Goal: Register for event/course: Sign up to attend an event or enroll in a course

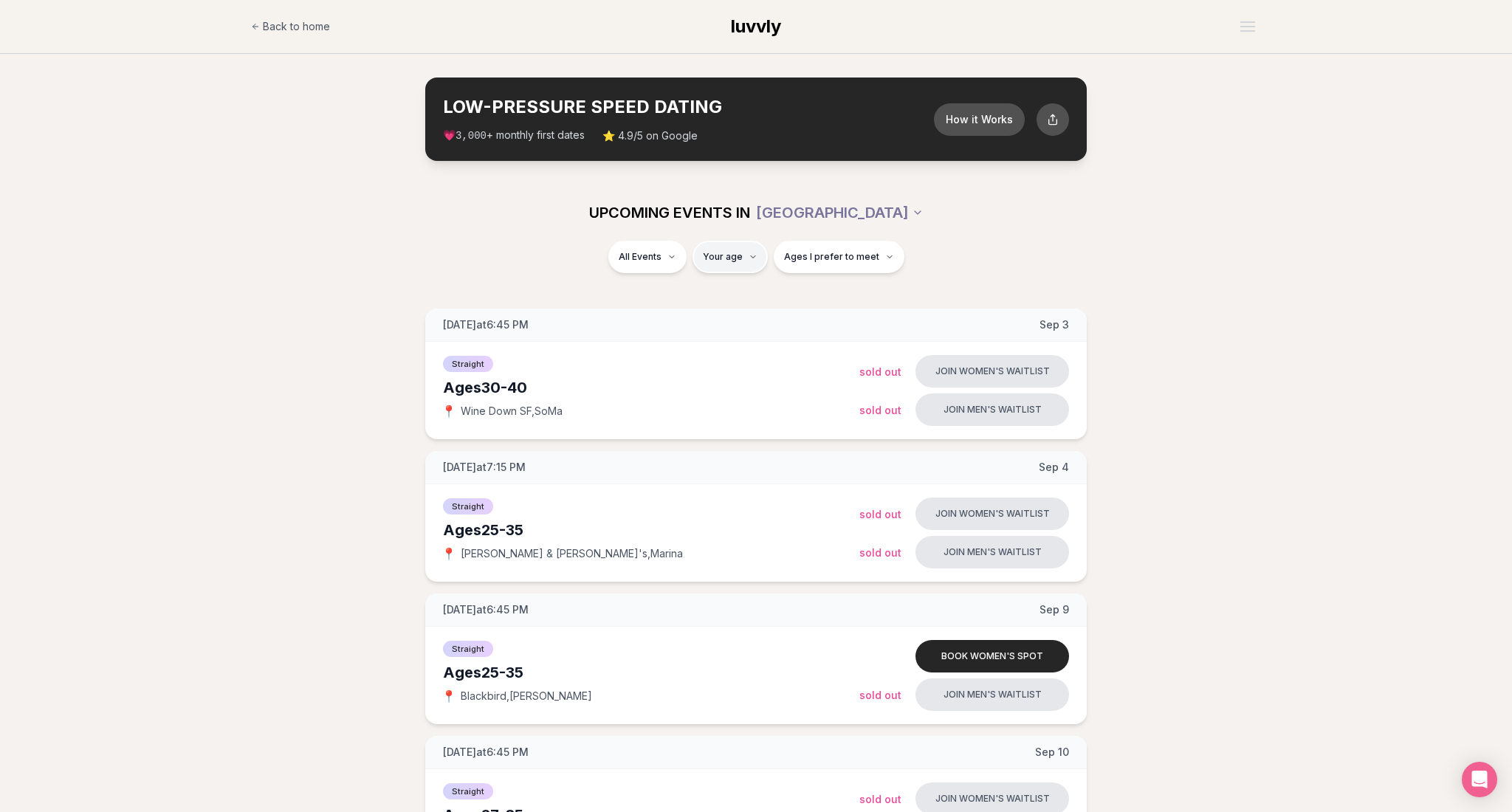
type input "**"
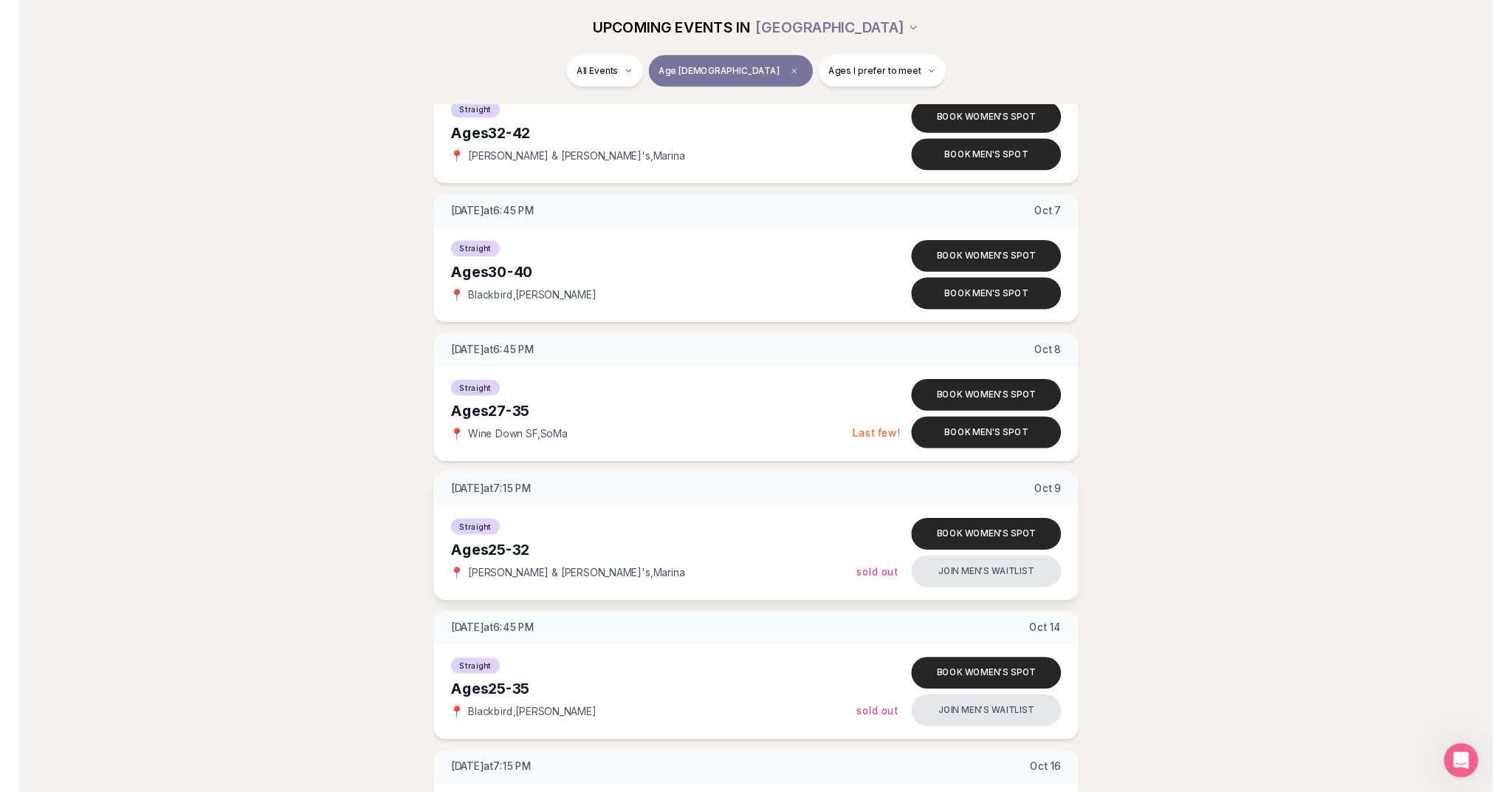
scroll to position [1963, 0]
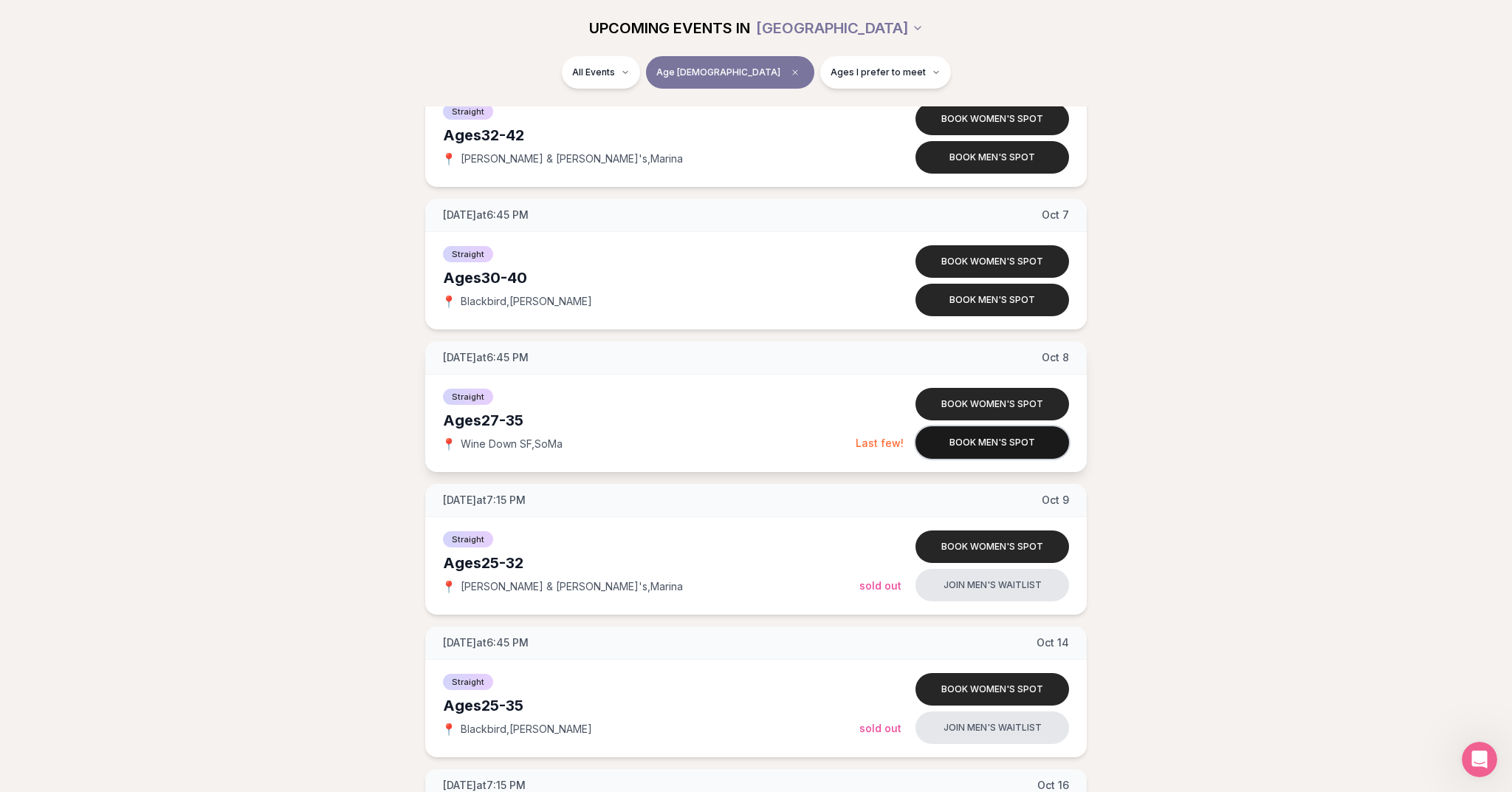
click at [982, 441] on button "Book men's spot" at bounding box center [992, 443] width 154 height 32
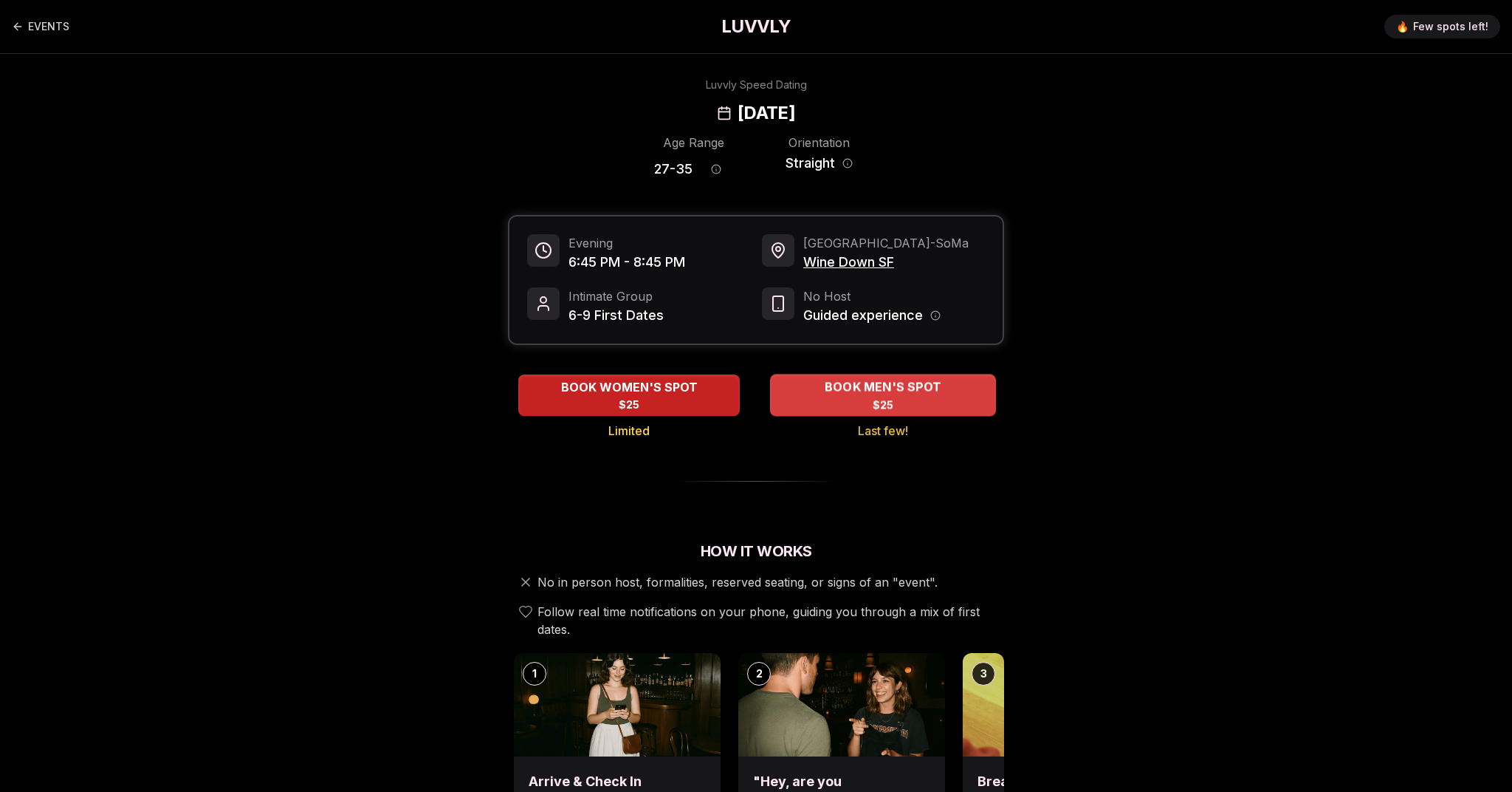
click at [946, 404] on div "BOOK MEN'S SPOT $25" at bounding box center [882, 395] width 226 height 40
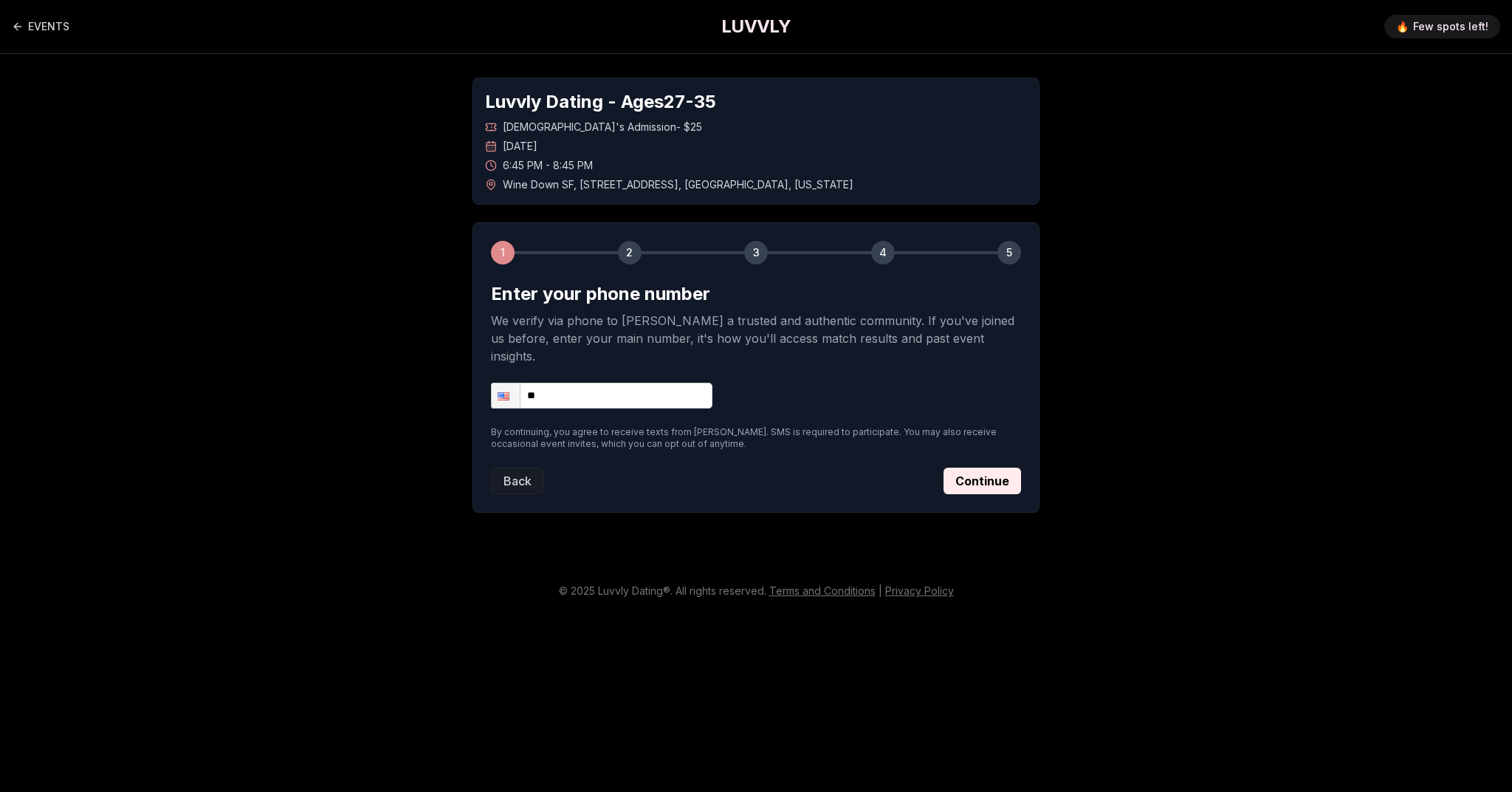
click at [630, 383] on input "**" at bounding box center [602, 396] width 222 height 26
type input "**********"
click at [836, 468] on div "Back Continue" at bounding box center [756, 481] width 530 height 27
click at [987, 471] on button "Continue" at bounding box center [982, 481] width 78 height 27
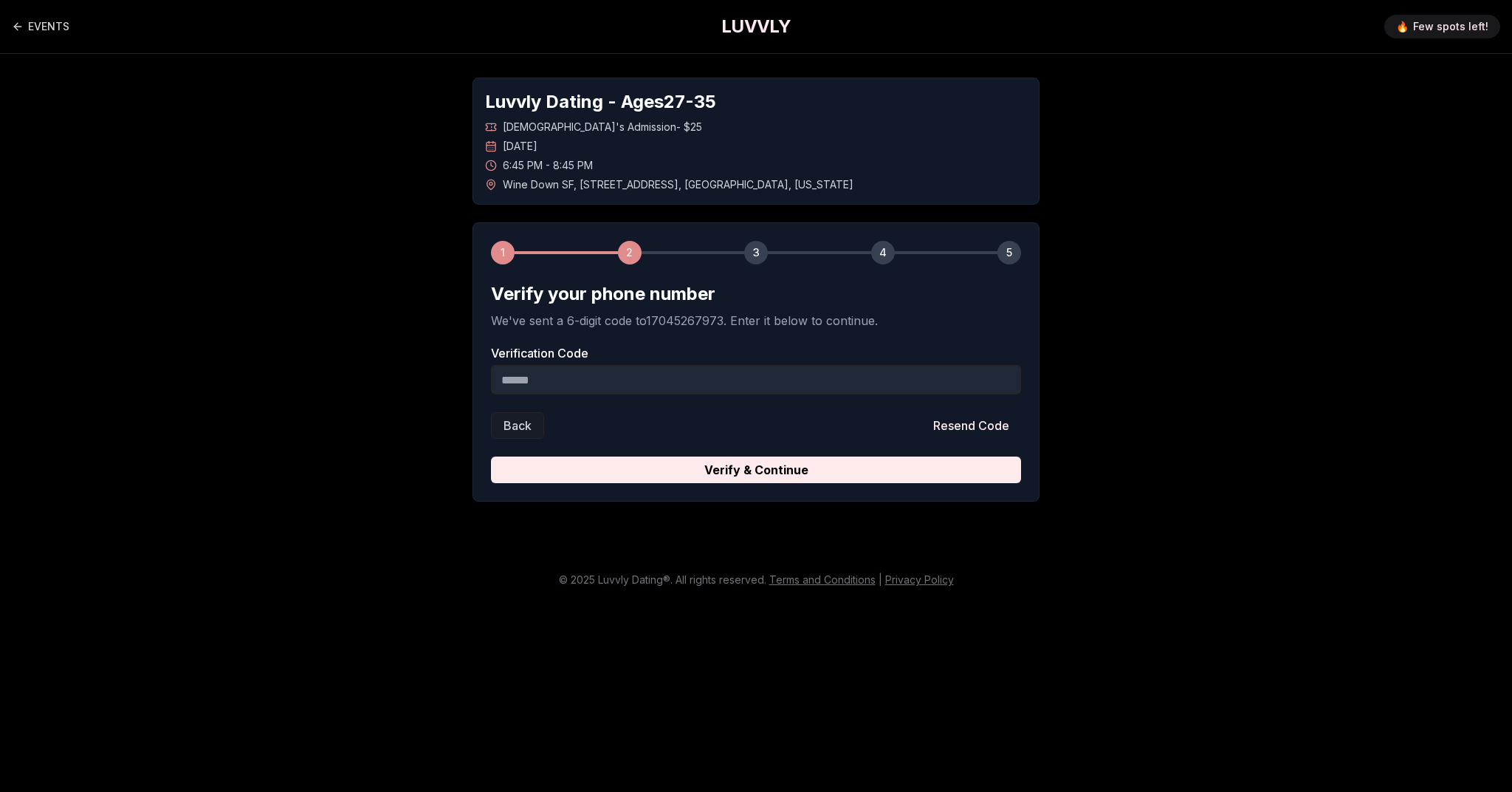
click at [628, 384] on input "Verification Code" at bounding box center [756, 379] width 530 height 30
type input "******"
click at [756, 470] on button "Verify & Continue" at bounding box center [756, 469] width 530 height 27
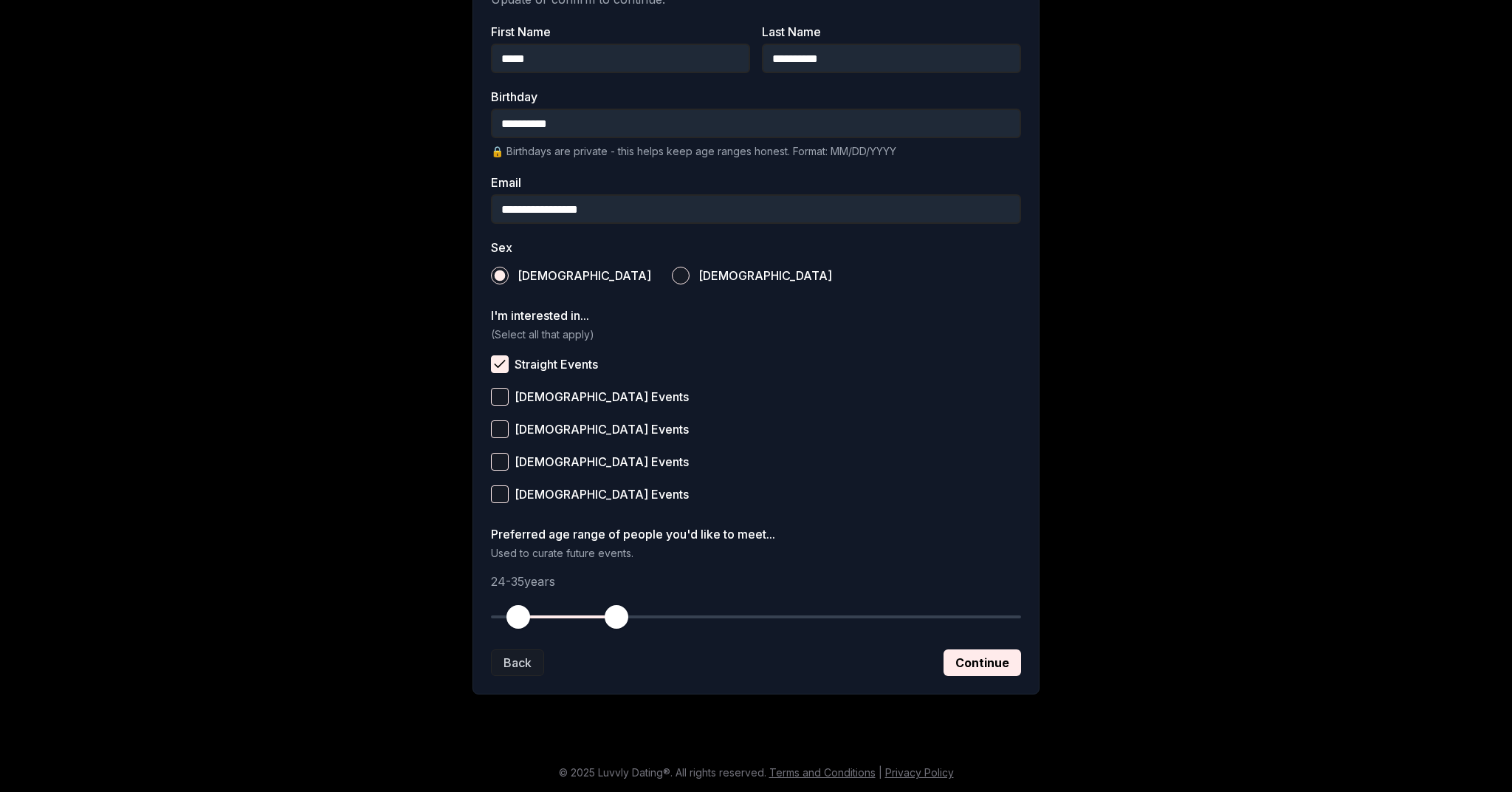
scroll to position [321, 0]
click at [1005, 667] on button "Continue" at bounding box center [982, 663] width 78 height 27
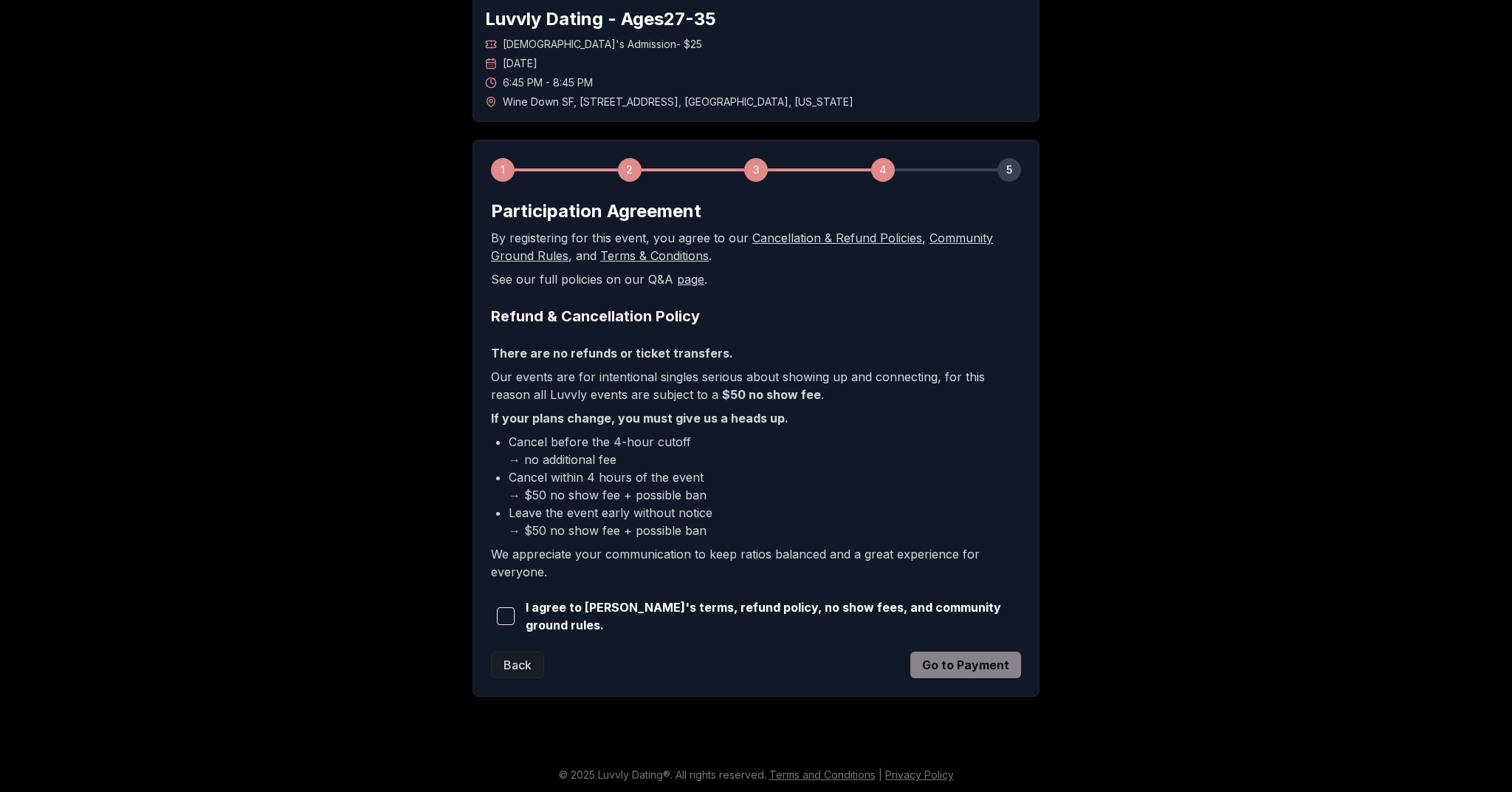
scroll to position [82, 0]
click at [782, 239] on link "Cancellation & Refund Policies" at bounding box center [837, 239] width 170 height 15
click at [511, 616] on span "button" at bounding box center [505, 616] width 18 height 18
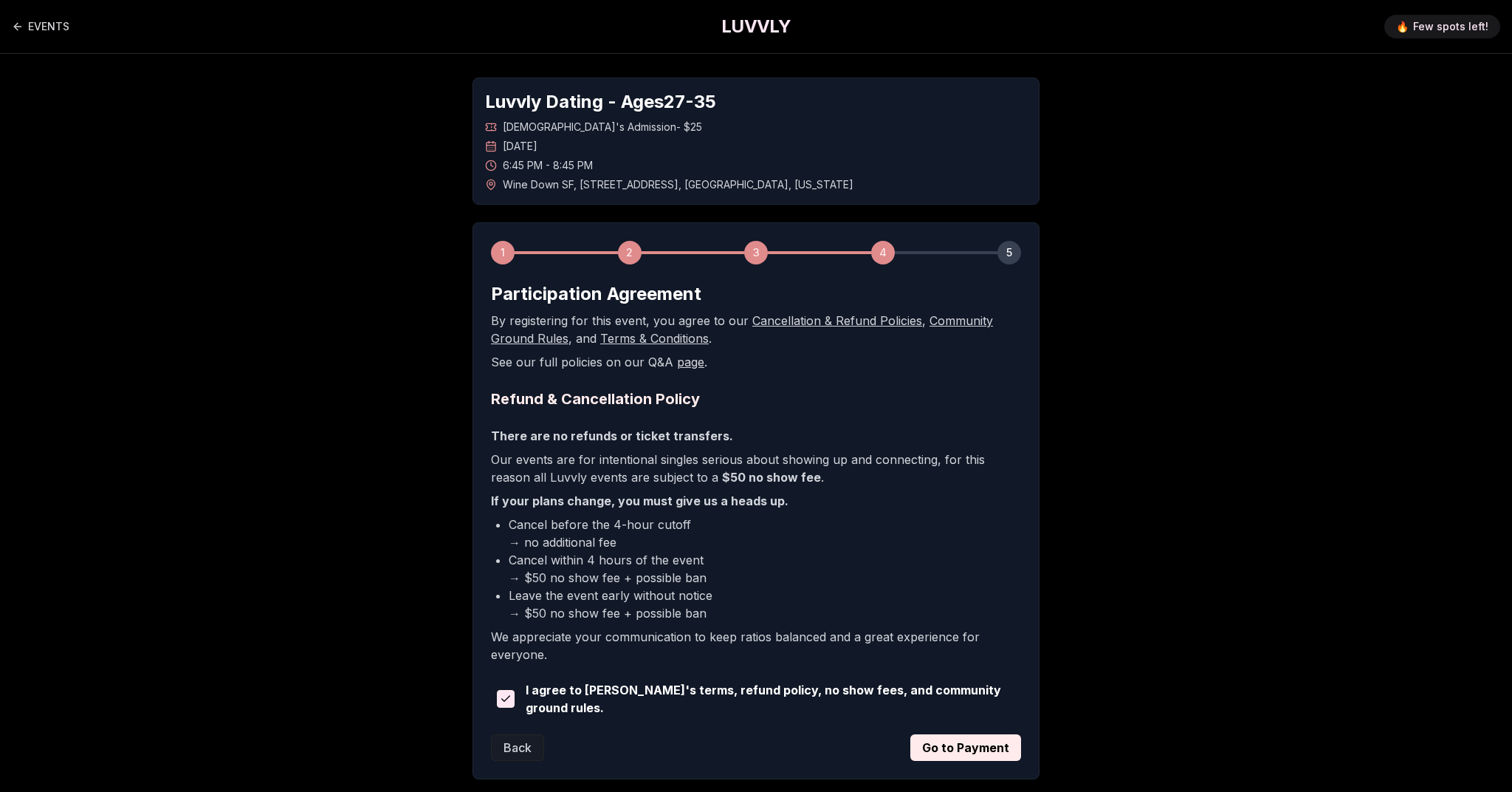
scroll to position [0, 0]
click at [948, 746] on button "Go to Payment" at bounding box center [965, 748] width 111 height 27
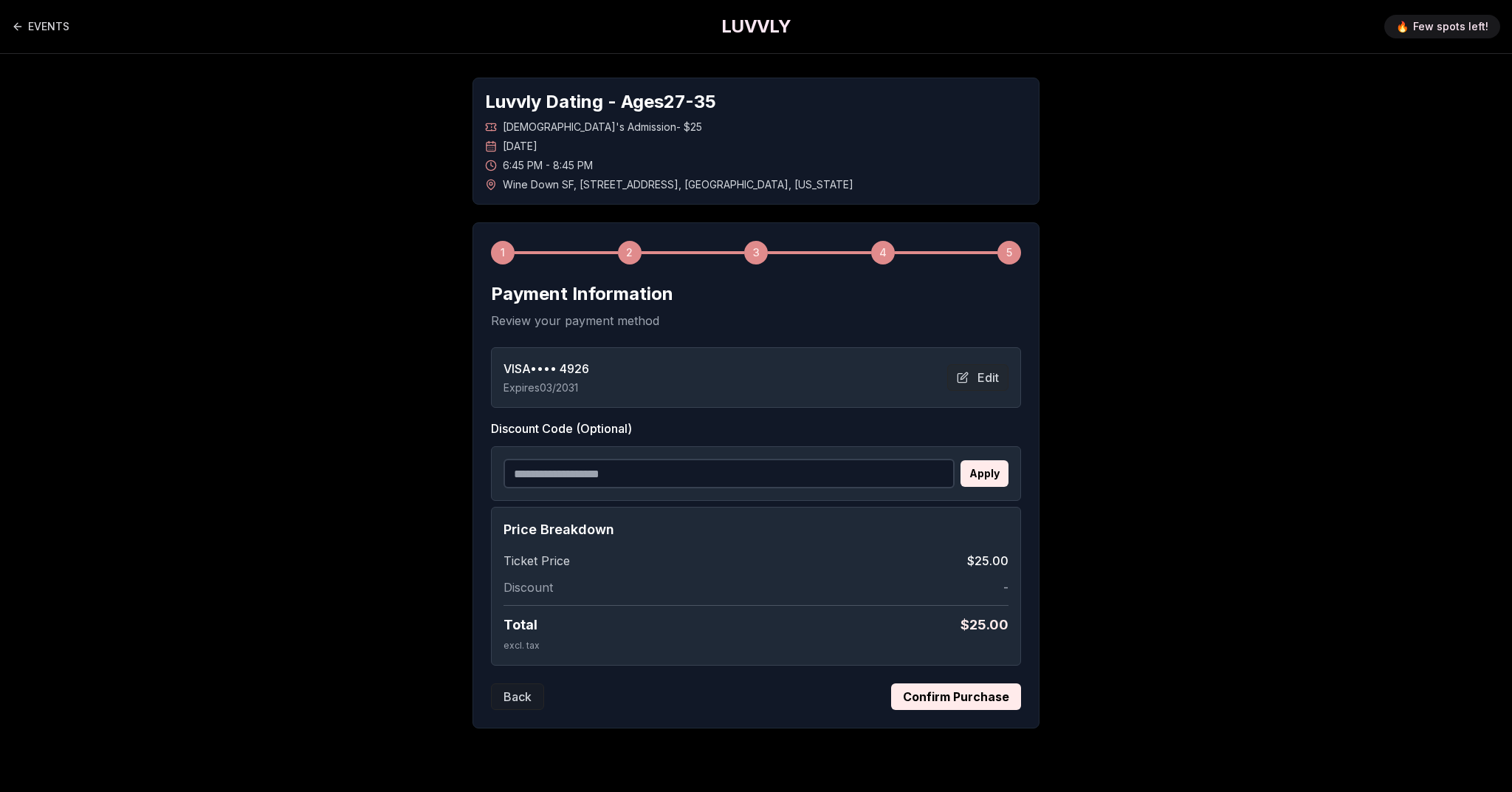
click at [945, 701] on button "Confirm Purchase" at bounding box center [956, 697] width 130 height 27
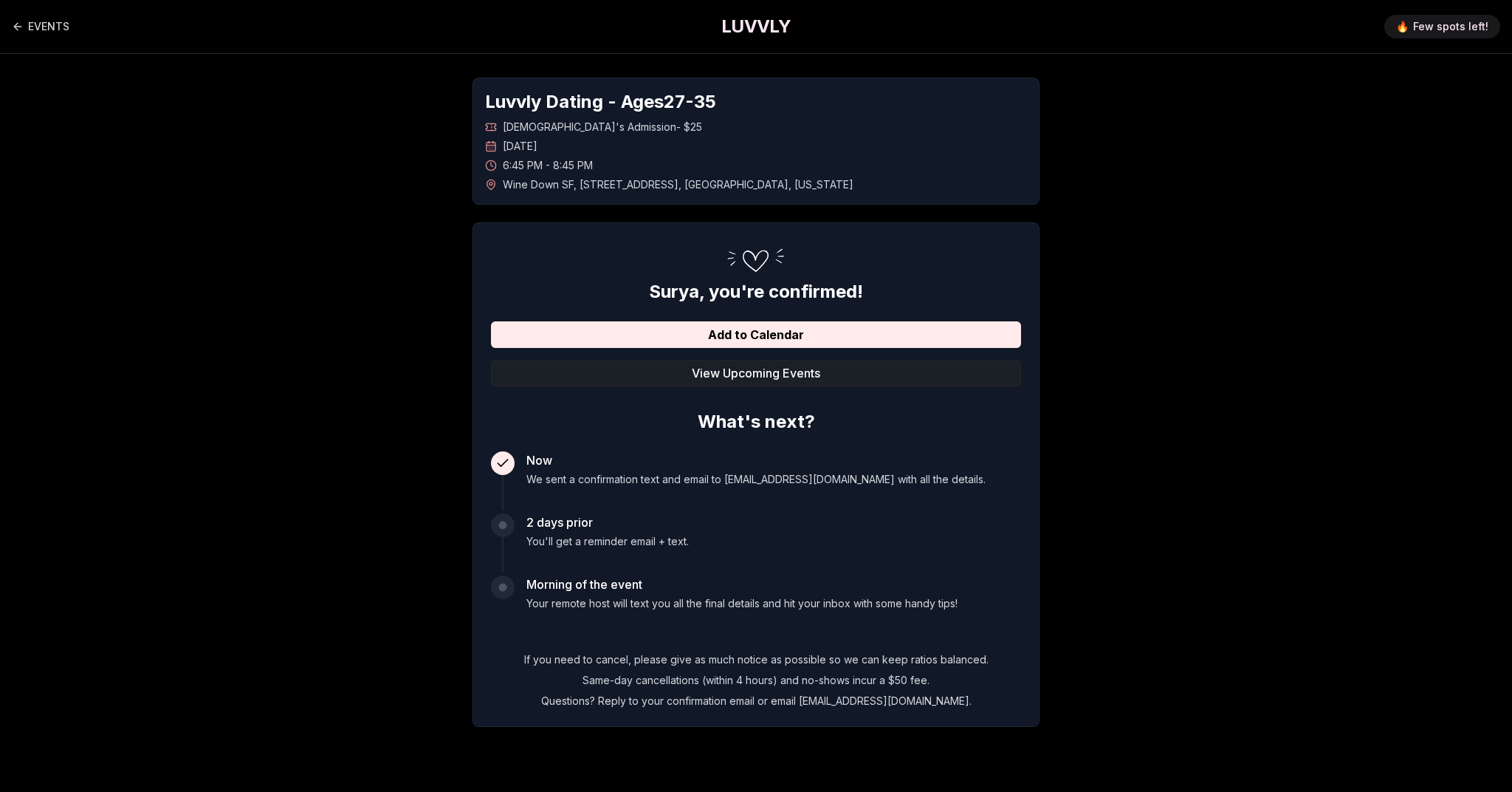
click at [816, 378] on button "View Upcoming Events" at bounding box center [756, 373] width 530 height 27
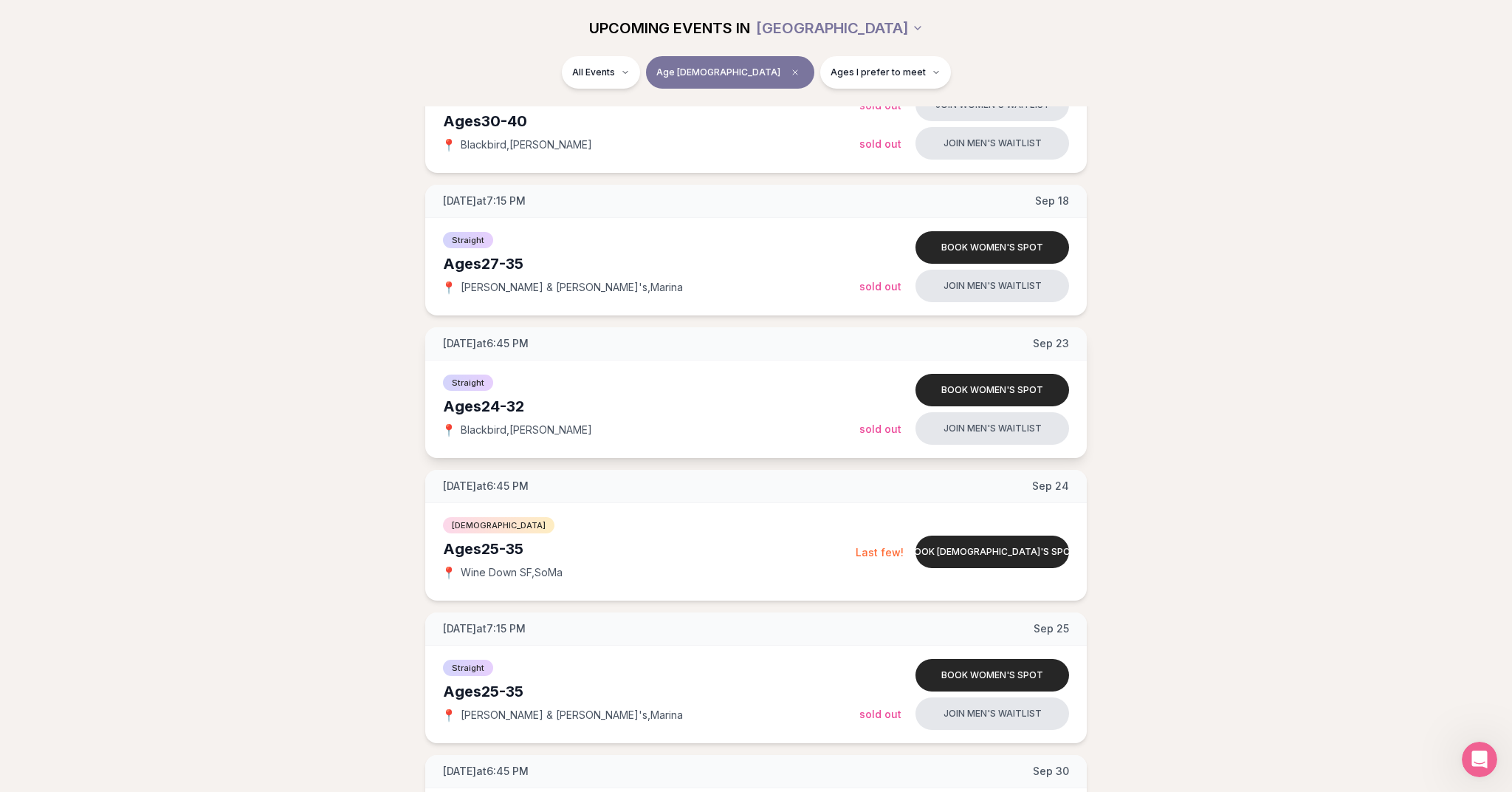
scroll to position [981, 0]
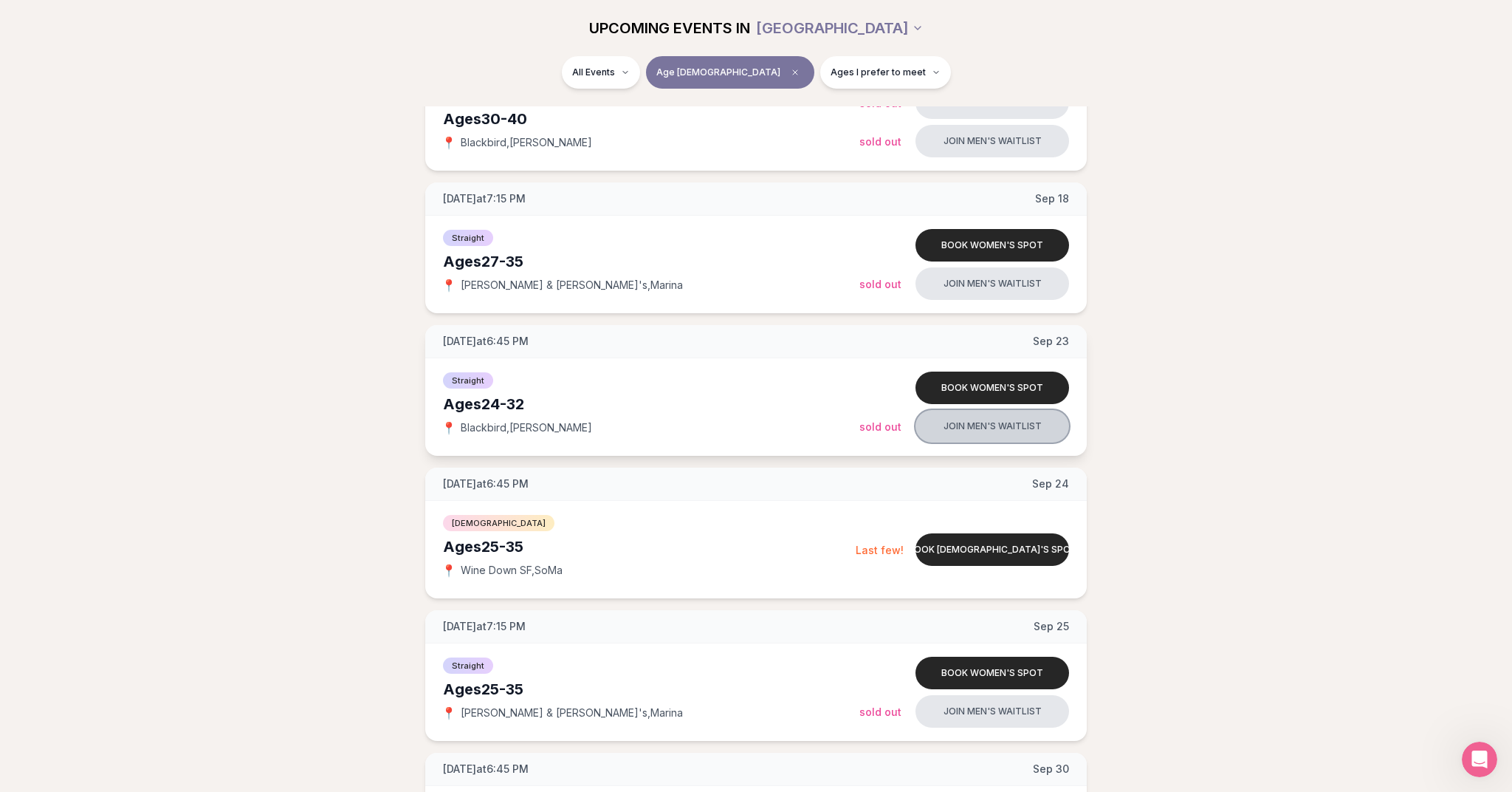
click at [961, 427] on button "Join men's waitlist" at bounding box center [992, 426] width 154 height 32
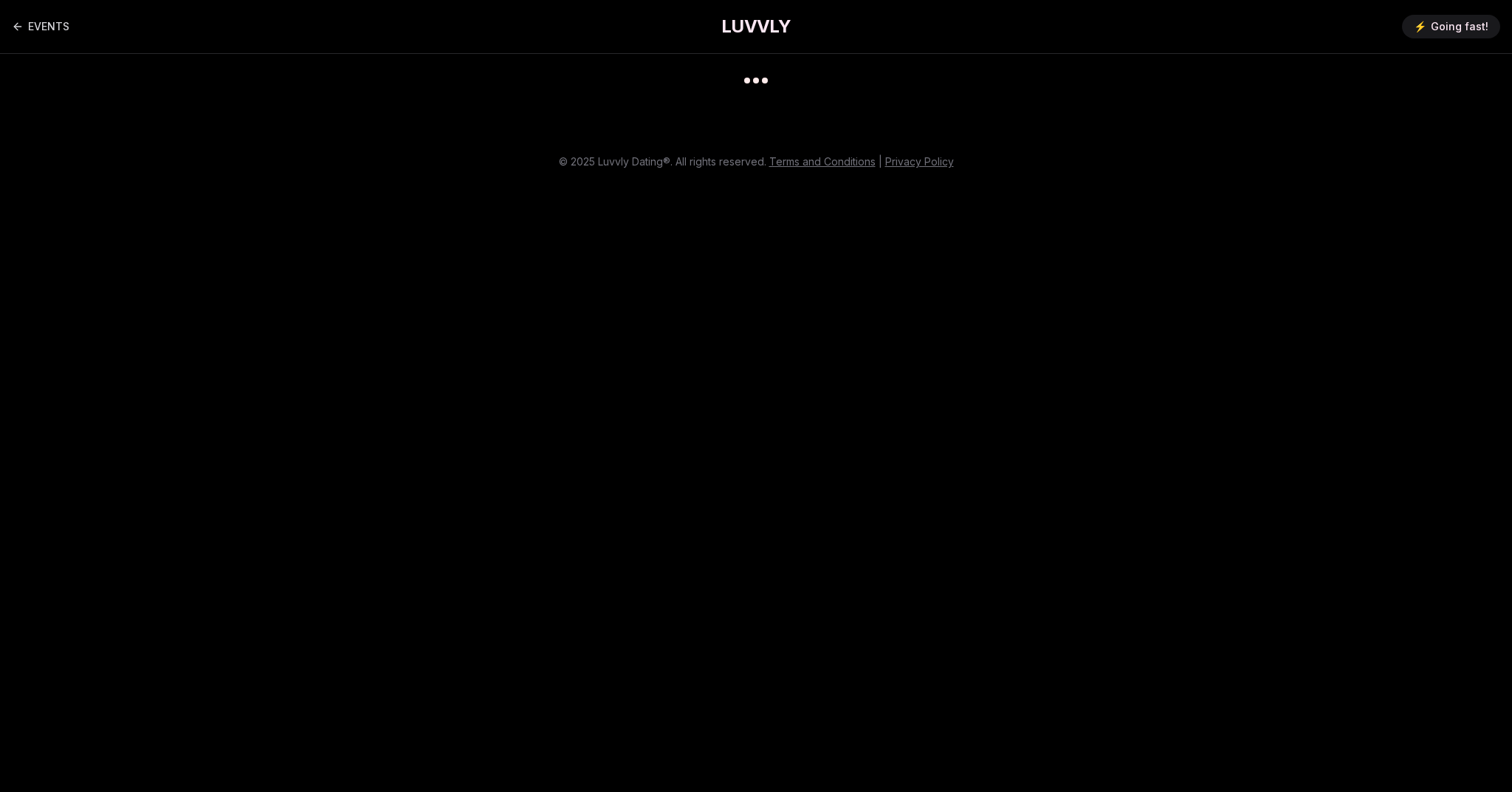
scroll to position [12, 0]
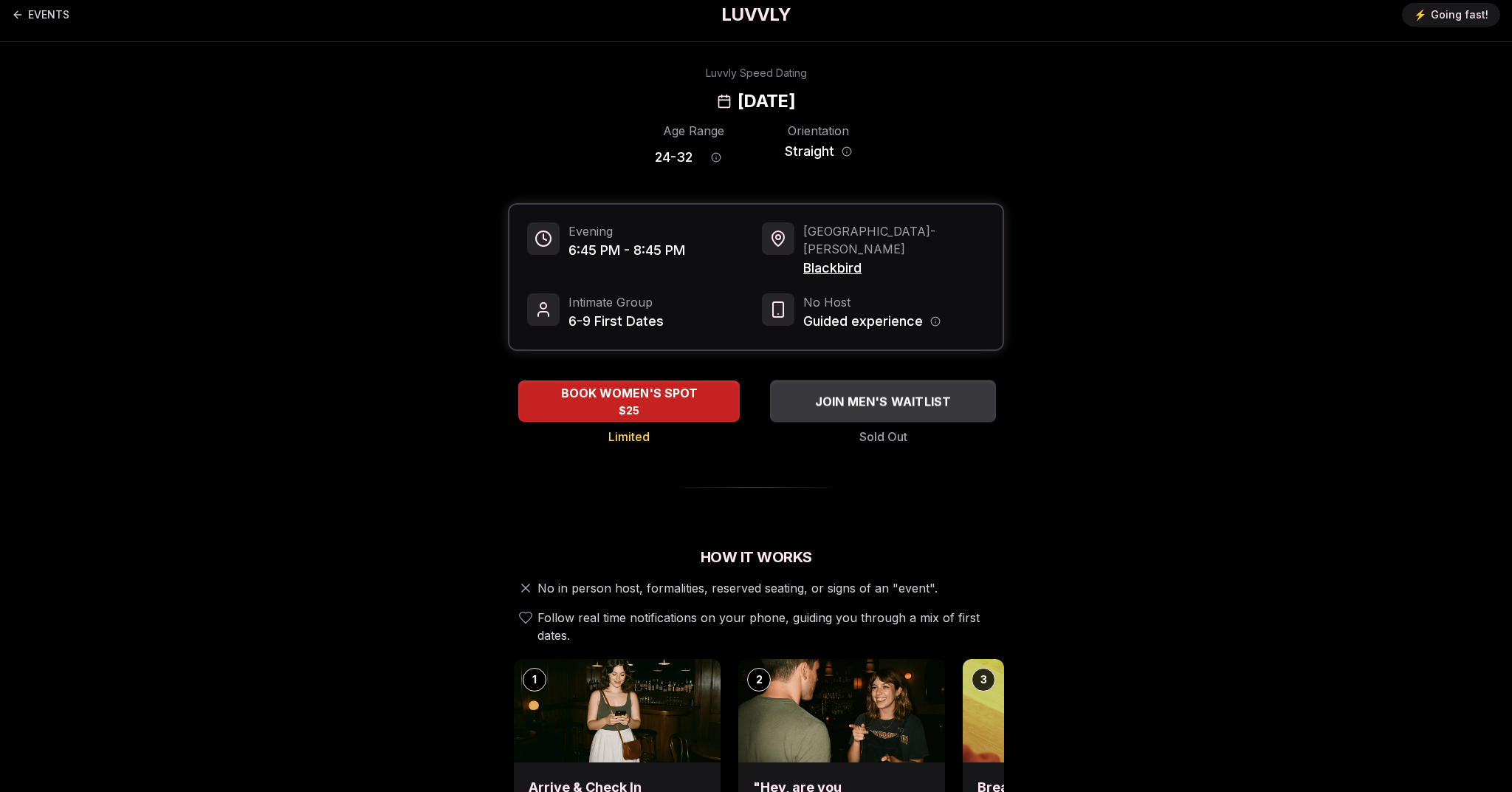
click at [877, 392] on span "JOIN MEN'S WAITLIST" at bounding box center [883, 401] width 142 height 18
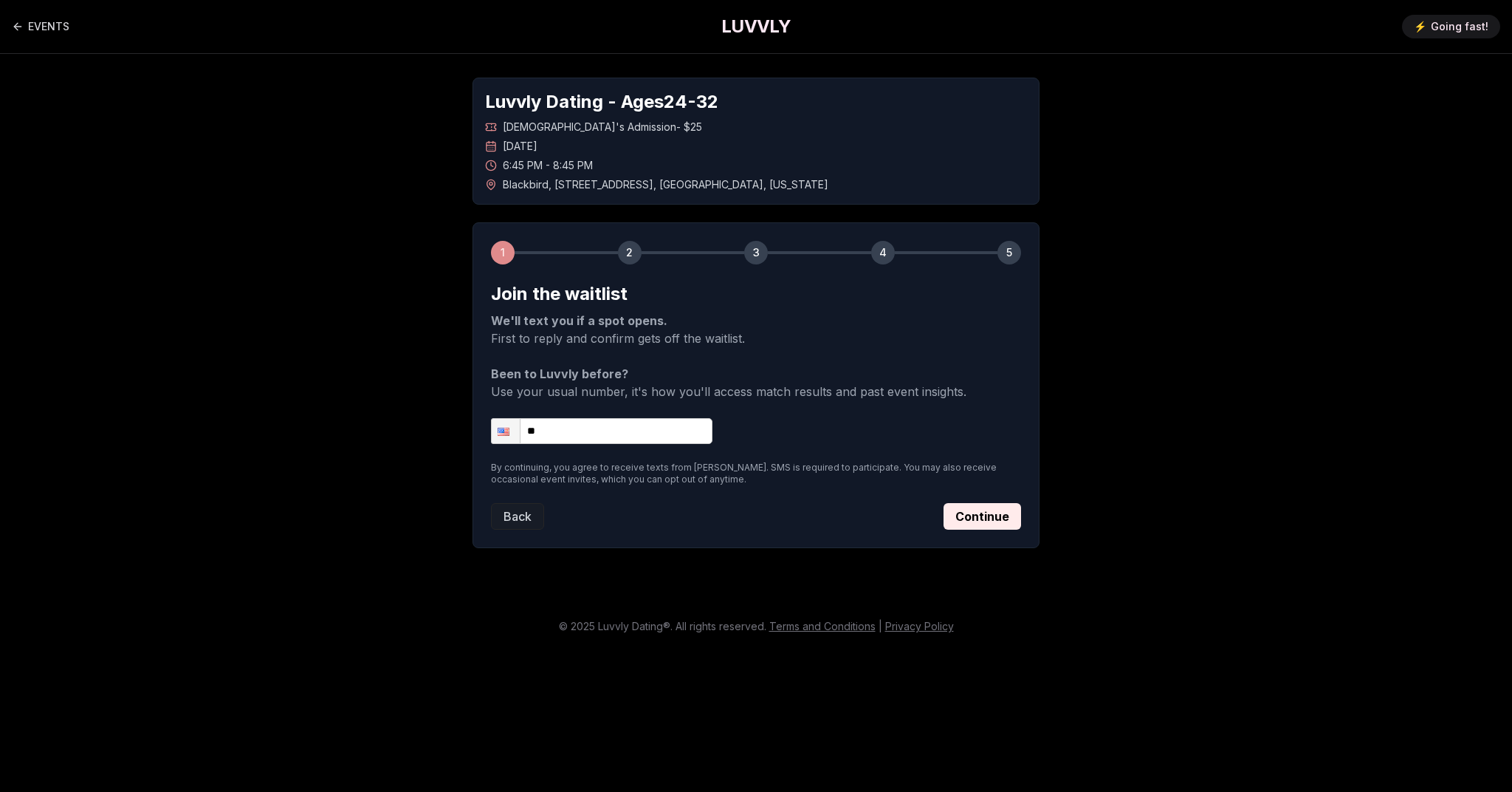
click at [627, 418] on input "**" at bounding box center [602, 431] width 222 height 26
click at [614, 418] on input "**********" at bounding box center [602, 431] width 222 height 26
type input "**********"
click at [805, 418] on div "**********" at bounding box center [756, 431] width 530 height 26
click at [970, 503] on button "Continue" at bounding box center [982, 516] width 78 height 27
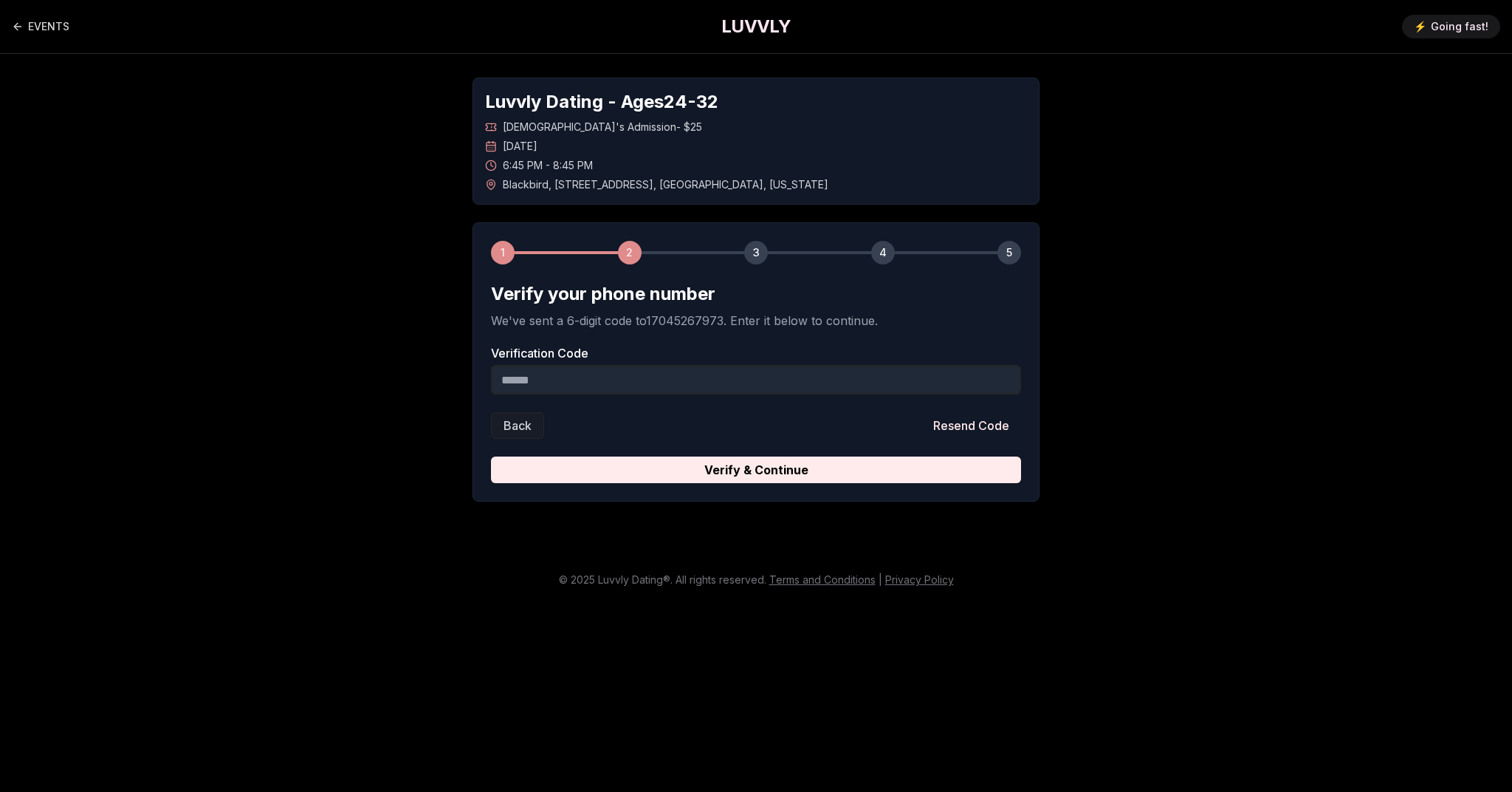
click at [632, 375] on input "Verification Code" at bounding box center [756, 379] width 530 height 30
type input "******"
click at [756, 458] on button "Verify & Continue" at bounding box center [756, 469] width 530 height 27
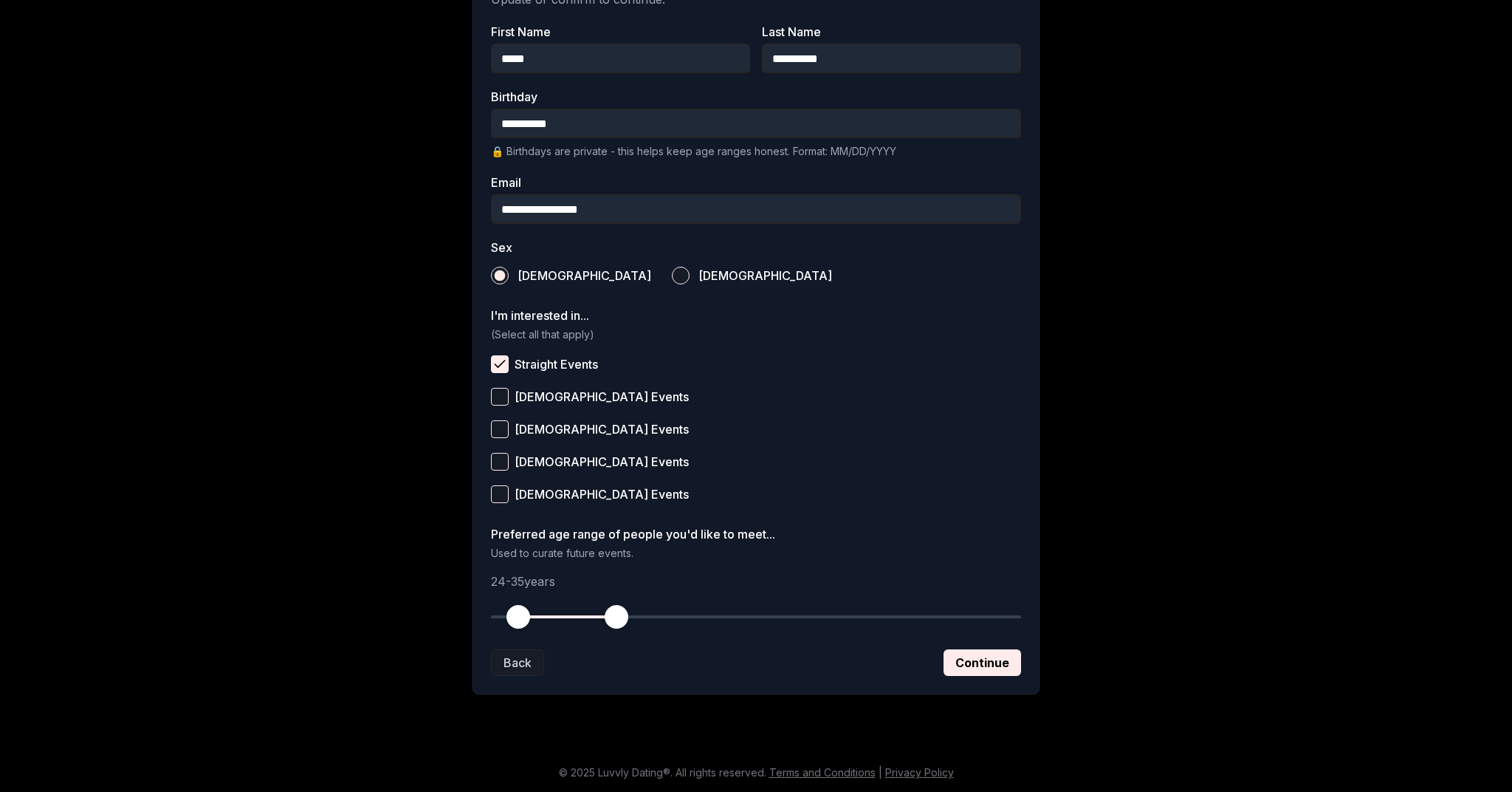
scroll to position [321, 0]
click at [967, 659] on button "Continue" at bounding box center [982, 663] width 78 height 27
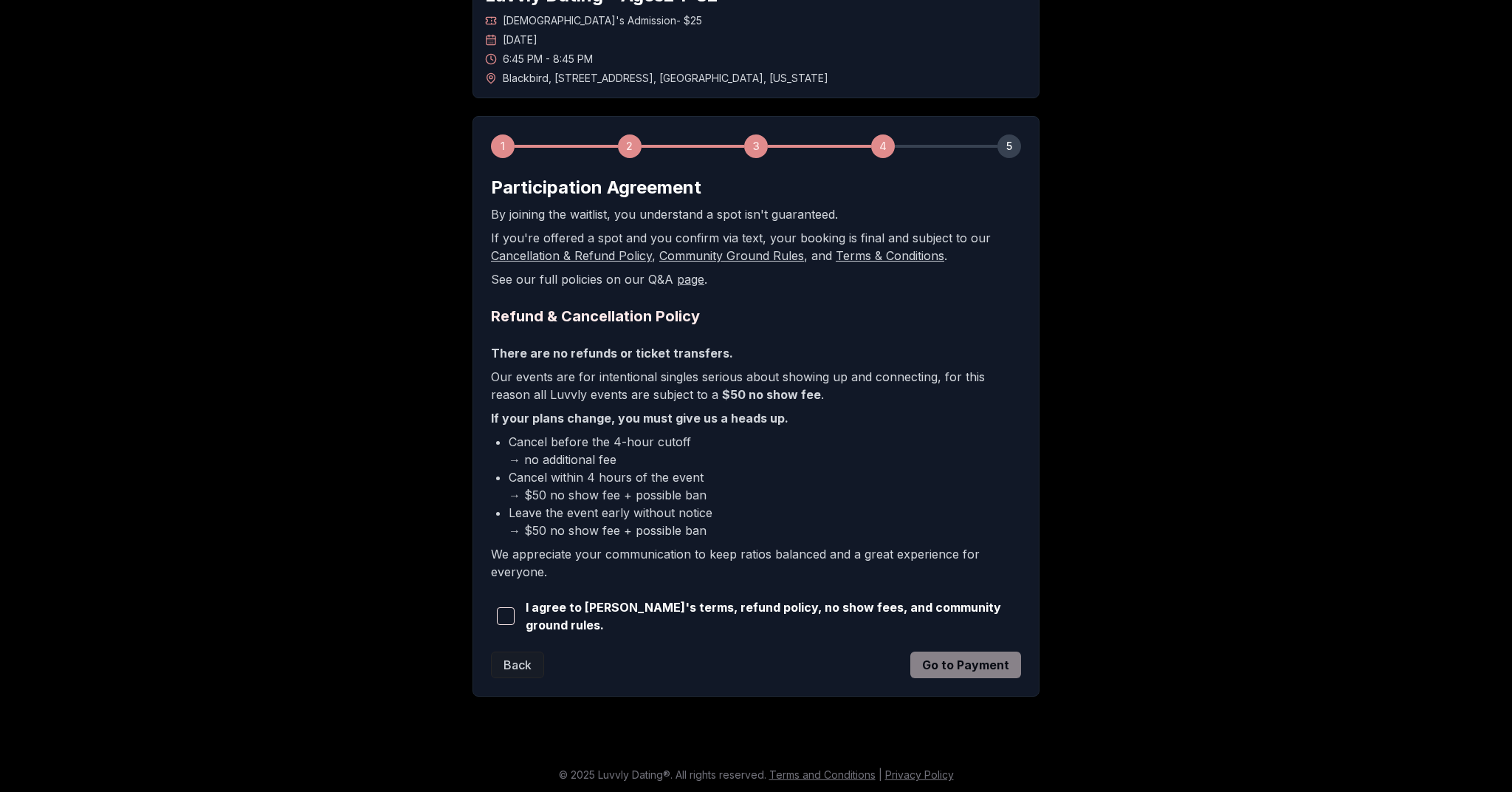
scroll to position [106, 0]
click at [512, 616] on span "button" at bounding box center [505, 616] width 18 height 18
click at [969, 666] on button "Go to Payment" at bounding box center [965, 665] width 111 height 27
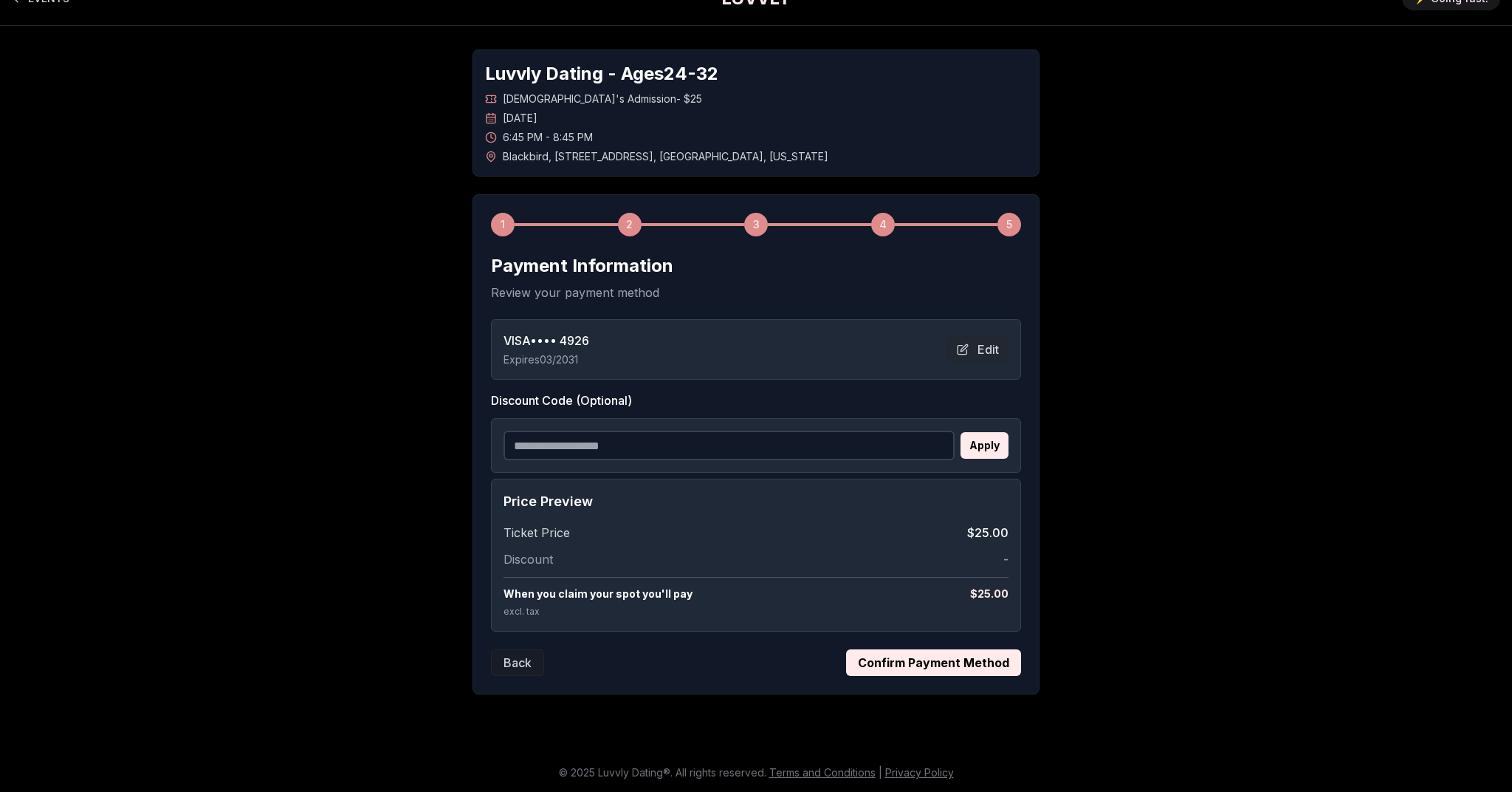
scroll to position [28, 0]
click at [923, 660] on button "Confirm Payment Method" at bounding box center [933, 663] width 175 height 27
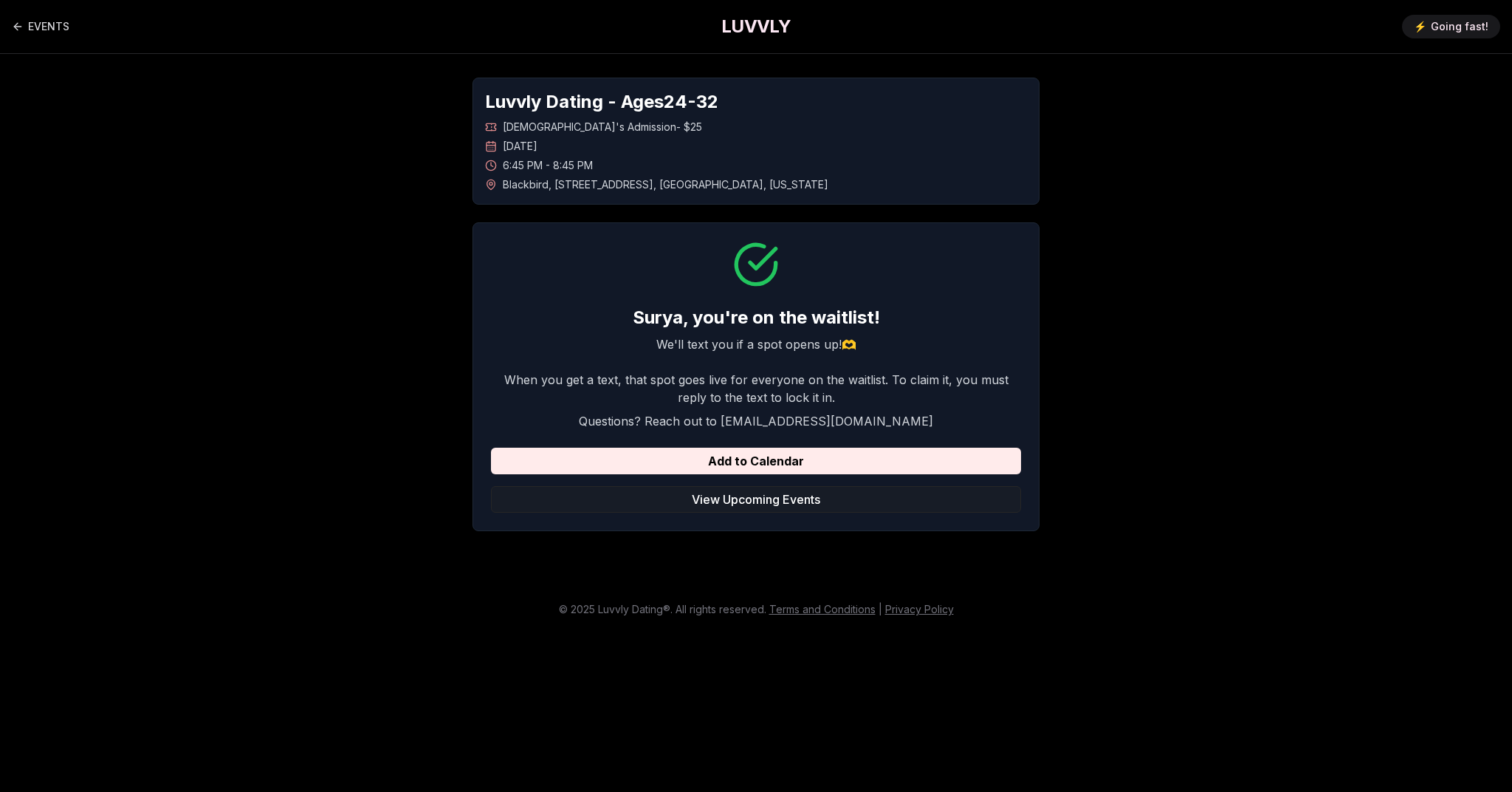
scroll to position [12, 0]
click at [736, 493] on button "View Upcoming Events" at bounding box center [756, 499] width 530 height 27
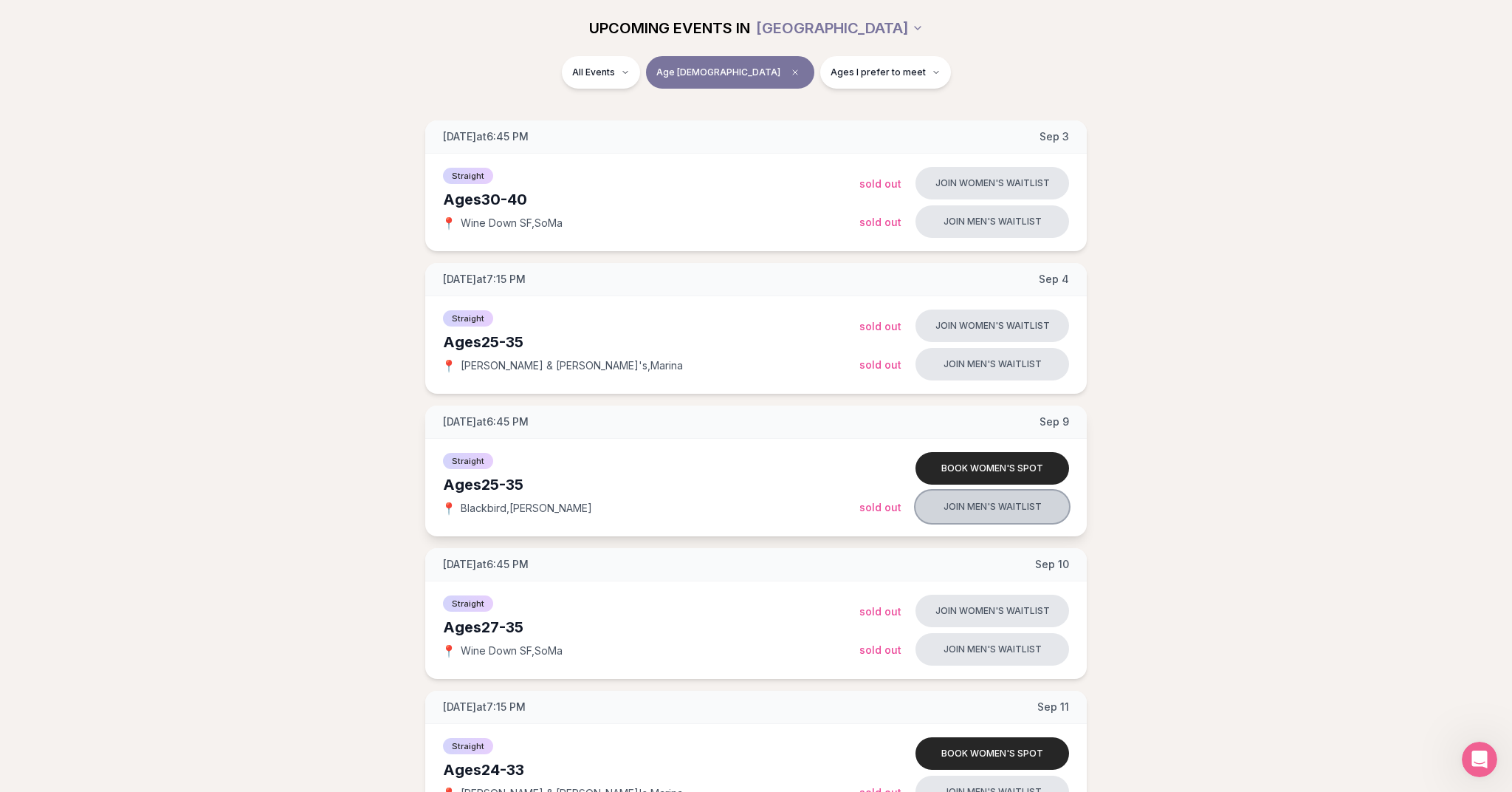
scroll to position [192, 0]
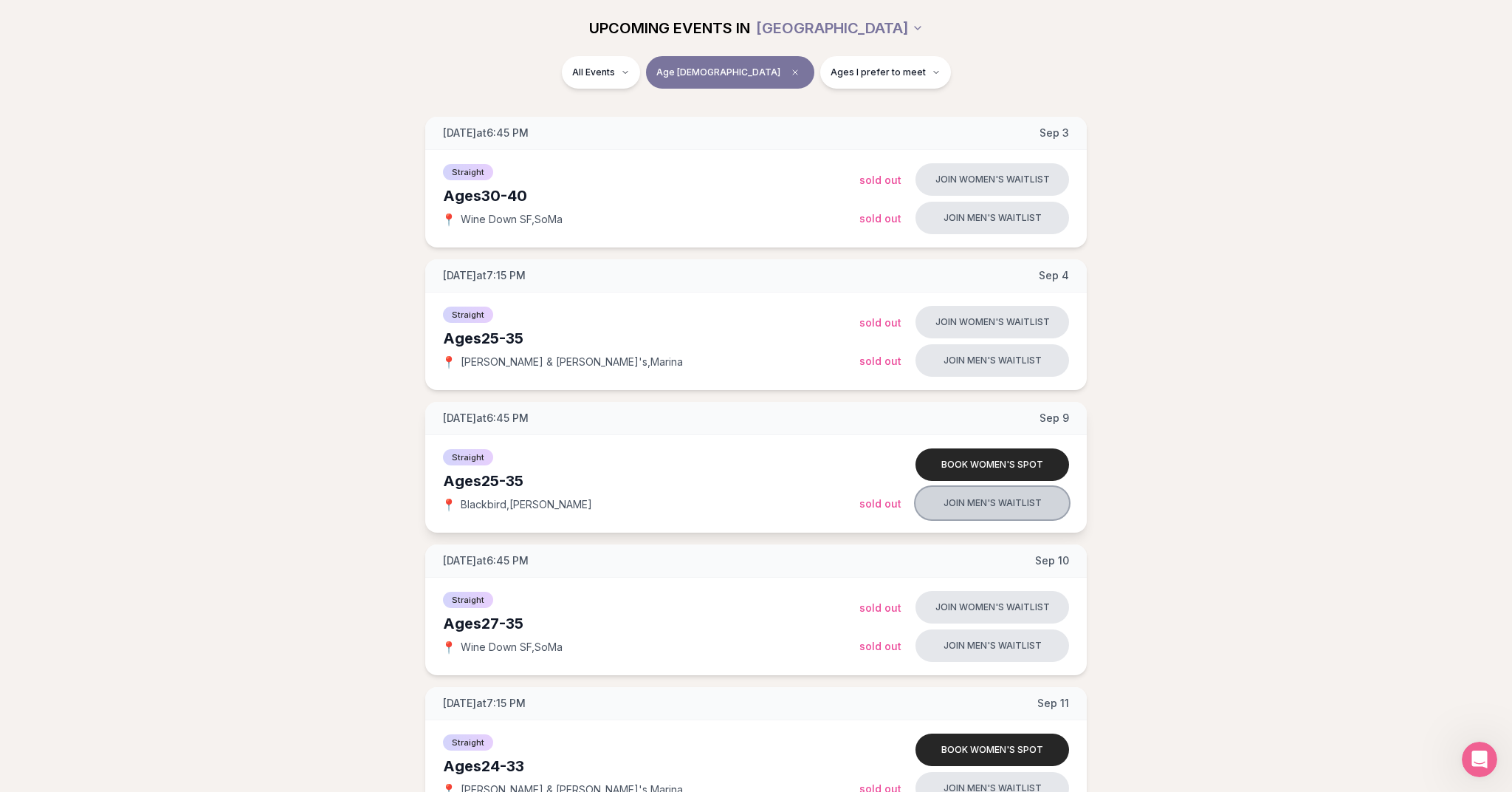
click at [1004, 510] on button "Join men's waitlist" at bounding box center [992, 503] width 154 height 32
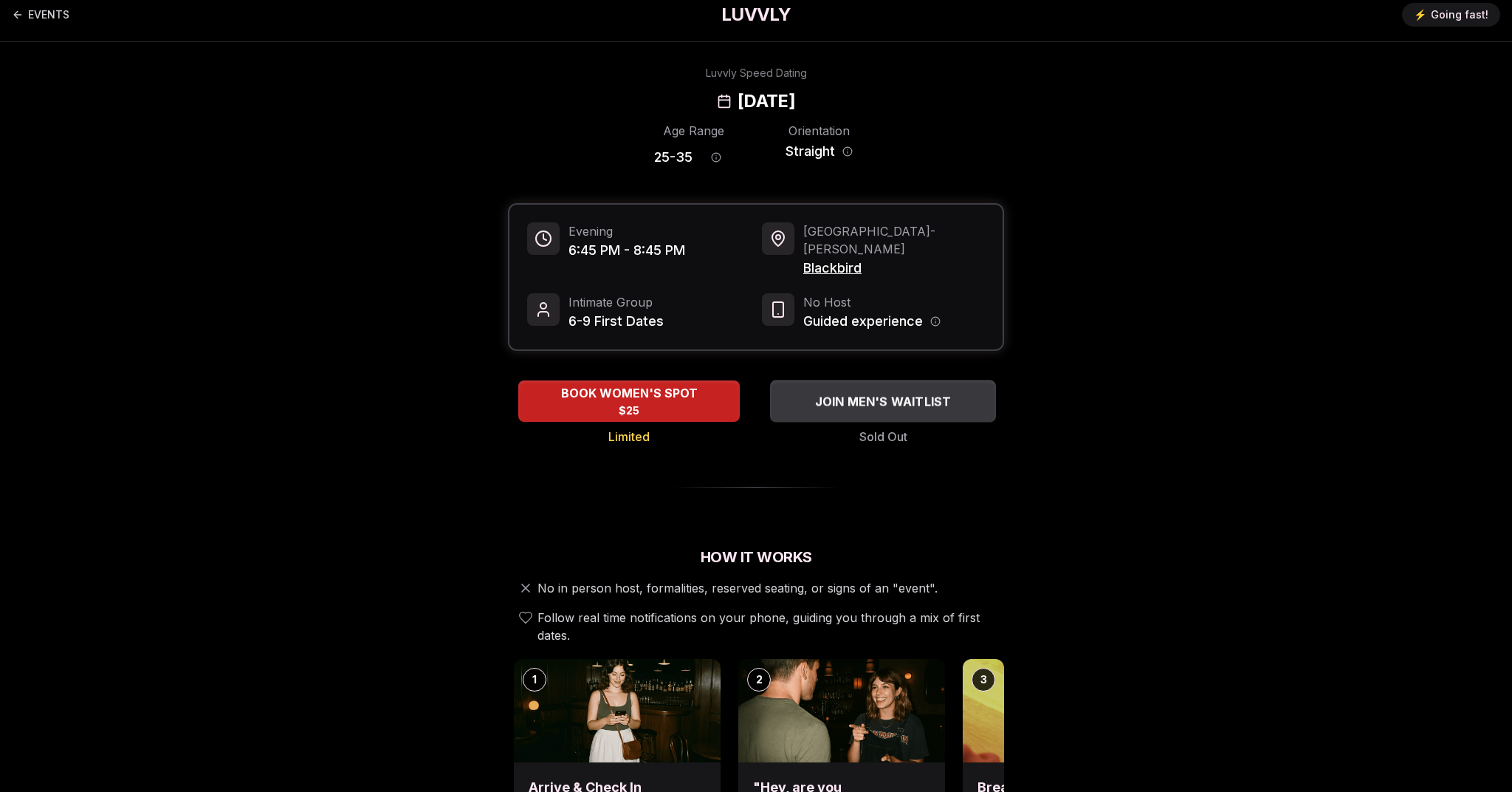
click at [893, 392] on span "JOIN MEN'S WAITLIST" at bounding box center [883, 401] width 142 height 18
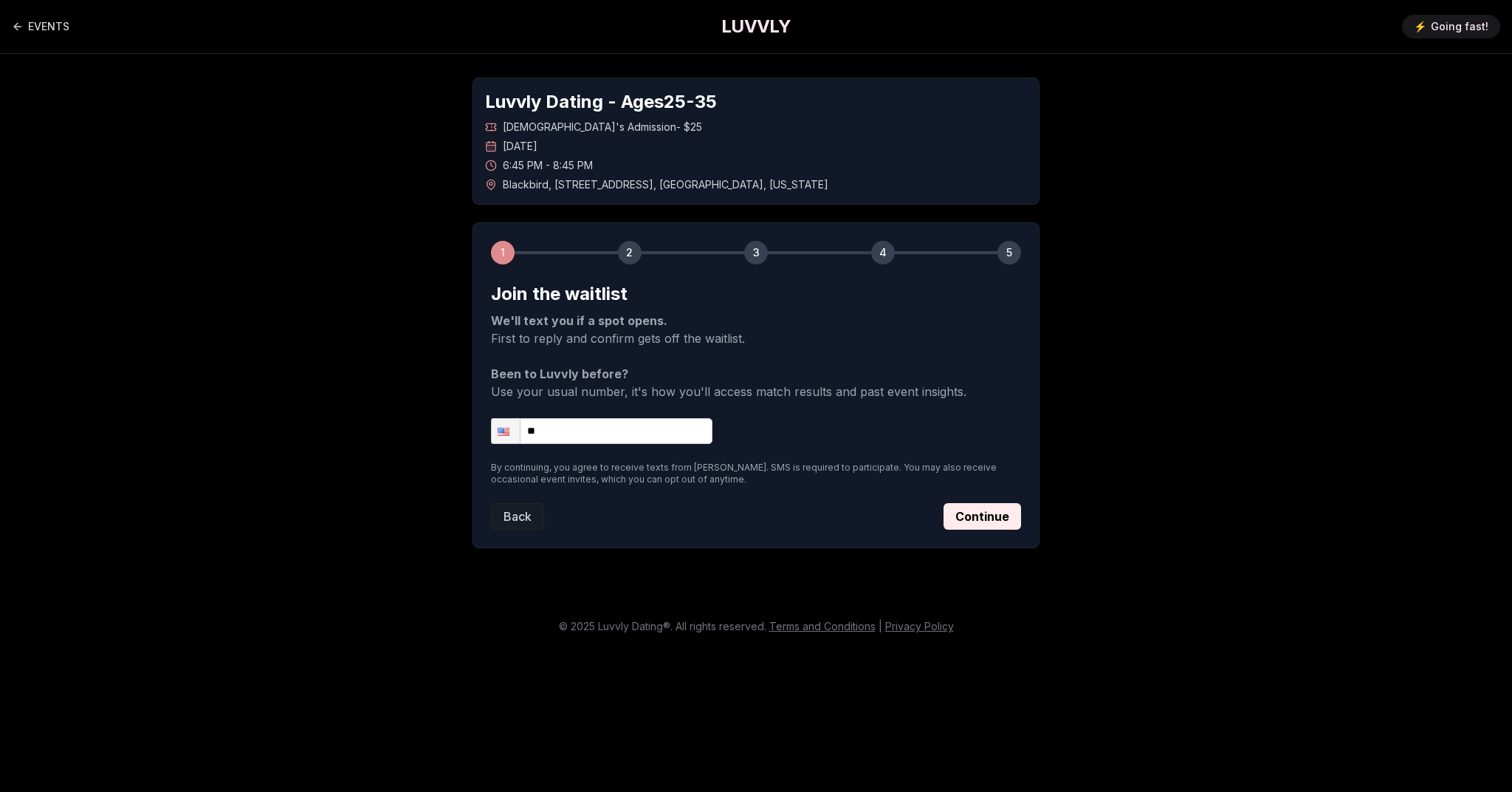
click at [658, 418] on input "**" at bounding box center [602, 431] width 222 height 26
type input "**********"
click at [986, 505] on button "Continue" at bounding box center [982, 516] width 78 height 27
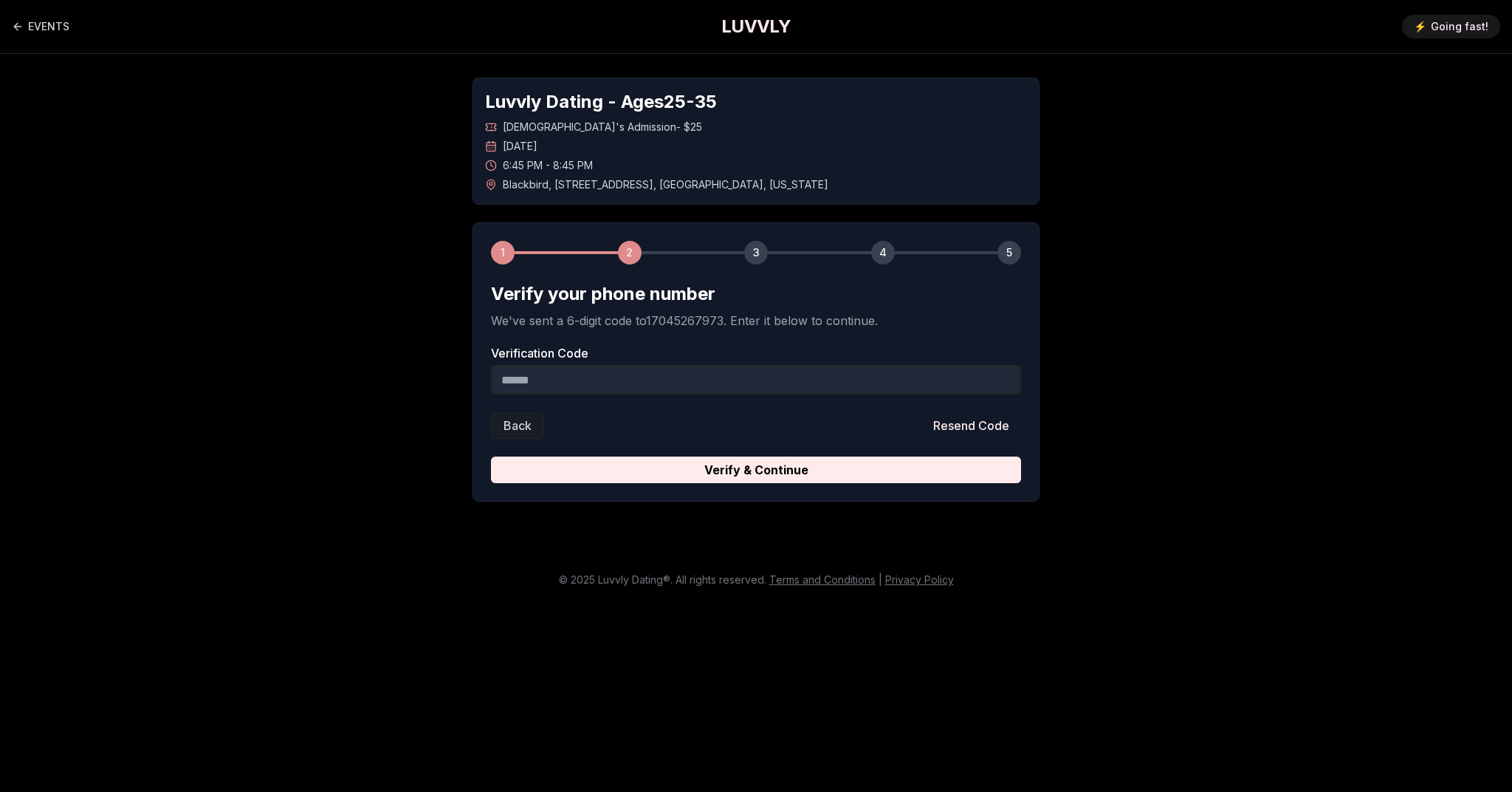
click at [650, 365] on input "Verification Code" at bounding box center [756, 379] width 530 height 30
type input "******"
click at [756, 458] on button "Verify & Continue" at bounding box center [756, 469] width 530 height 27
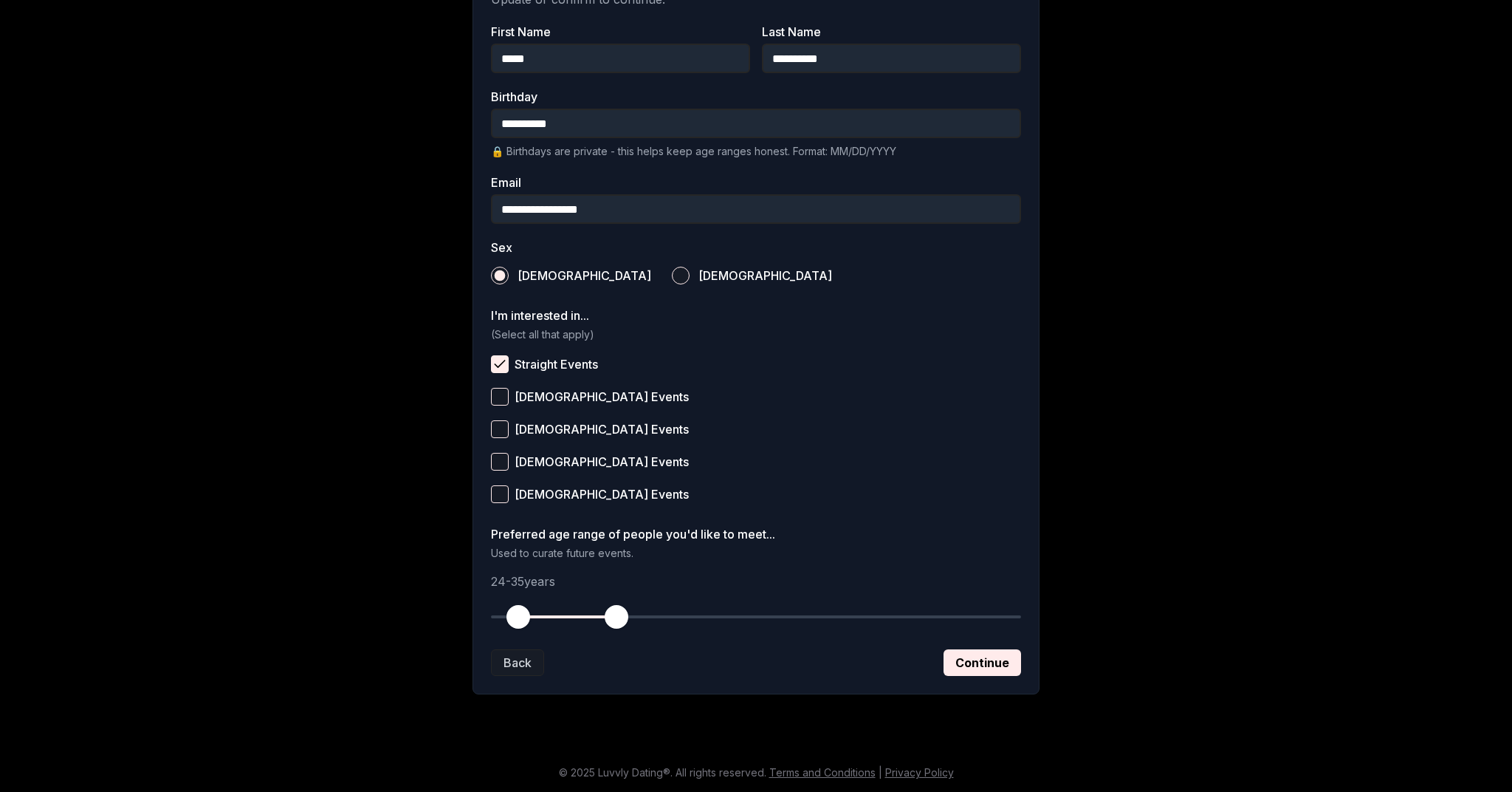
scroll to position [321, 0]
click at [981, 662] on button "Continue" at bounding box center [982, 663] width 78 height 27
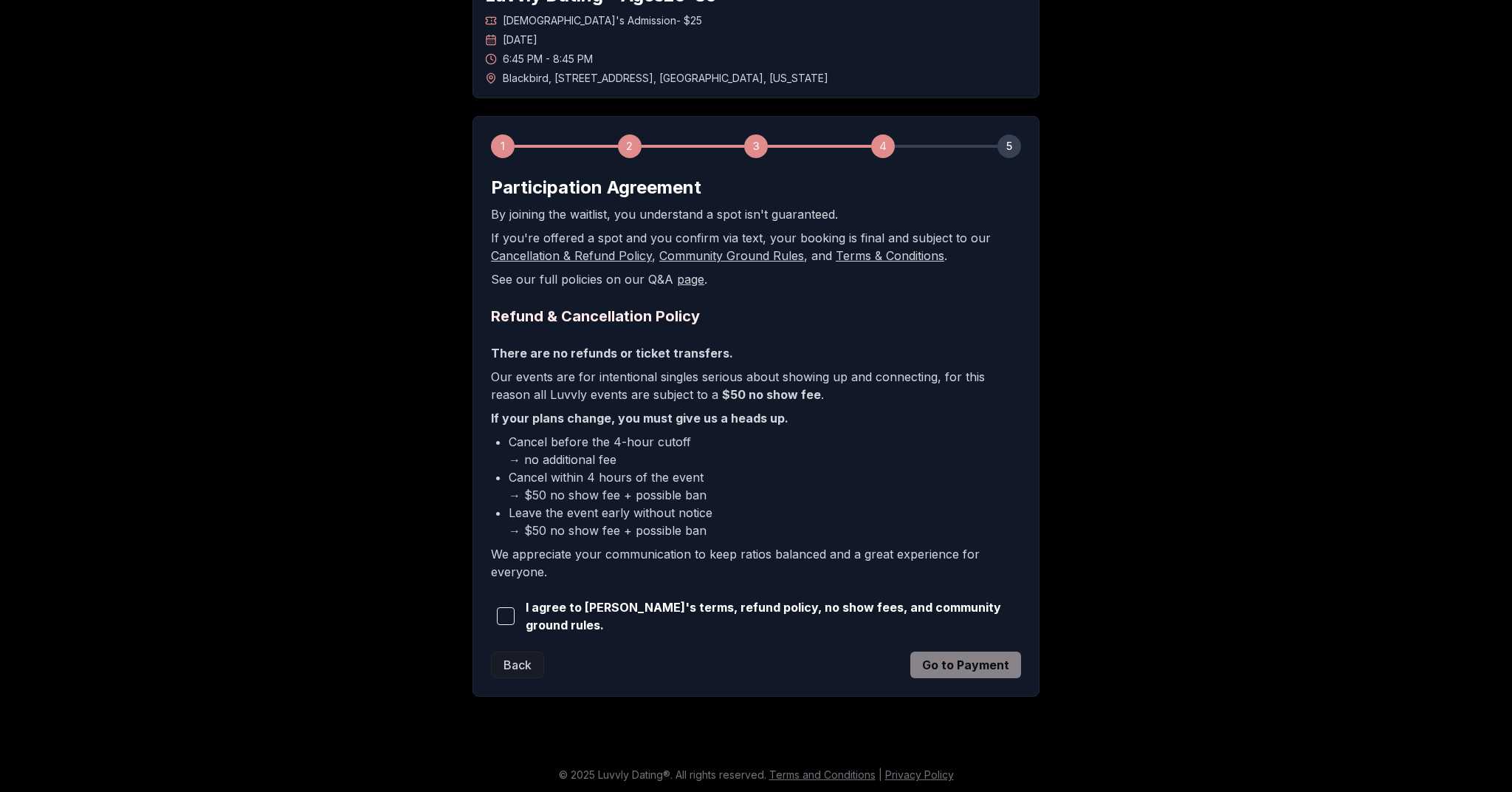
scroll to position [106, 0]
click at [547, 620] on span "I agree to [PERSON_NAME]'s terms, refund policy, no show fees, and community gr…" at bounding box center [773, 616] width 496 height 36
click at [506, 612] on span "button" at bounding box center [505, 616] width 18 height 18
click at [981, 665] on button "Go to Payment" at bounding box center [965, 665] width 111 height 27
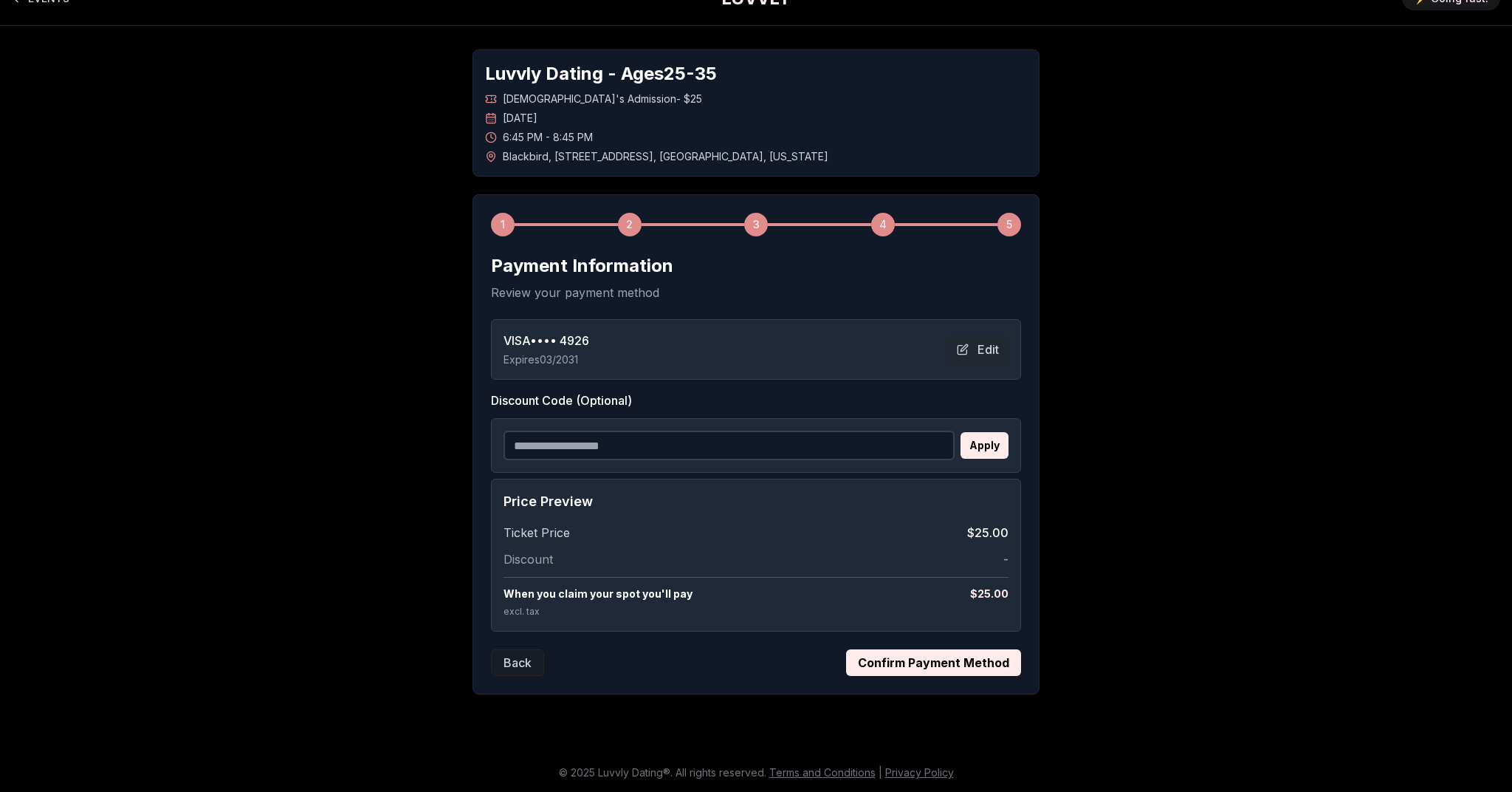
click at [927, 667] on button "Confirm Payment Method" at bounding box center [933, 663] width 175 height 27
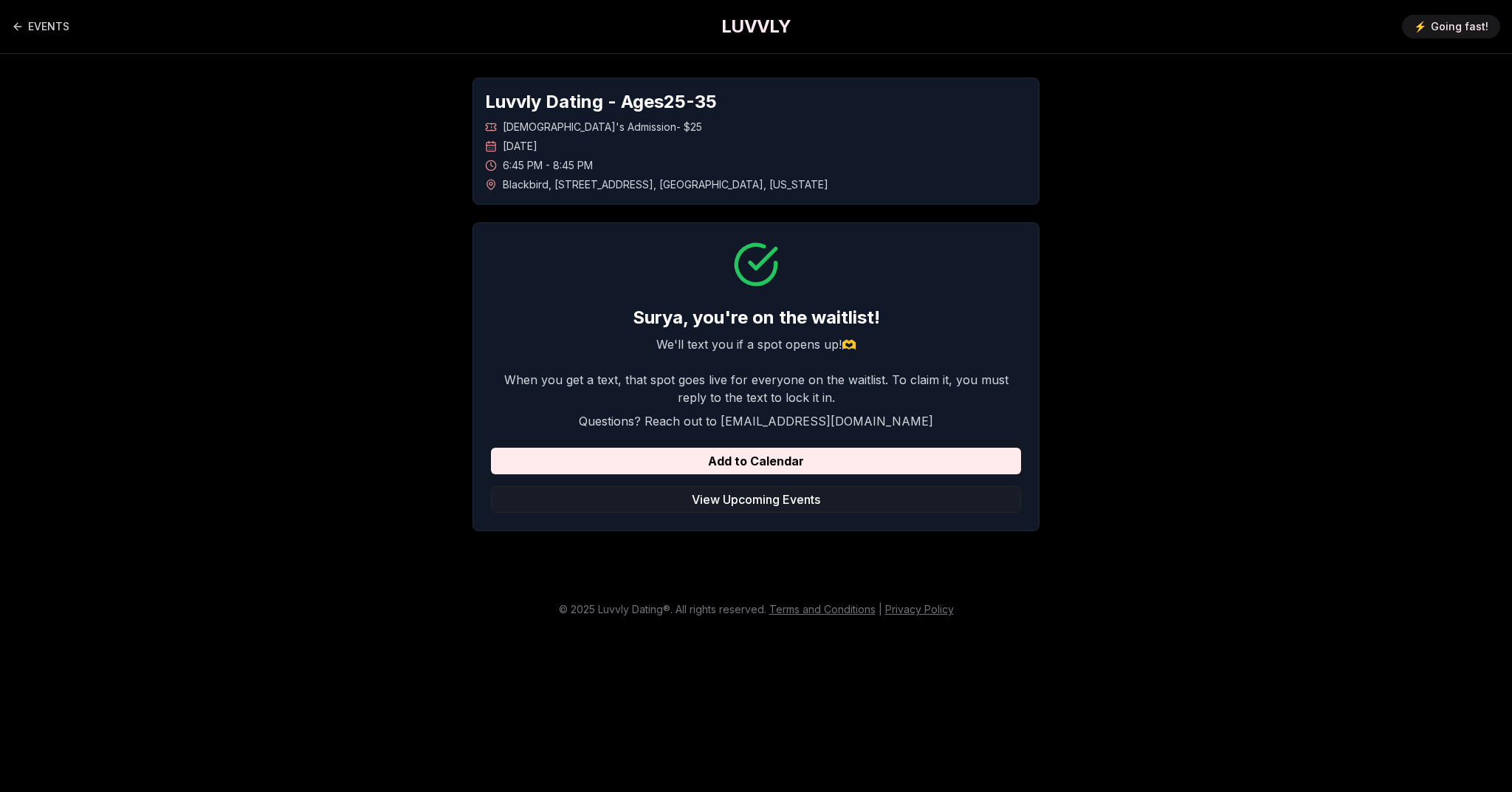
scroll to position [12, 0]
click at [799, 489] on button "View Upcoming Events" at bounding box center [756, 499] width 530 height 27
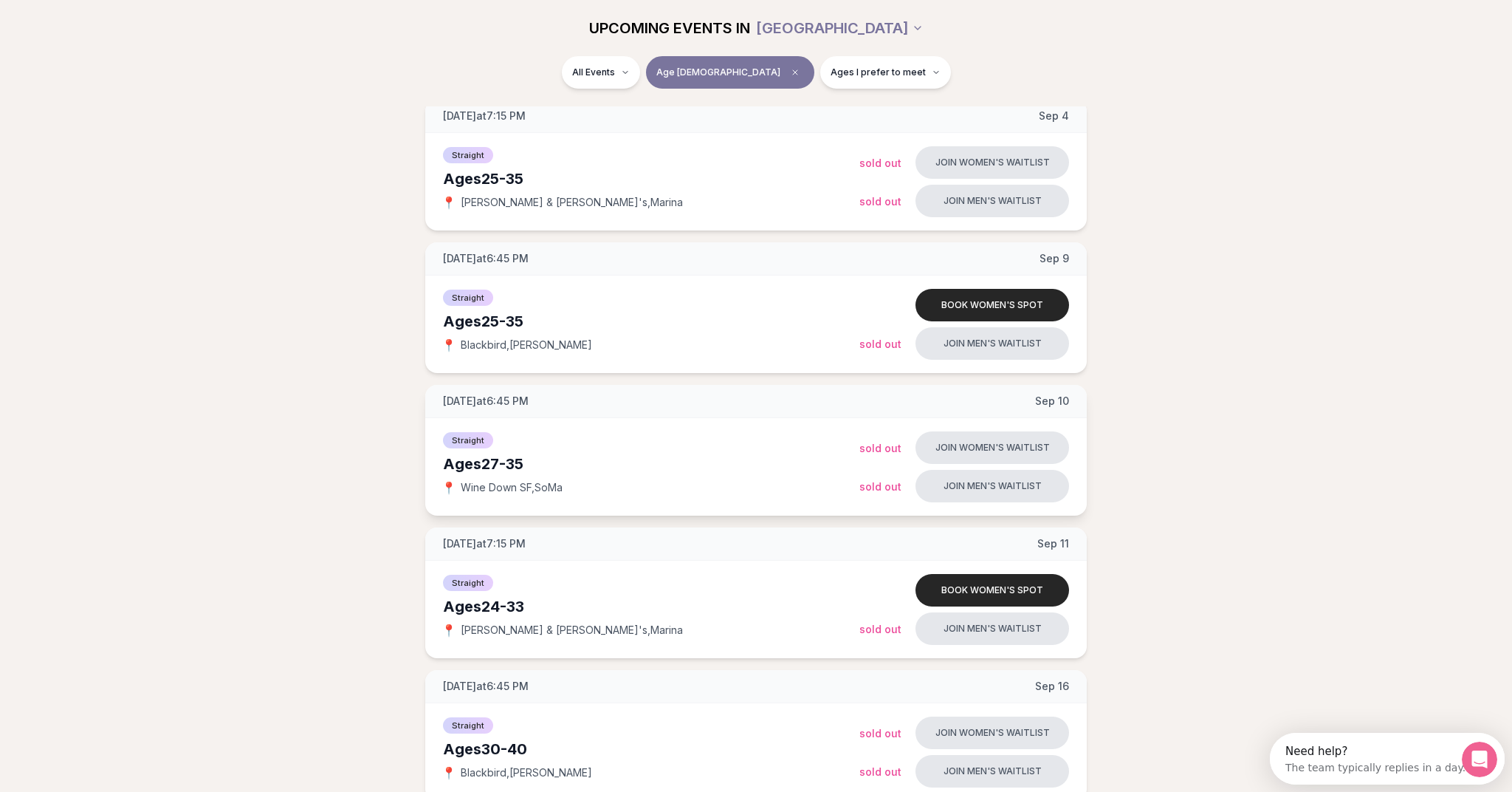
scroll to position [372, 0]
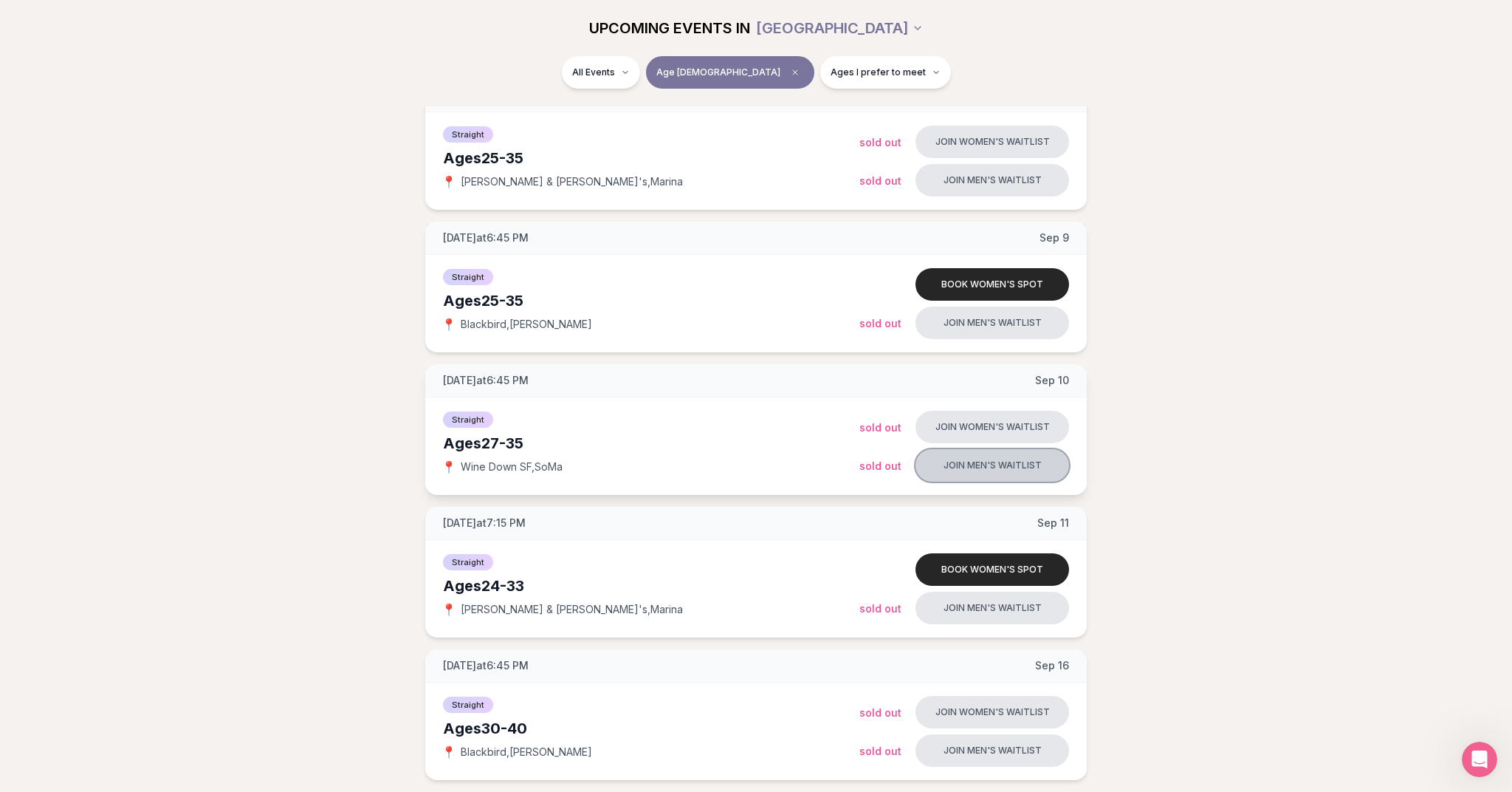
click at [964, 467] on button "Join men's waitlist" at bounding box center [992, 465] width 154 height 32
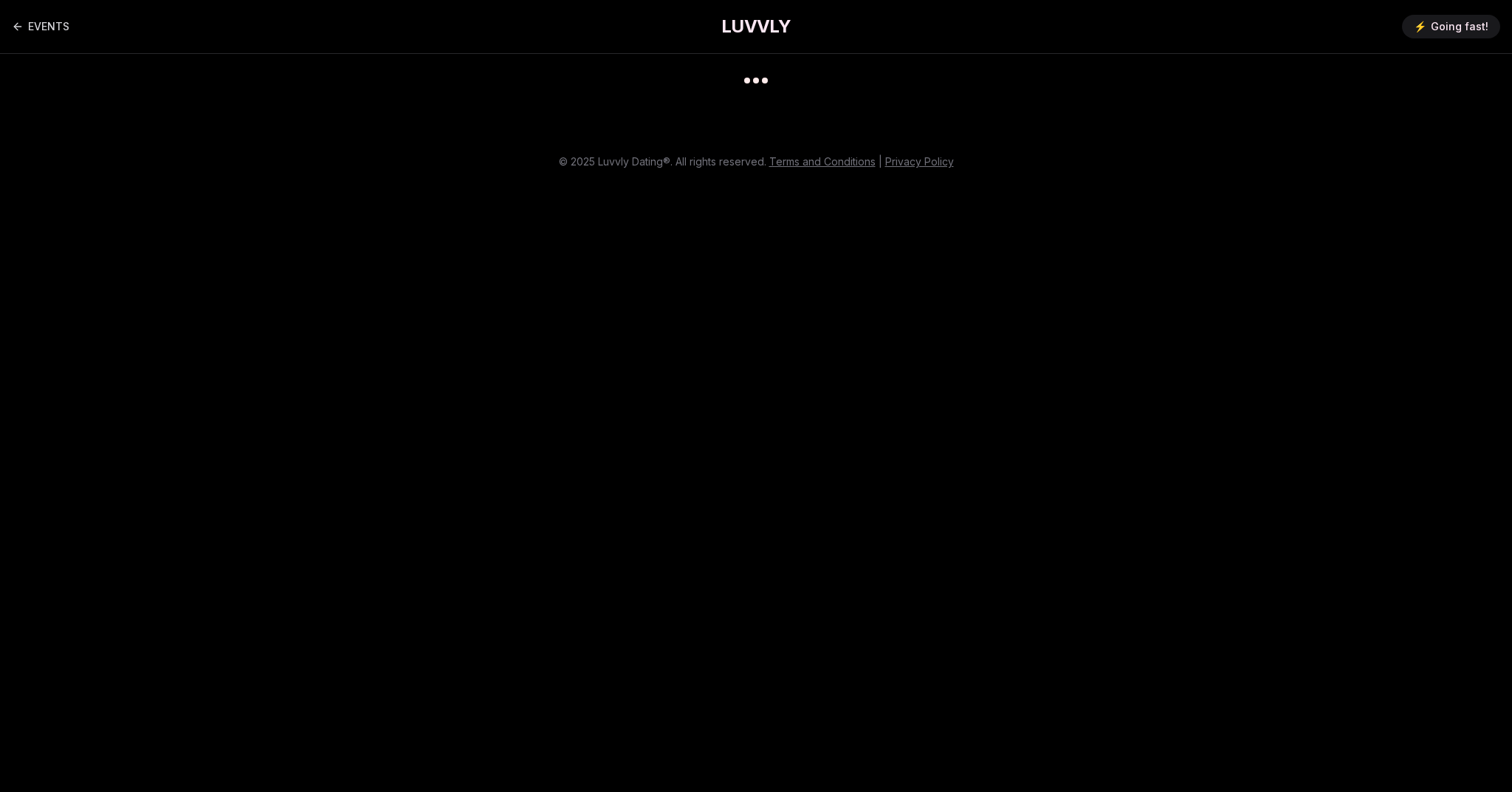
scroll to position [12, 0]
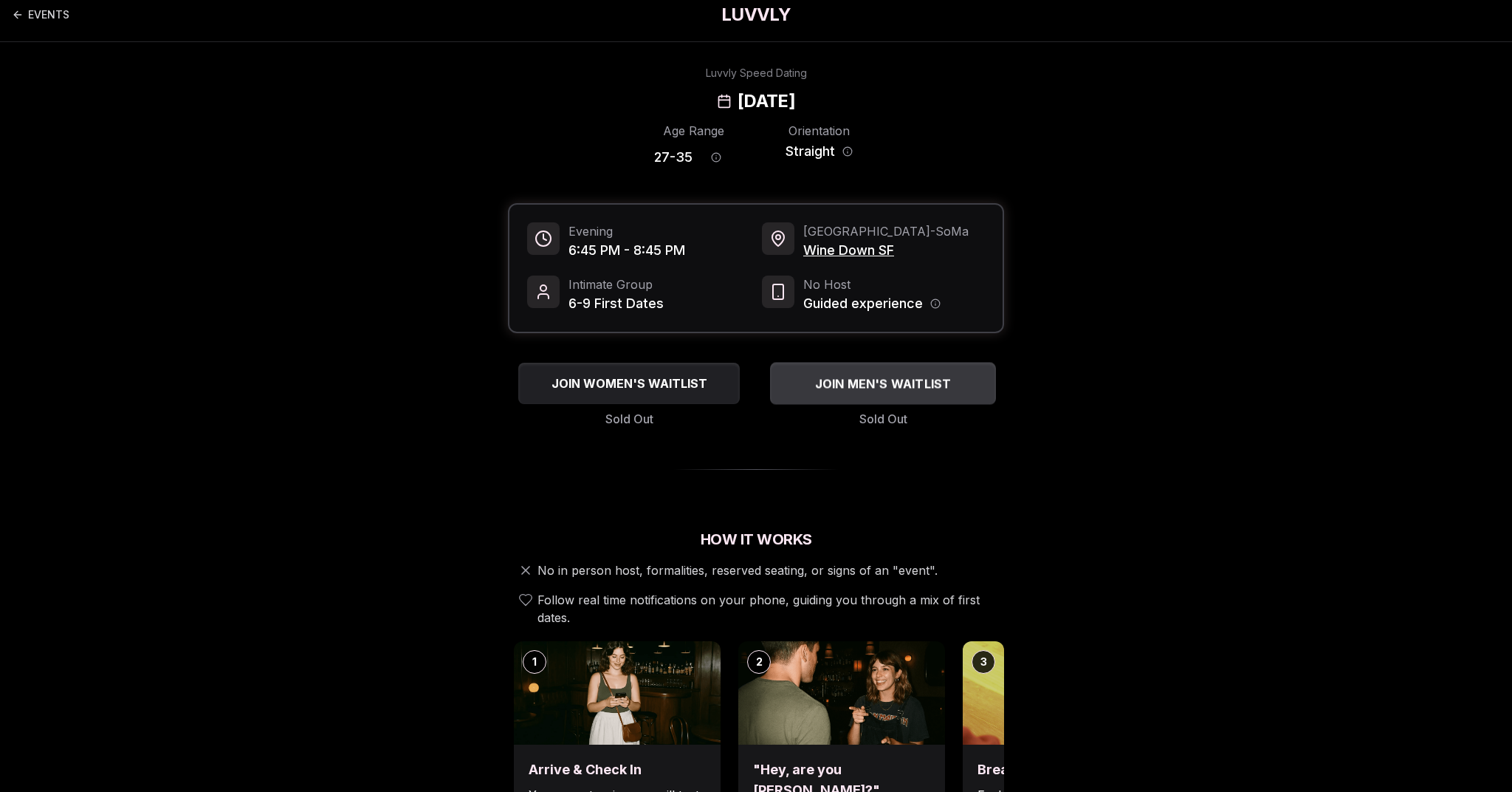
click at [919, 387] on span "JOIN MEN'S WAITLIST" at bounding box center [883, 383] width 142 height 18
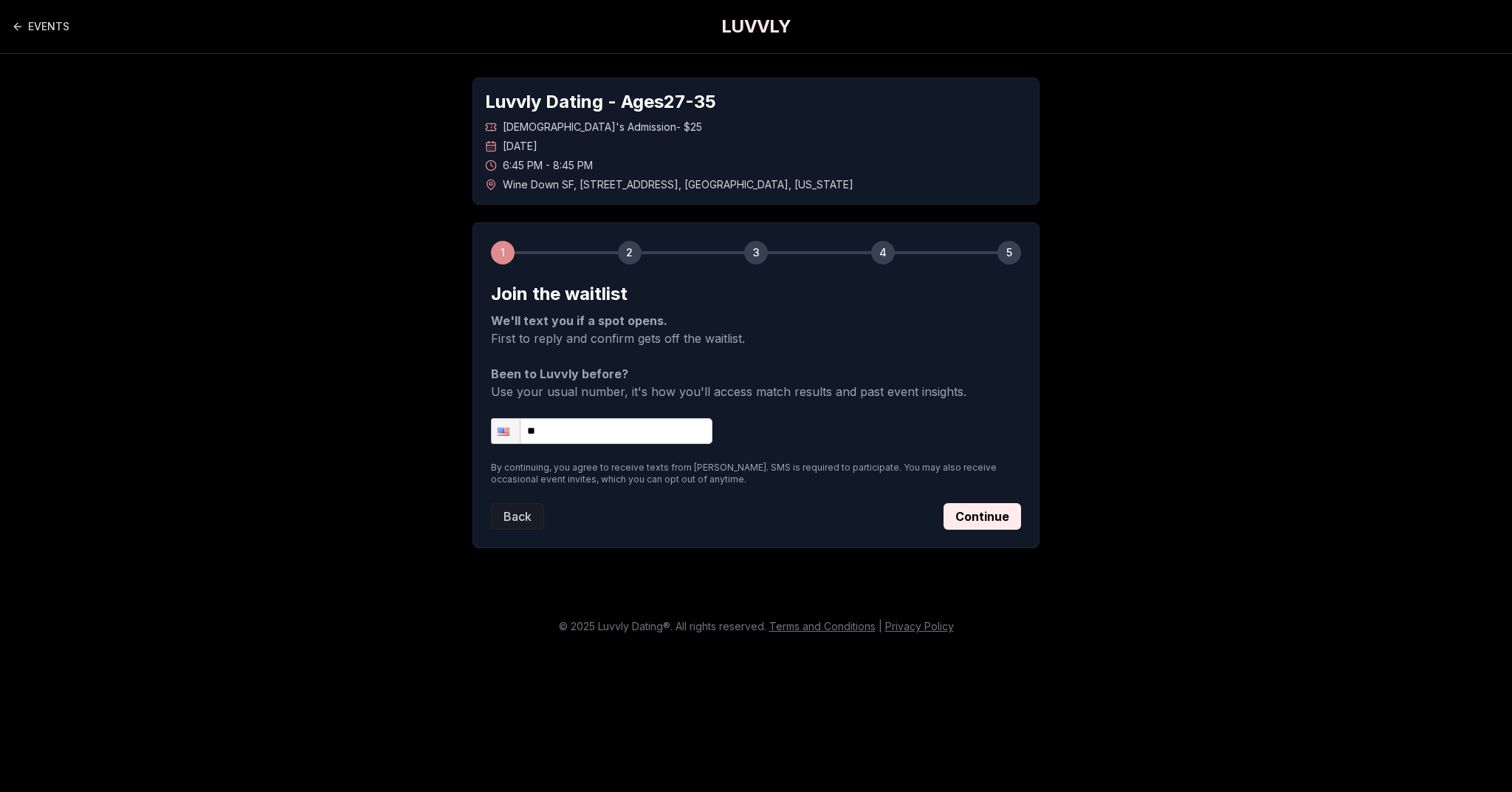
click at [603, 420] on input "**" at bounding box center [602, 431] width 222 height 26
type input "**********"
click at [952, 503] on button "Continue" at bounding box center [982, 516] width 78 height 27
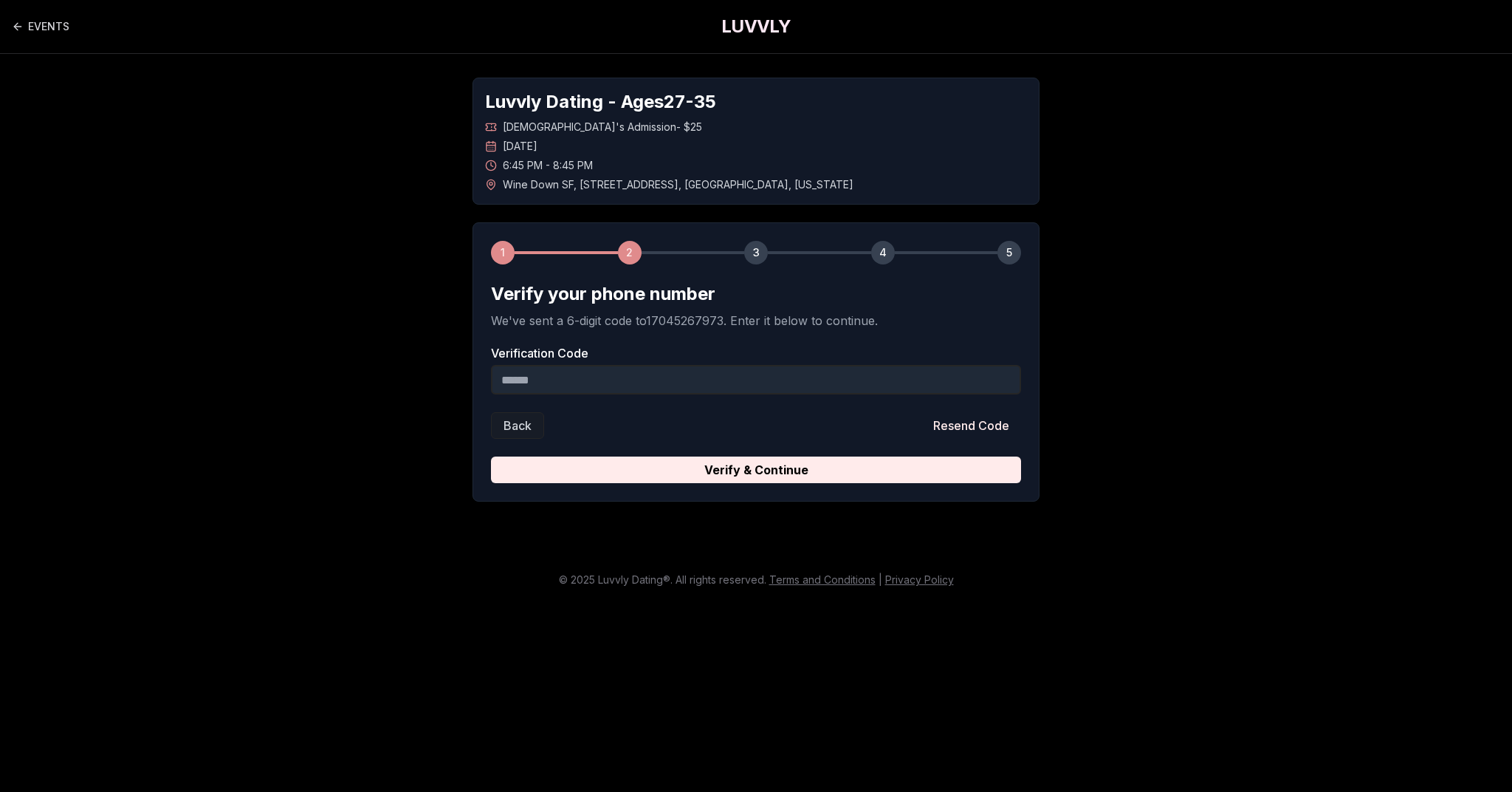
click at [675, 372] on input "Verification Code" at bounding box center [756, 379] width 530 height 30
type input "******"
click at [756, 458] on button "Verify & Continue" at bounding box center [756, 469] width 530 height 27
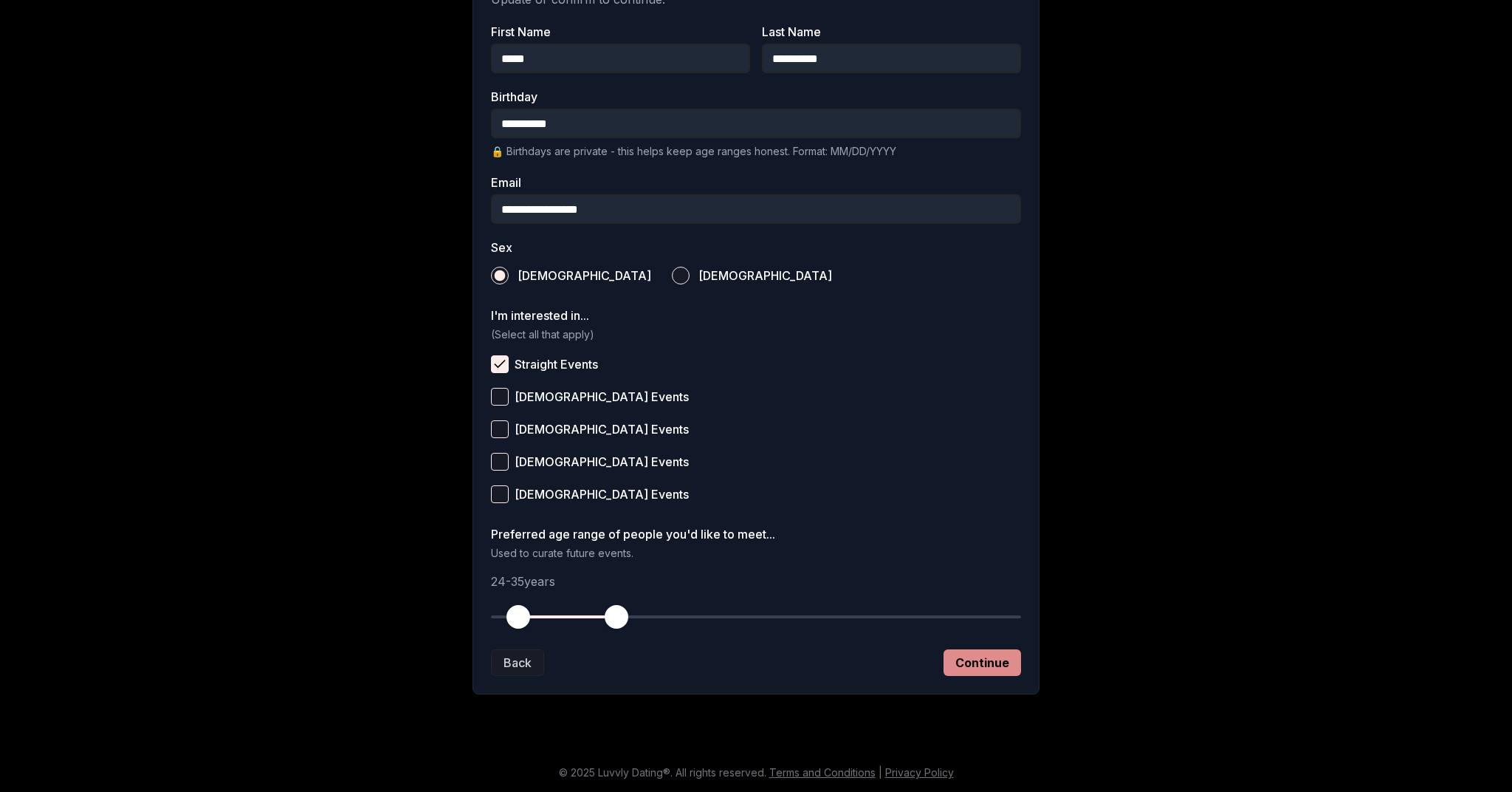
click at [1014, 662] on button "Continue" at bounding box center [982, 663] width 78 height 27
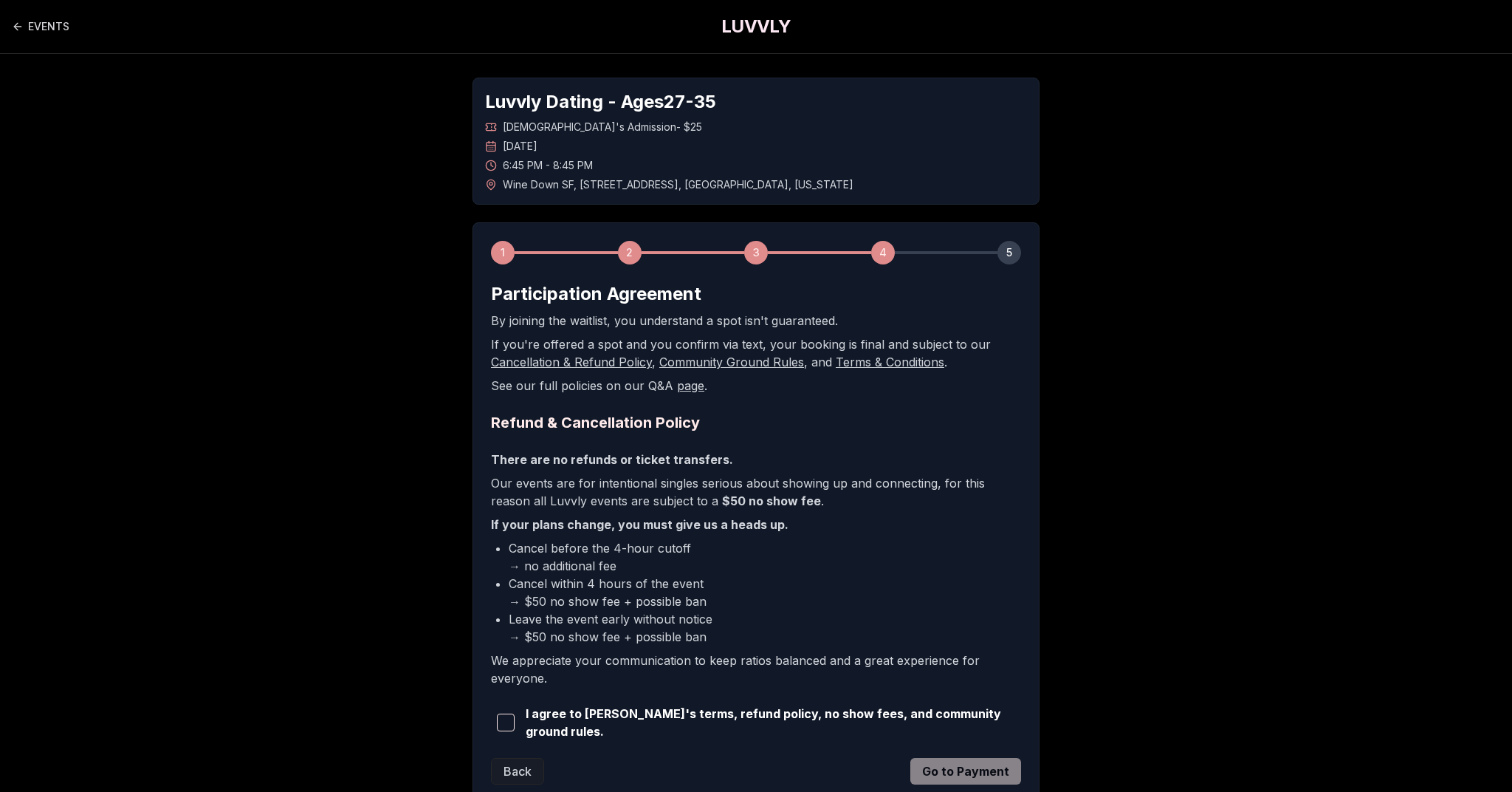
click at [536, 731] on div "I agree to [PERSON_NAME]'s terms, refund policy, no show fees, and community gr…" at bounding box center [756, 722] width 530 height 36
click at [534, 726] on span "I agree to [PERSON_NAME]'s terms, refund policy, no show fees, and community gr…" at bounding box center [773, 722] width 496 height 36
click at [512, 724] on span "button" at bounding box center [505, 722] width 18 height 18
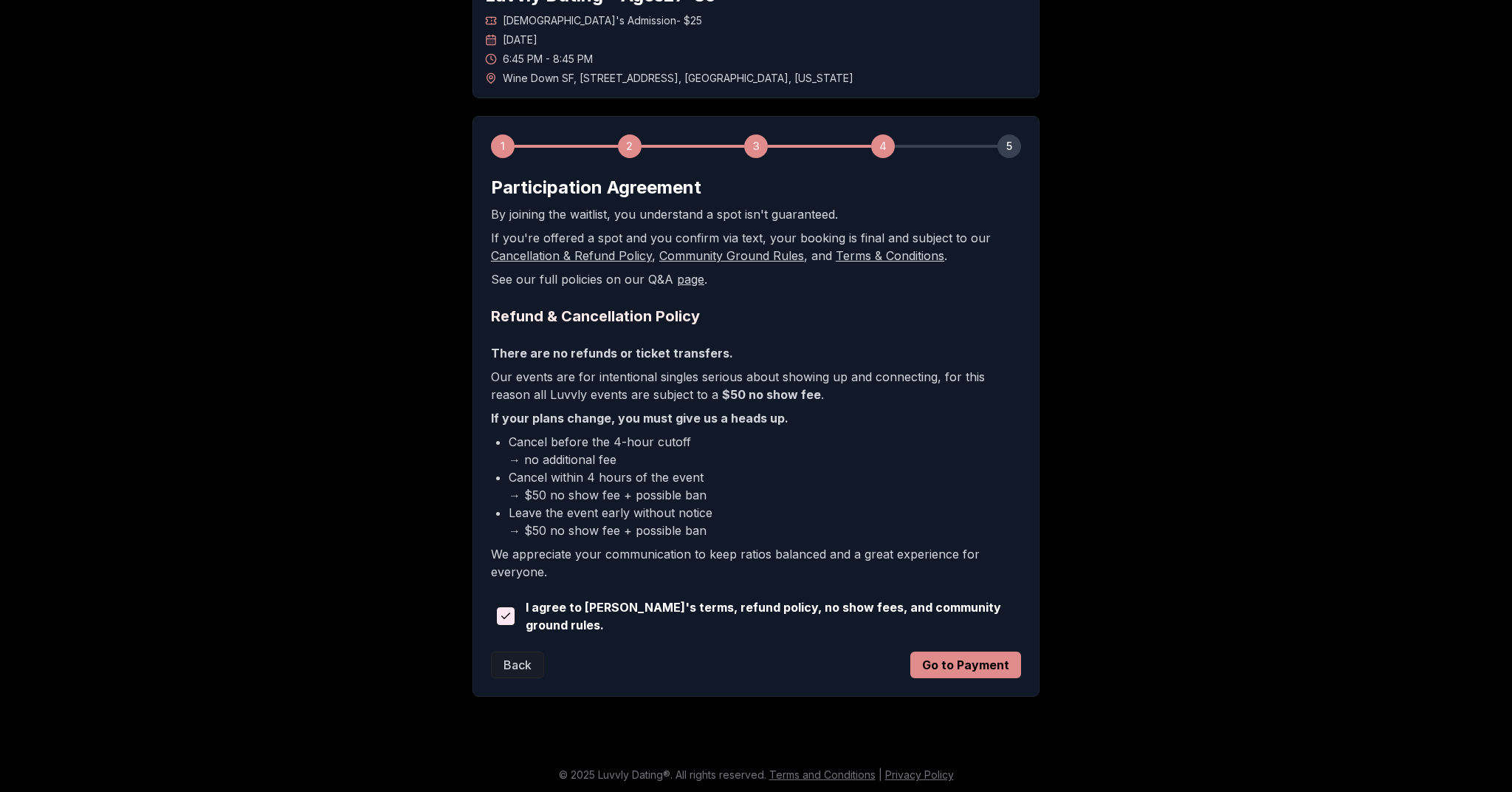
scroll to position [106, 0]
click at [948, 665] on button "Go to Payment" at bounding box center [965, 665] width 111 height 27
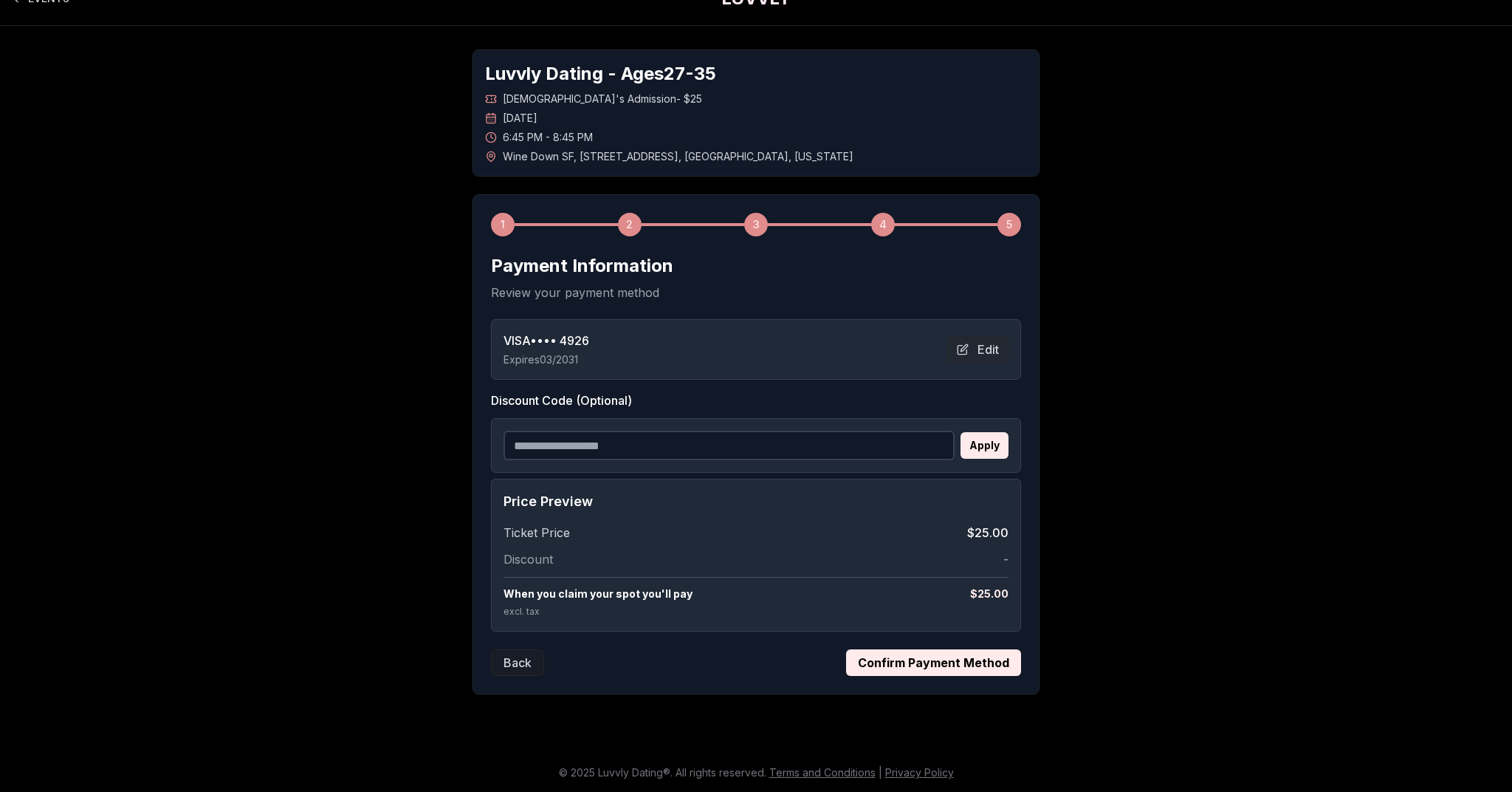
click at [947, 666] on button "Confirm Payment Method" at bounding box center [933, 663] width 175 height 27
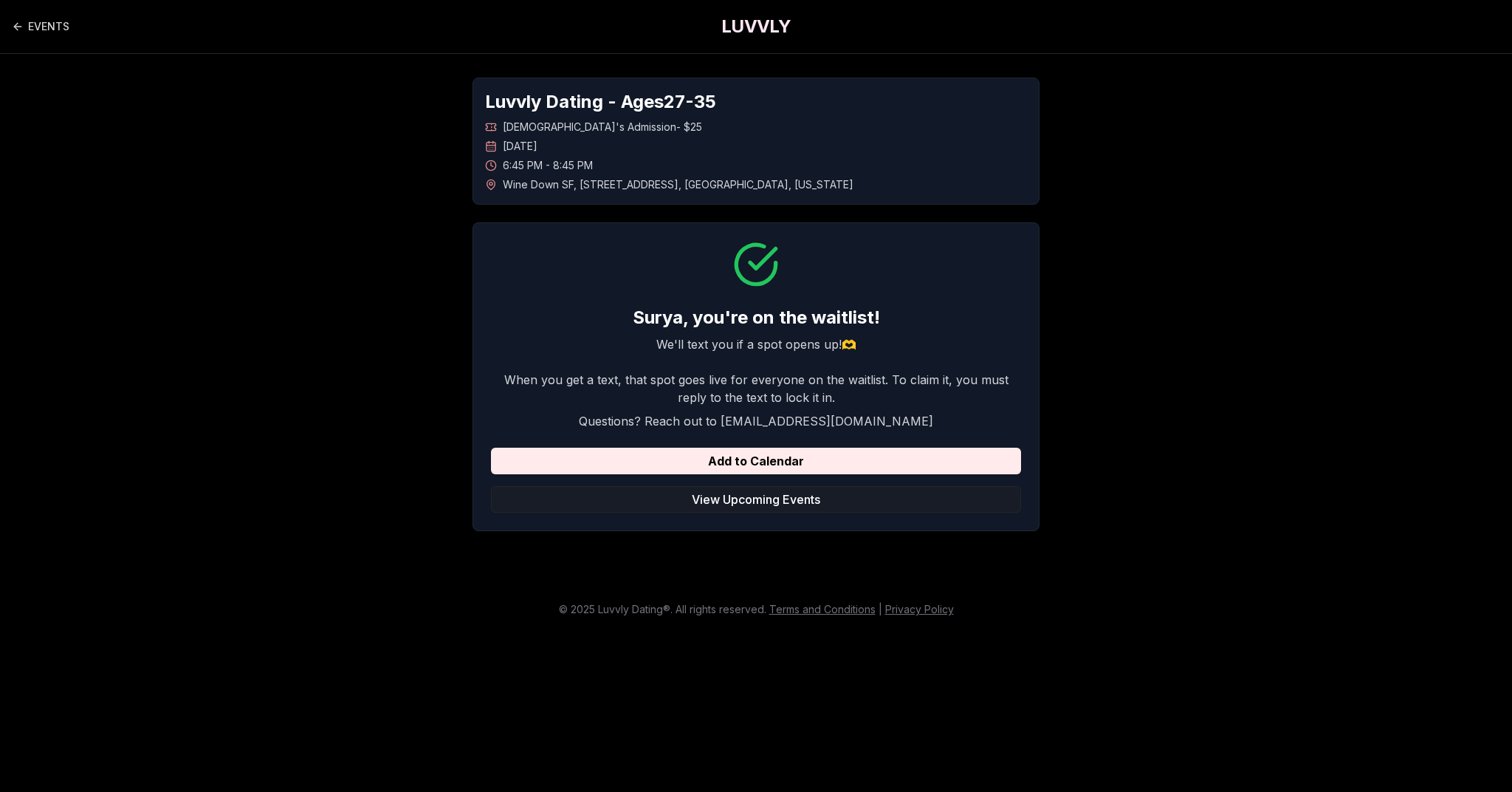
scroll to position [12, 0]
click at [812, 486] on button "View Upcoming Events" at bounding box center [756, 499] width 530 height 27
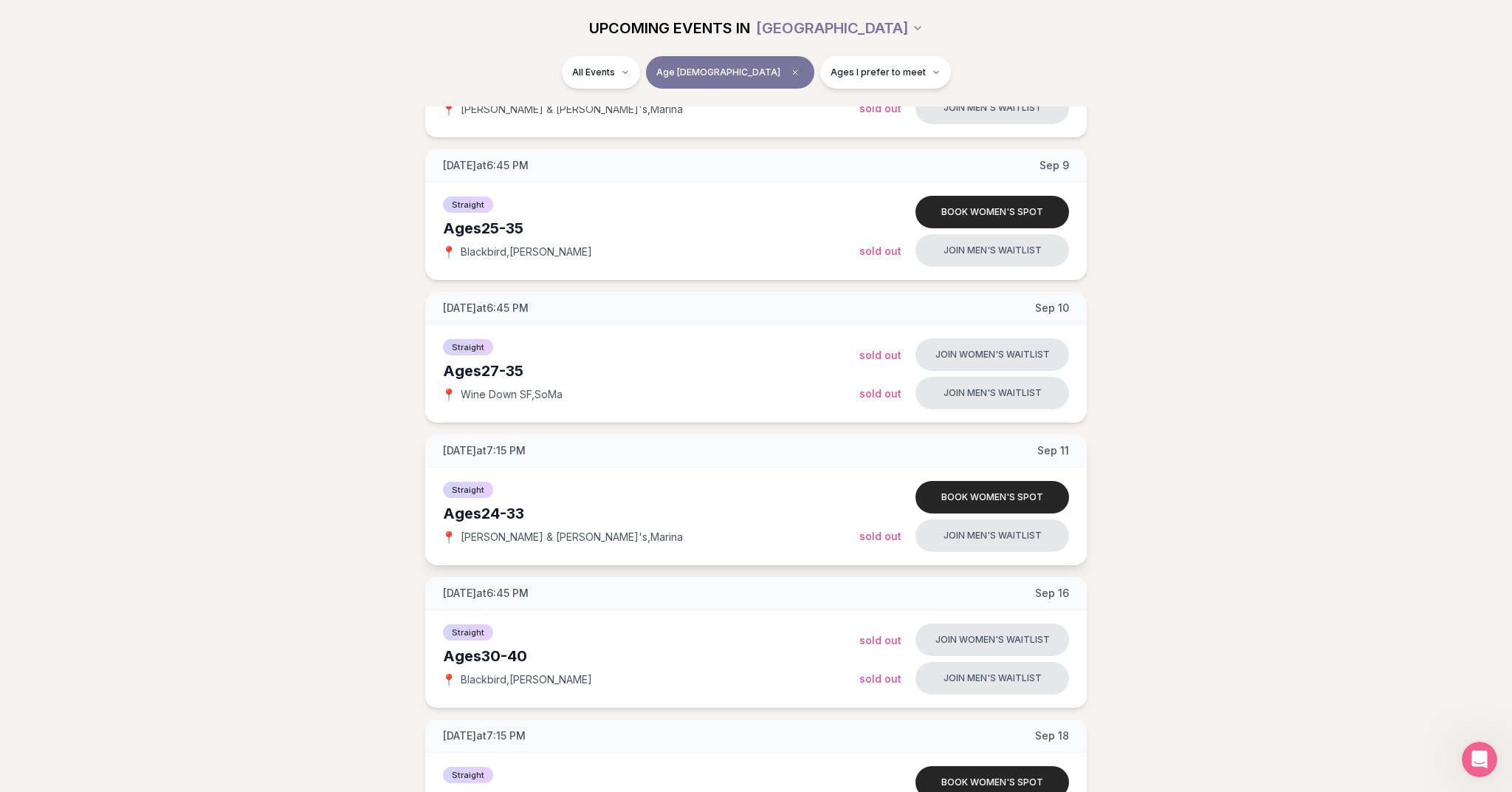
scroll to position [452, 0]
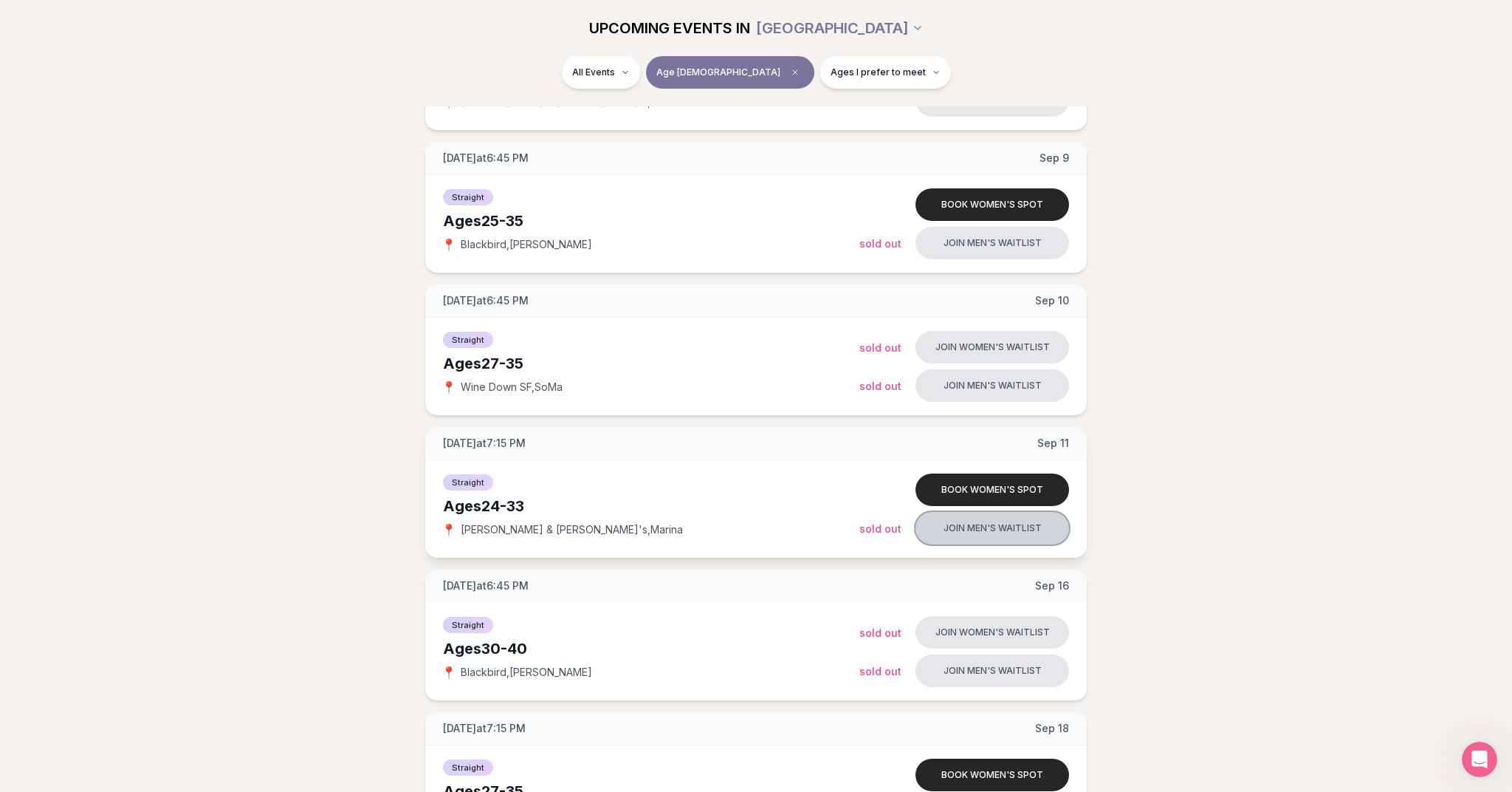
click at [999, 533] on button "Join men's waitlist" at bounding box center [992, 528] width 154 height 32
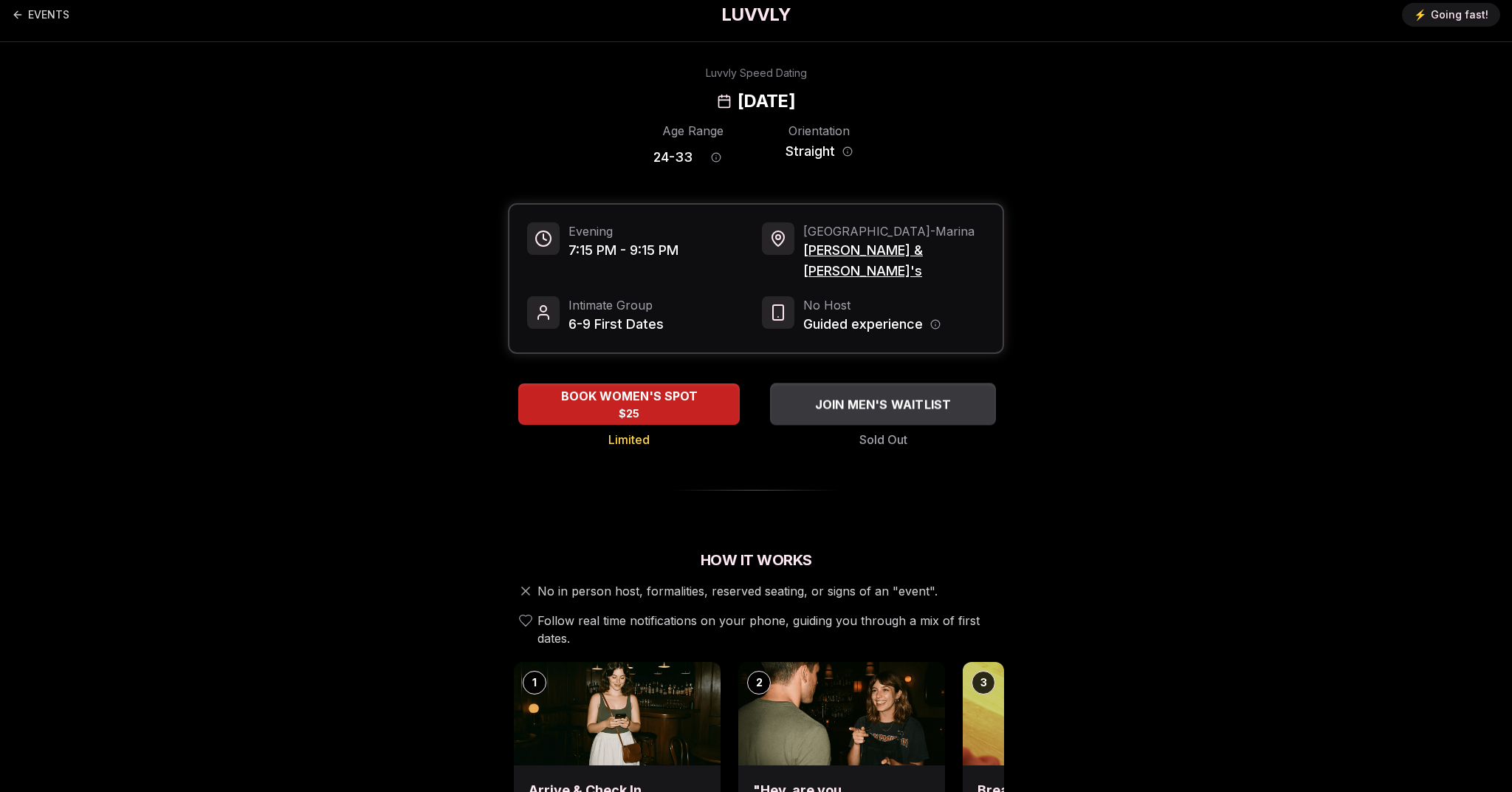
click at [877, 395] on span "JOIN MEN'S WAITLIST" at bounding box center [883, 404] width 142 height 18
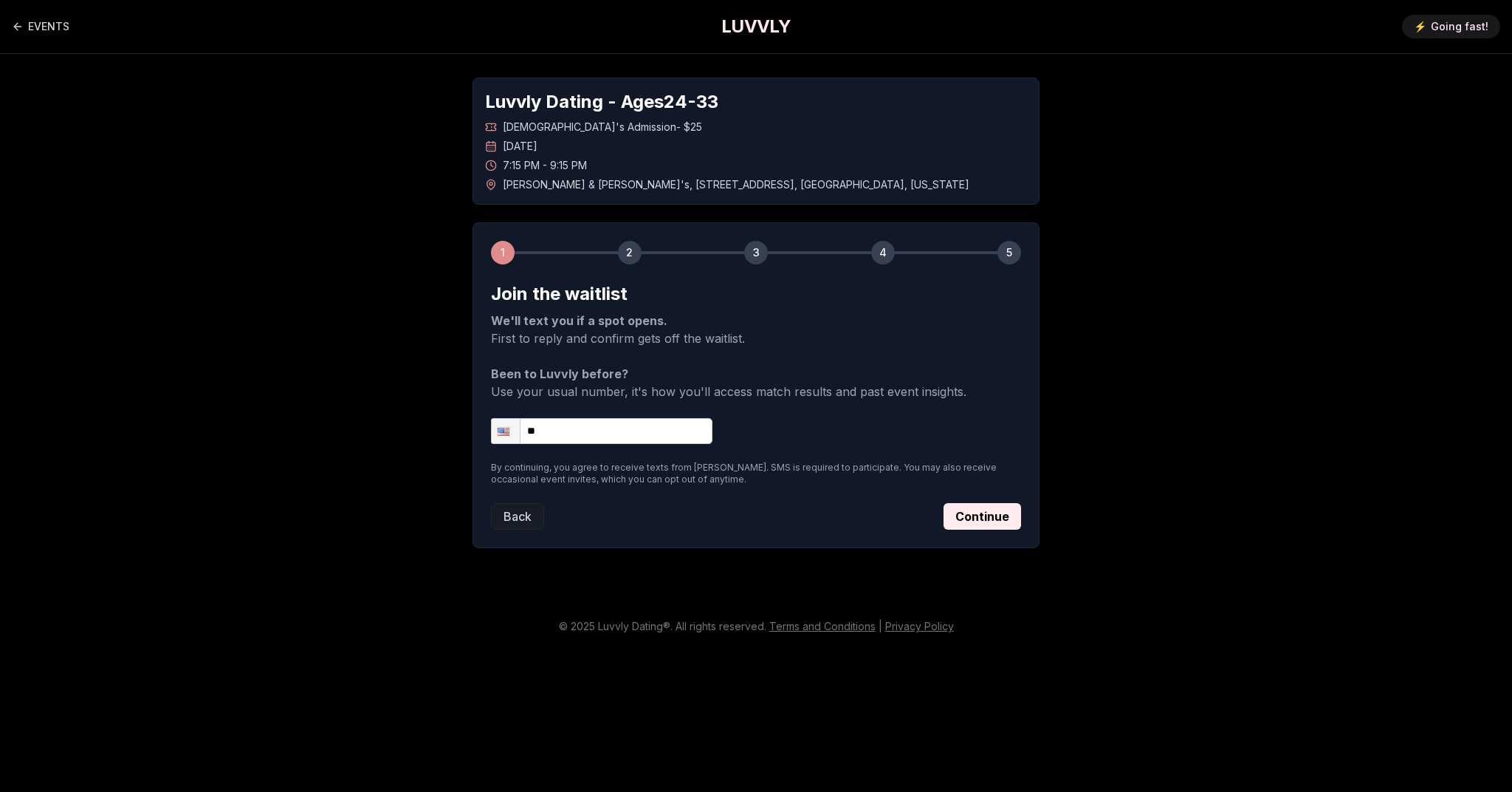
click at [643, 421] on input "**" at bounding box center [602, 431] width 222 height 26
type input "**********"
click at [807, 503] on div "Back Continue" at bounding box center [756, 516] width 530 height 27
click at [965, 503] on button "Continue" at bounding box center [982, 516] width 78 height 27
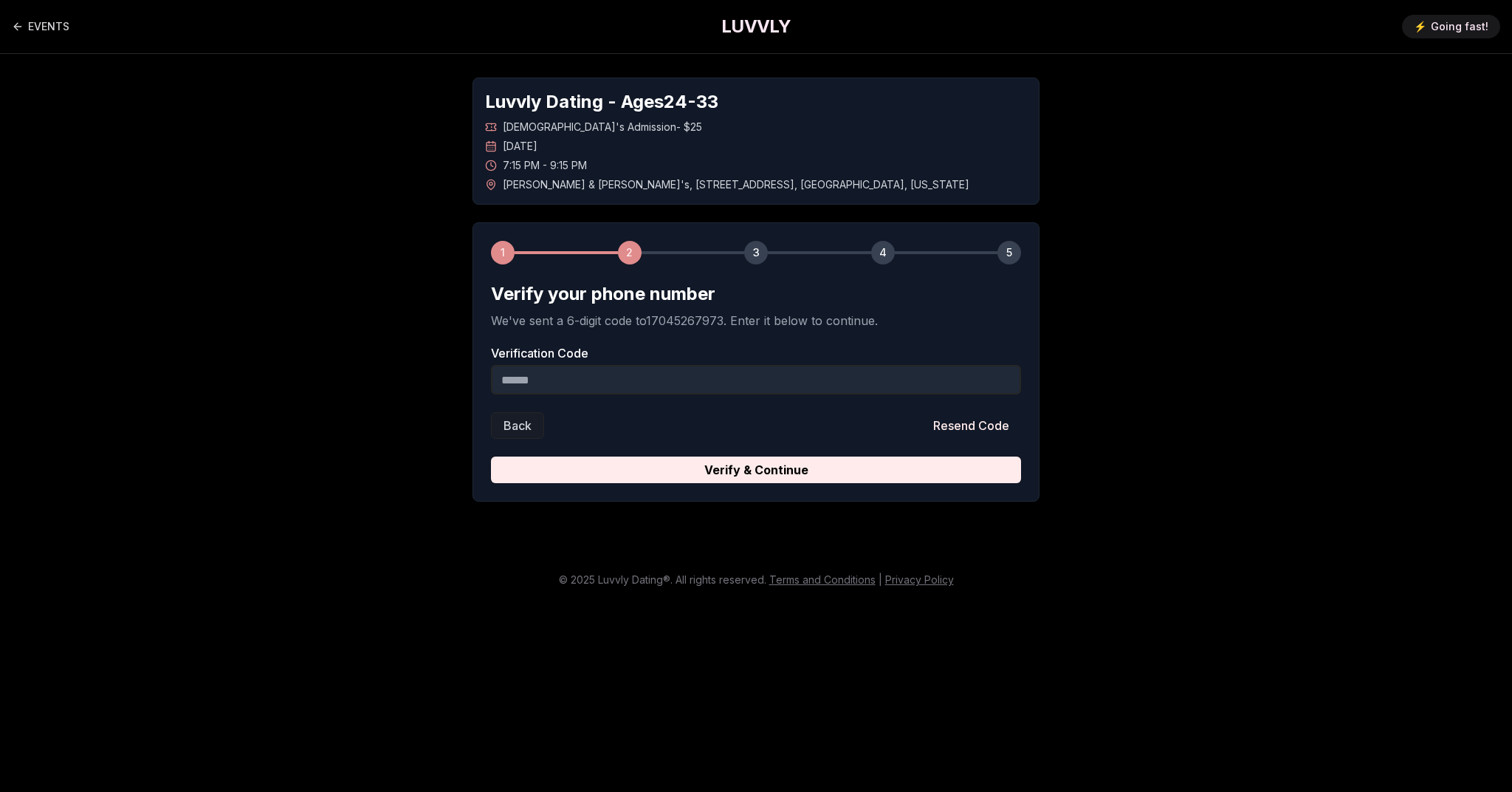
click at [658, 365] on input "Verification Code" at bounding box center [756, 379] width 530 height 30
type input "******"
click at [756, 458] on button "Verify & Continue" at bounding box center [756, 469] width 530 height 27
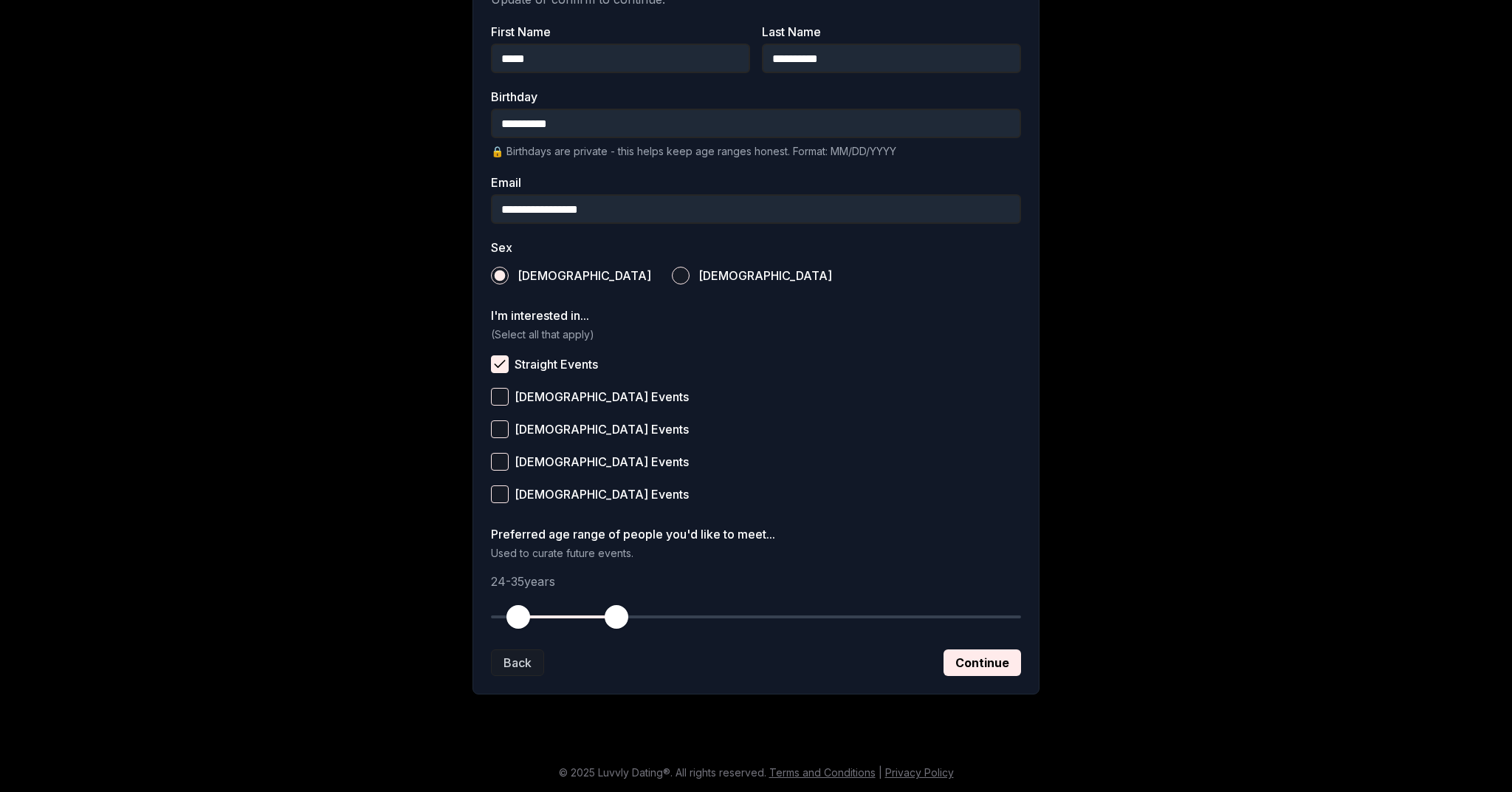
scroll to position [321, 0]
click at [961, 659] on button "Continue" at bounding box center [982, 663] width 78 height 27
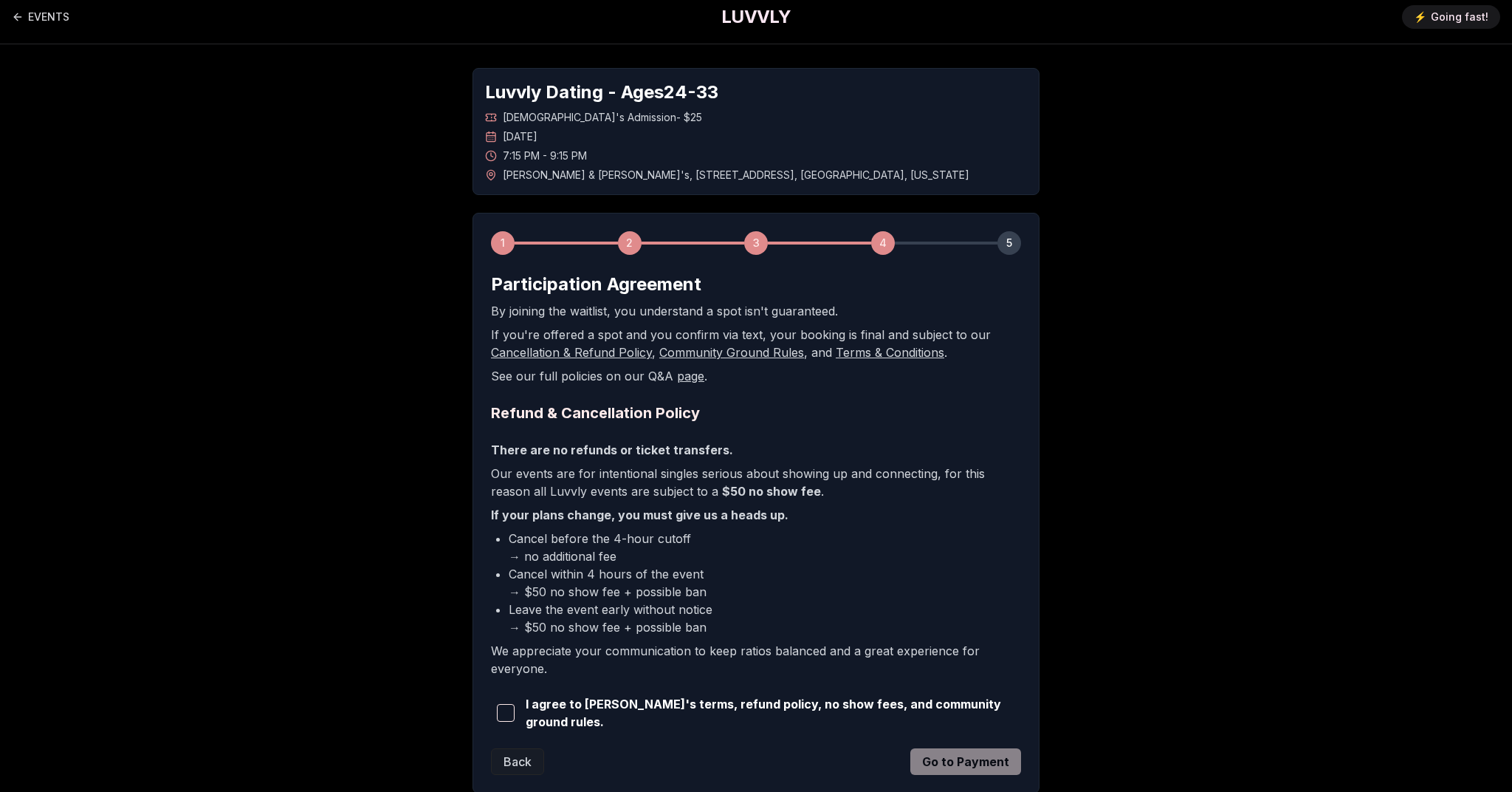
scroll to position [0, 0]
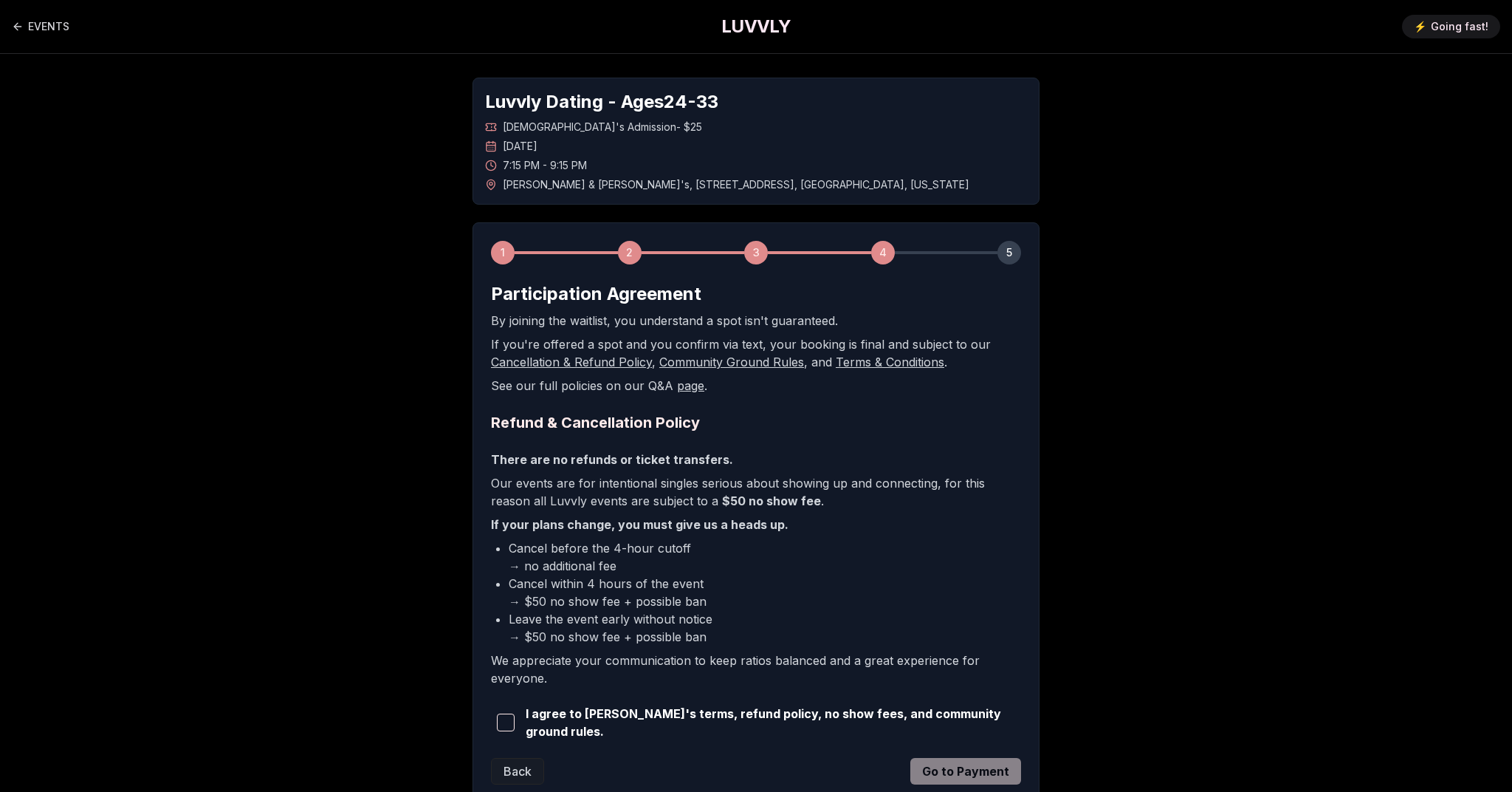
click at [590, 721] on span "I agree to [PERSON_NAME]'s terms, refund policy, no show fees, and community gr…" at bounding box center [773, 722] width 496 height 36
click at [509, 722] on span "button" at bounding box center [505, 722] width 18 height 18
click at [931, 777] on button "Go to Payment" at bounding box center [965, 771] width 111 height 27
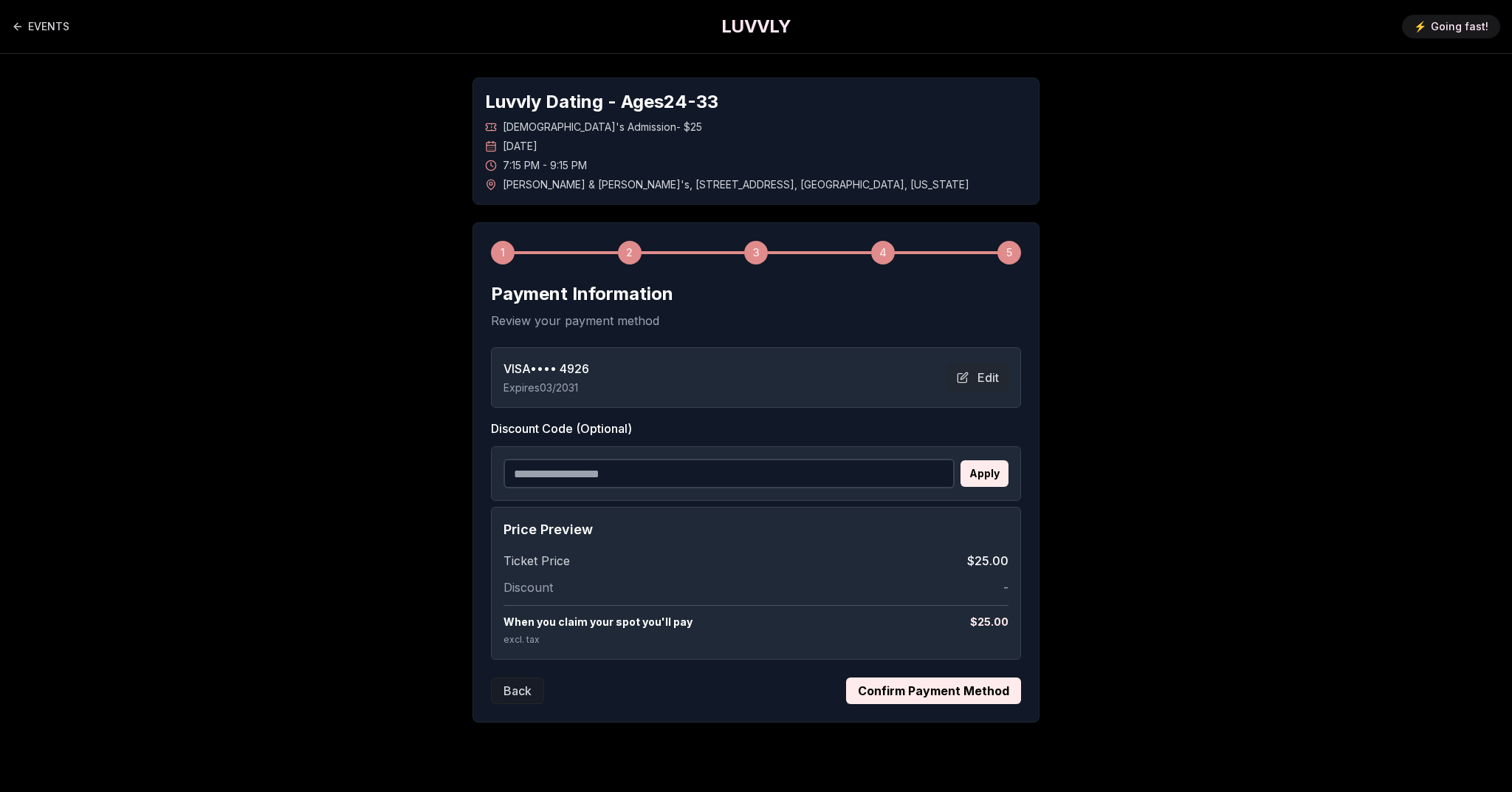
click at [947, 688] on button "Confirm Payment Method" at bounding box center [933, 690] width 175 height 27
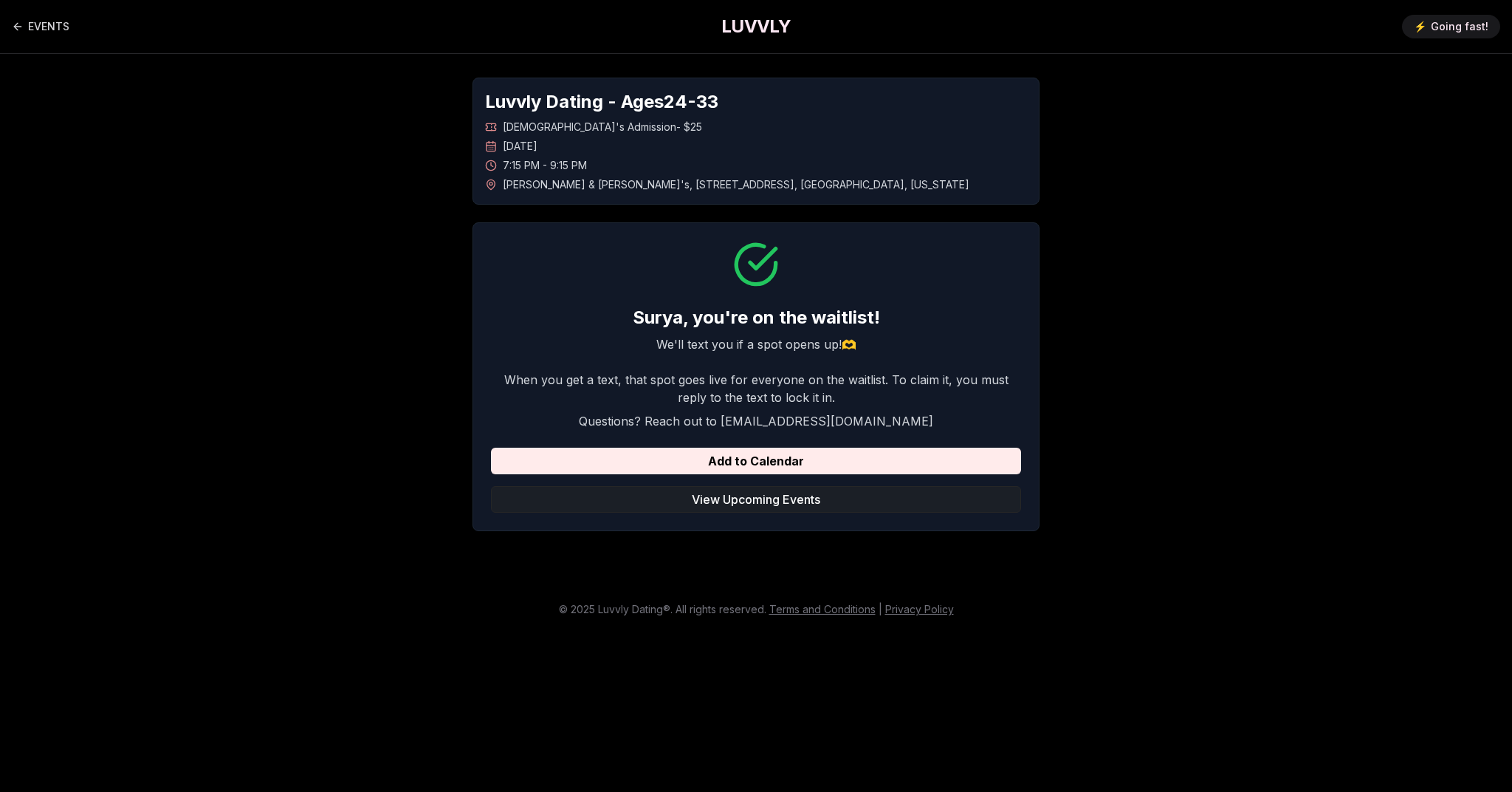
click at [752, 498] on button "View Upcoming Events" at bounding box center [756, 499] width 530 height 27
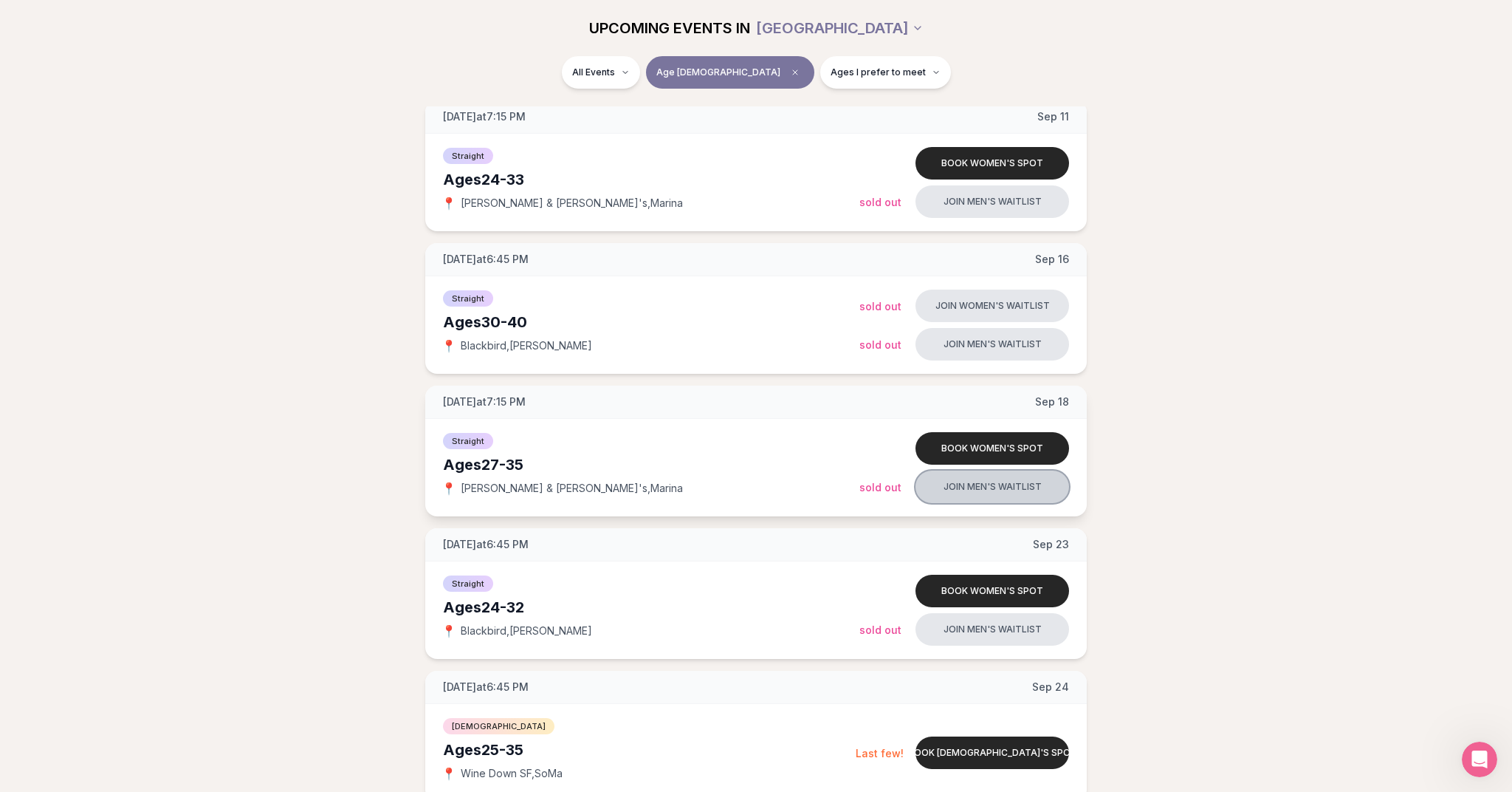
click at [981, 493] on button "Join men's waitlist" at bounding box center [992, 487] width 154 height 32
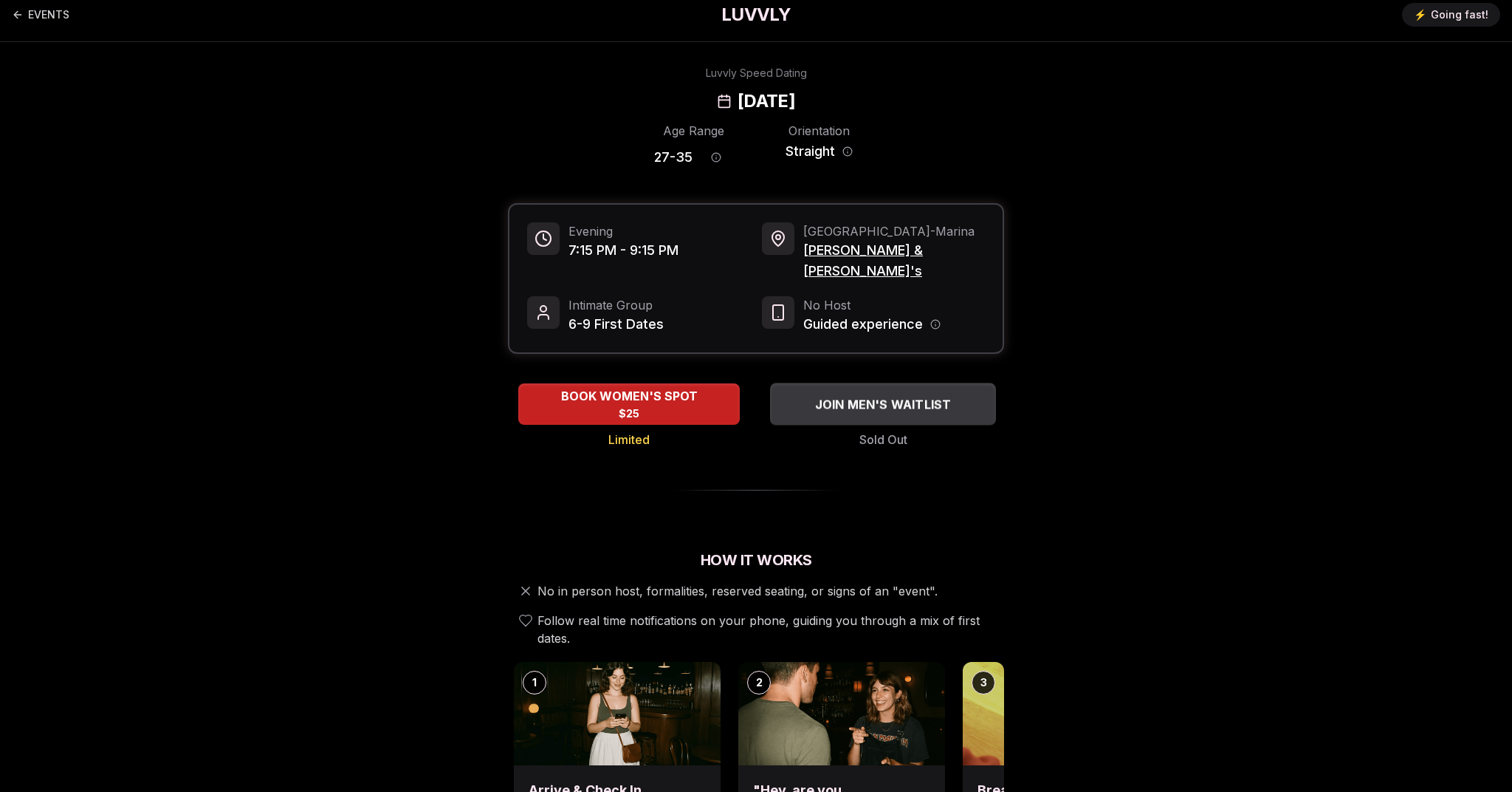
click at [864, 395] on span "JOIN MEN'S WAITLIST" at bounding box center [883, 404] width 142 height 18
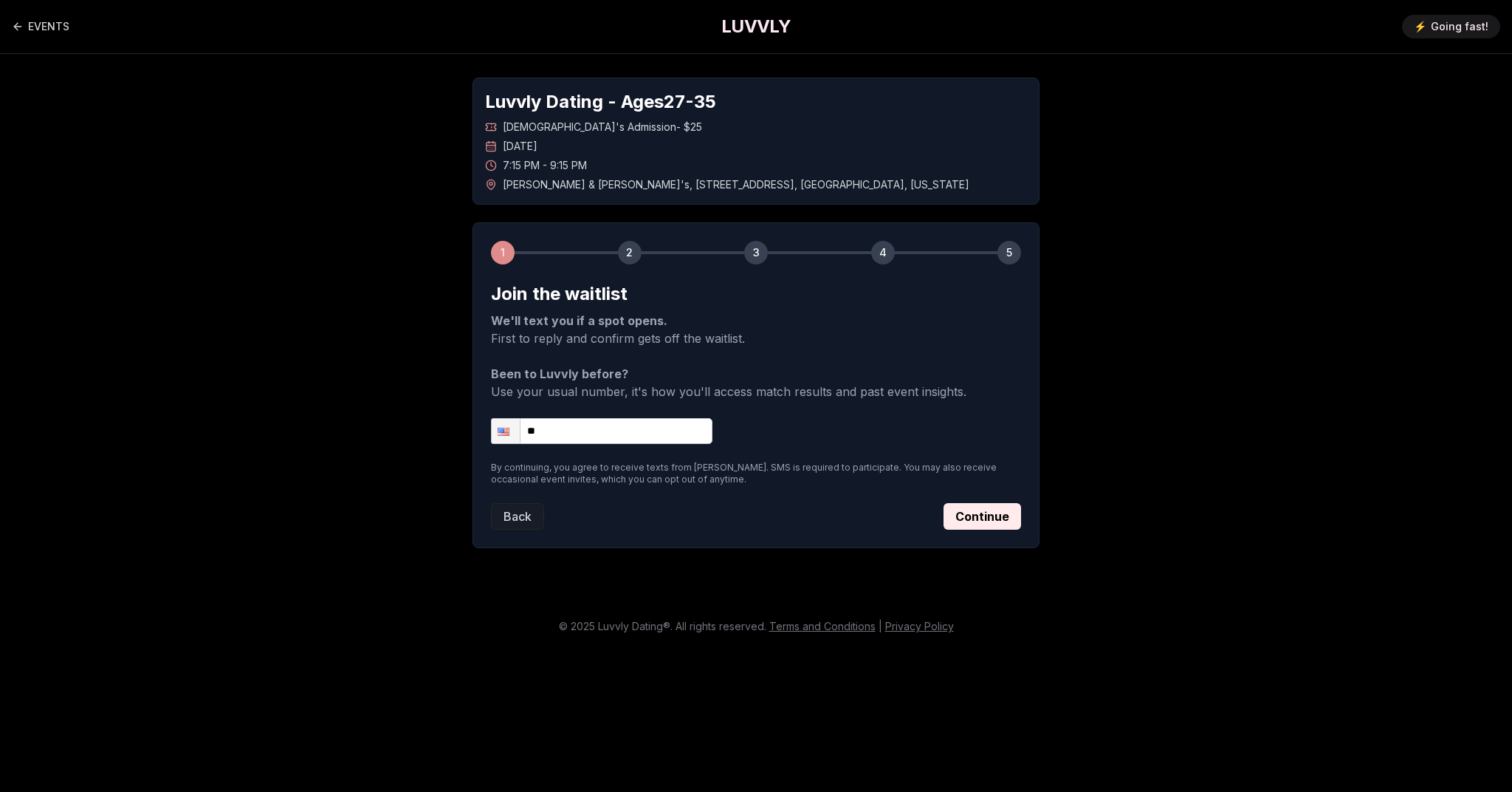
click at [630, 427] on input "**" at bounding box center [602, 431] width 222 height 26
type input "**********"
click at [870, 503] on div "Back Continue" at bounding box center [756, 516] width 530 height 27
drag, startPoint x: 989, startPoint y: 523, endPoint x: 986, endPoint y: 515, distance: 8.5
click at [990, 522] on div "**********" at bounding box center [755, 385] width 567 height 326
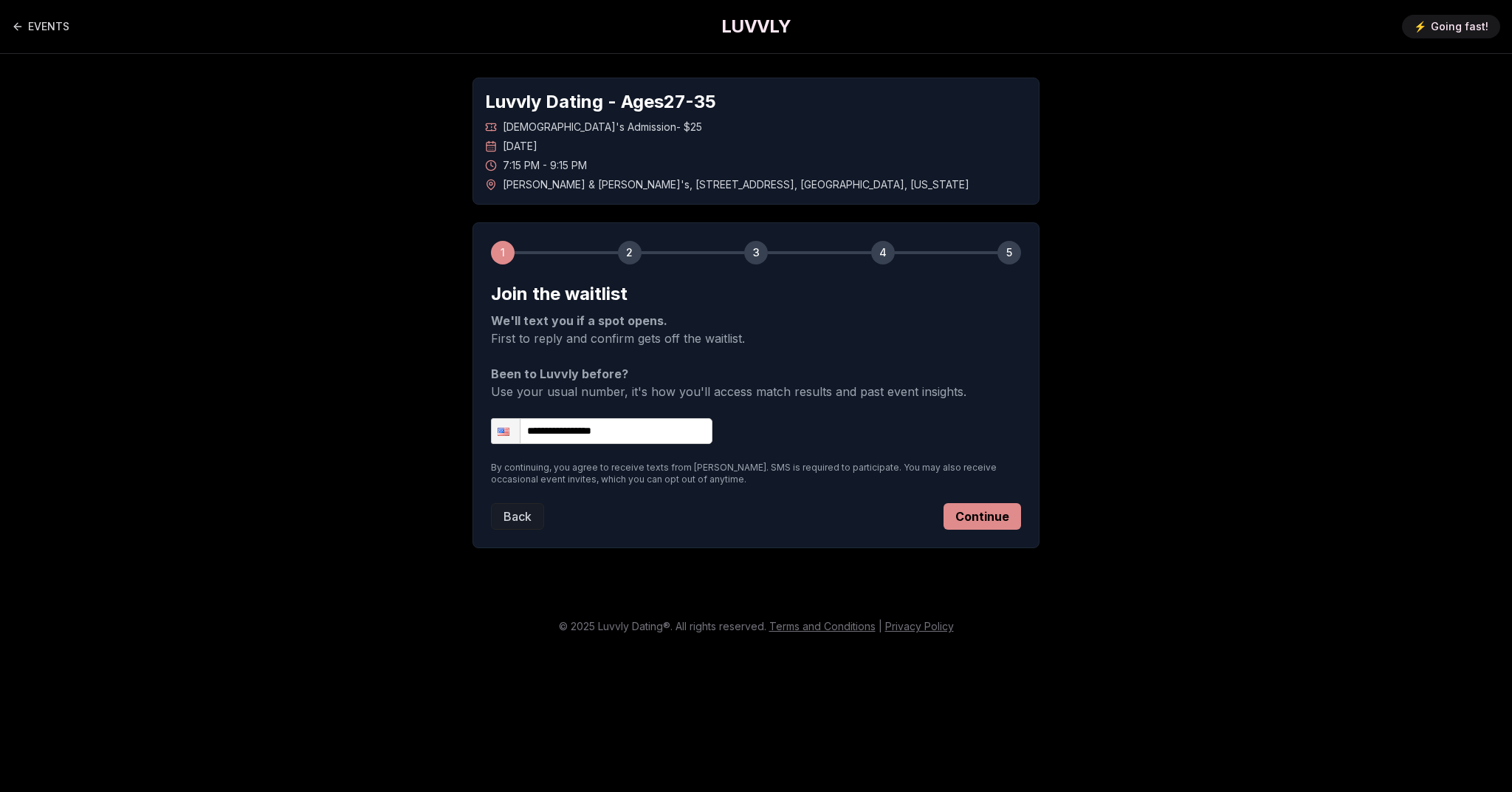
click at [982, 507] on button "Continue" at bounding box center [982, 516] width 78 height 27
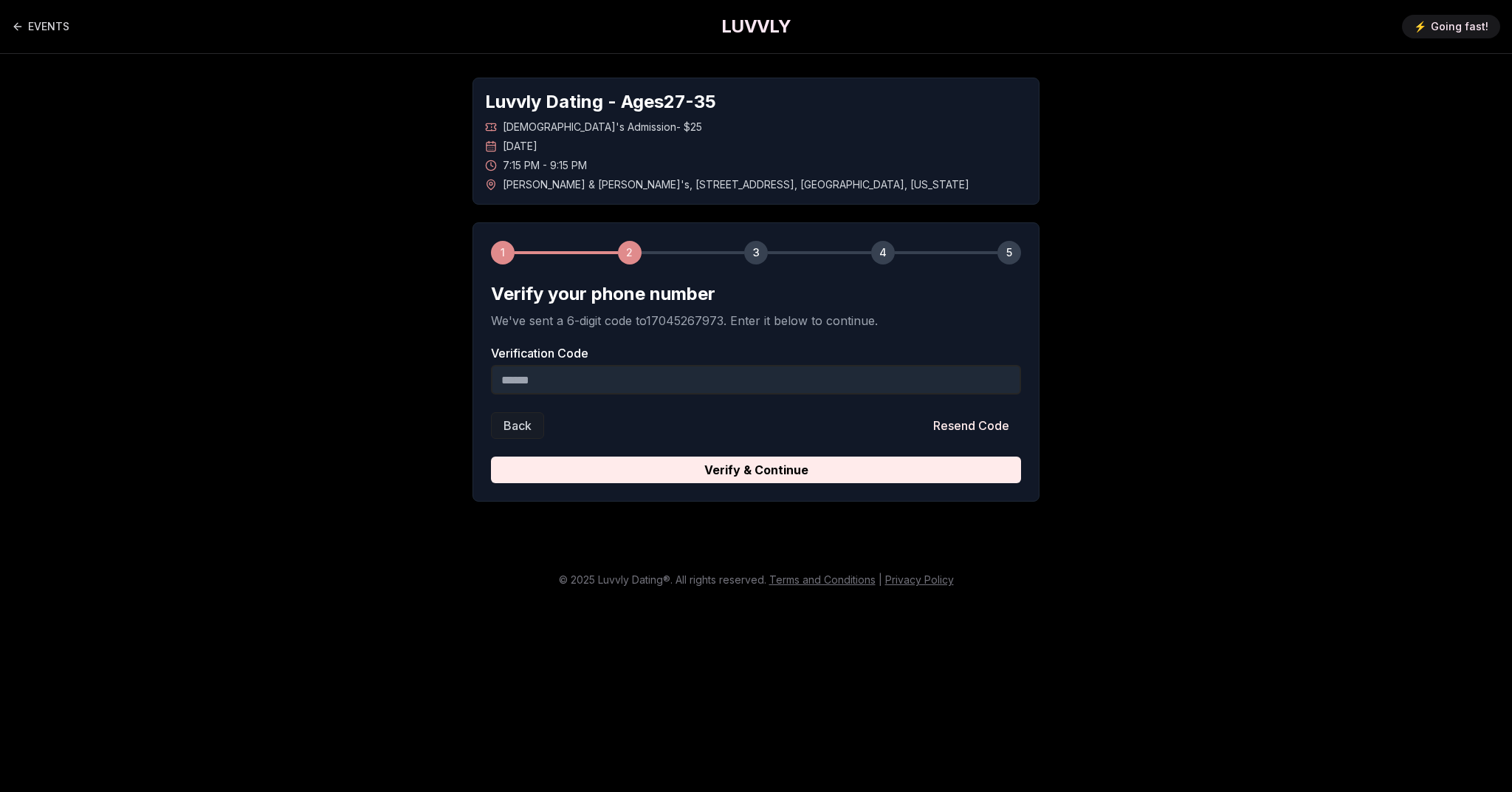
click at [631, 365] on input "Verification Code" at bounding box center [756, 379] width 530 height 30
type input "******"
click at [756, 458] on button "Verify & Continue" at bounding box center [756, 469] width 530 height 27
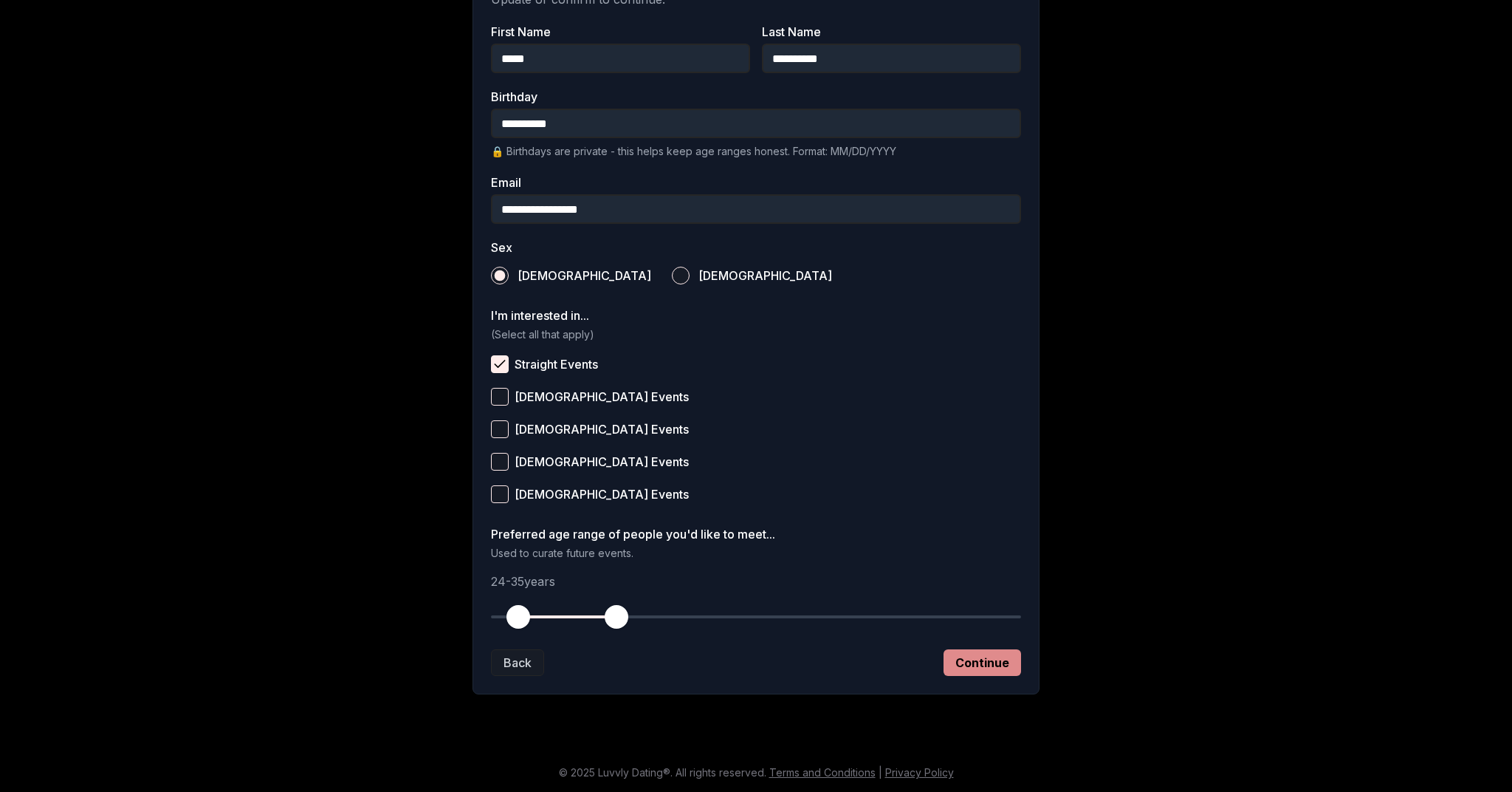
scroll to position [321, 0]
click at [978, 668] on button "Continue" at bounding box center [982, 663] width 78 height 27
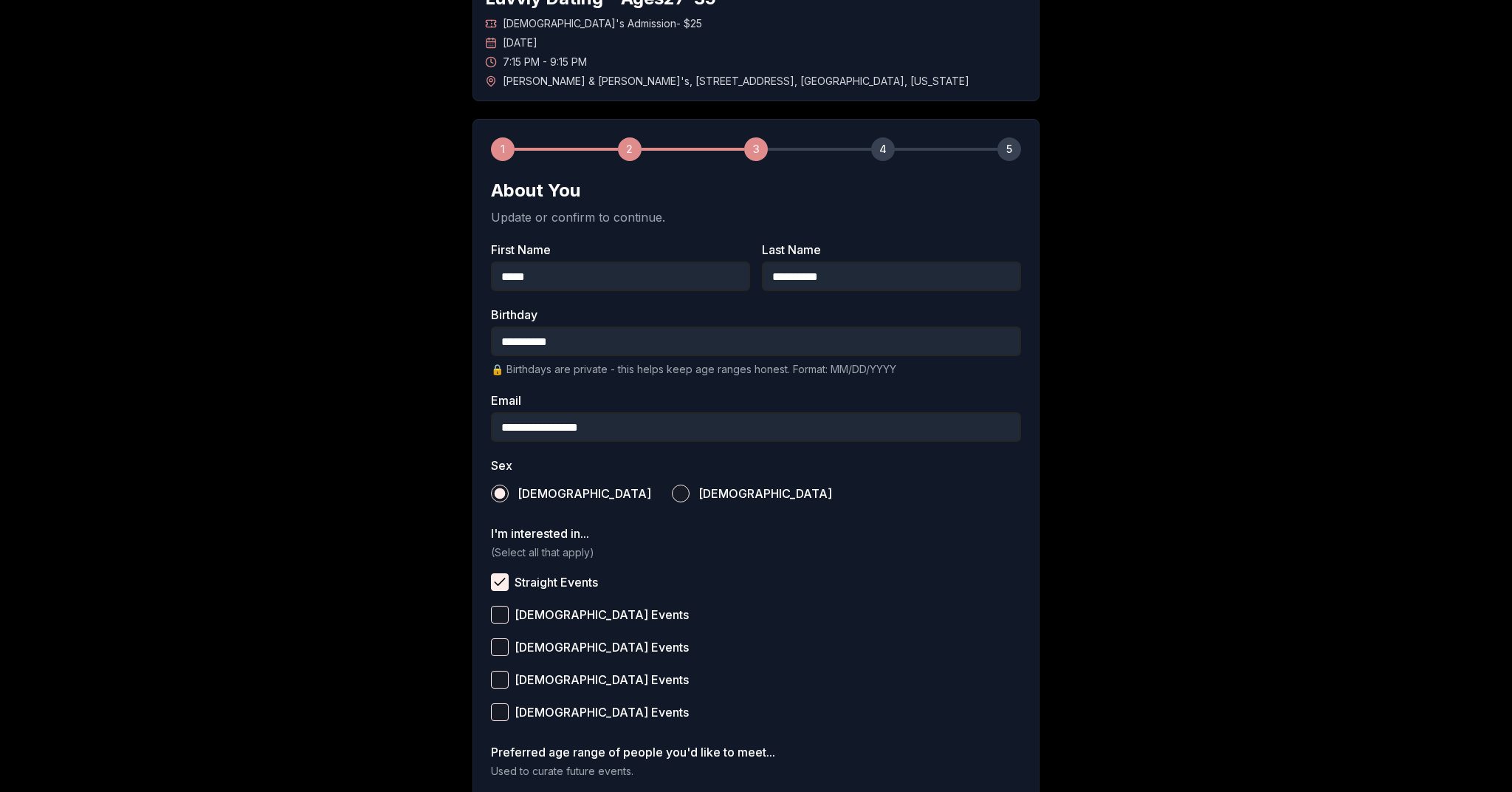
scroll to position [0, 0]
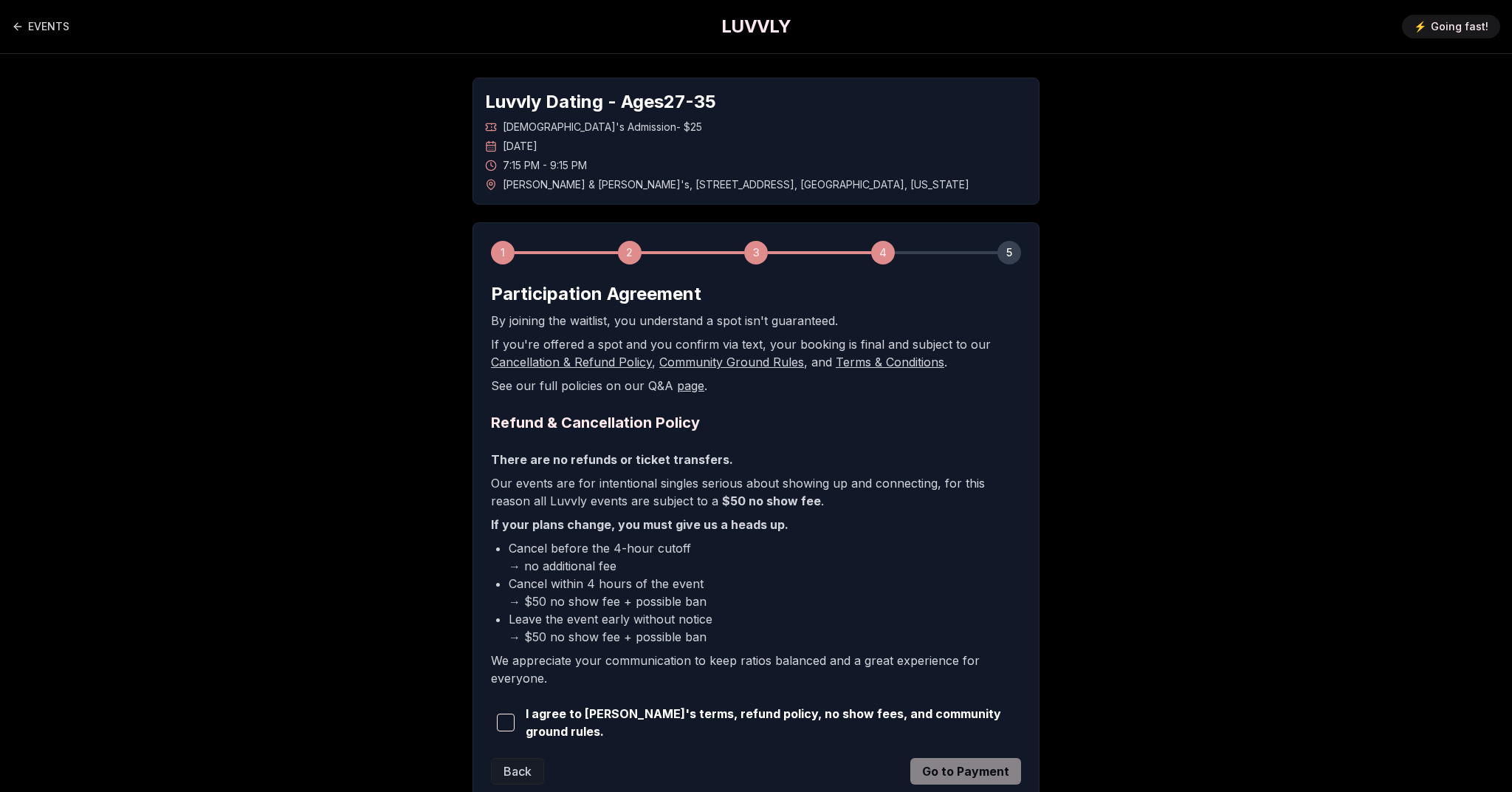
click at [643, 726] on span "I agree to [PERSON_NAME]'s terms, refund policy, no show fees, and community gr…" at bounding box center [773, 722] width 496 height 36
click at [519, 718] on button "button" at bounding box center [505, 722] width 29 height 32
click at [936, 763] on button "Go to Payment" at bounding box center [965, 771] width 111 height 27
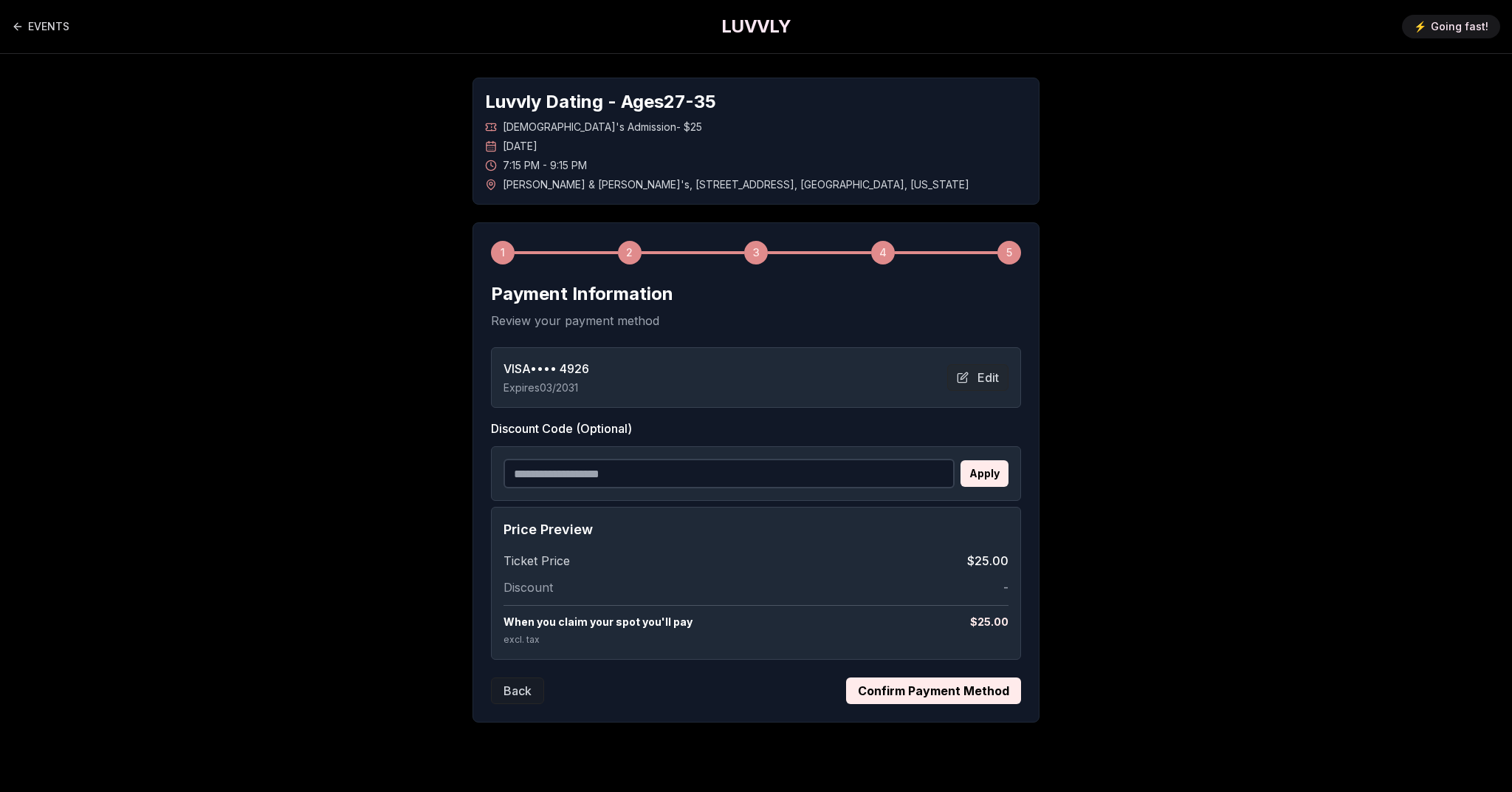
click at [906, 694] on button "Confirm Payment Method" at bounding box center [933, 690] width 175 height 27
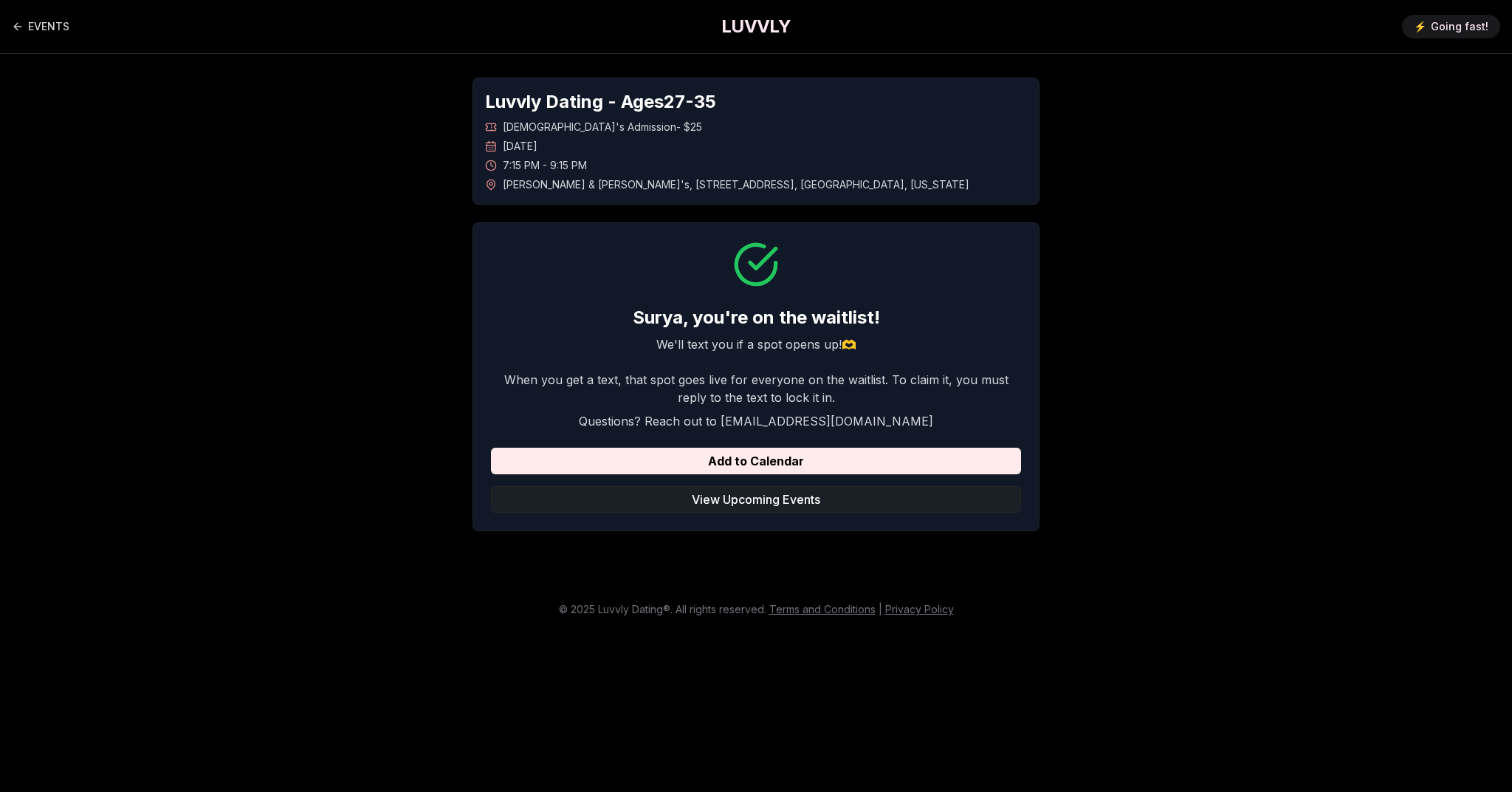
click at [797, 502] on button "View Upcoming Events" at bounding box center [756, 499] width 530 height 27
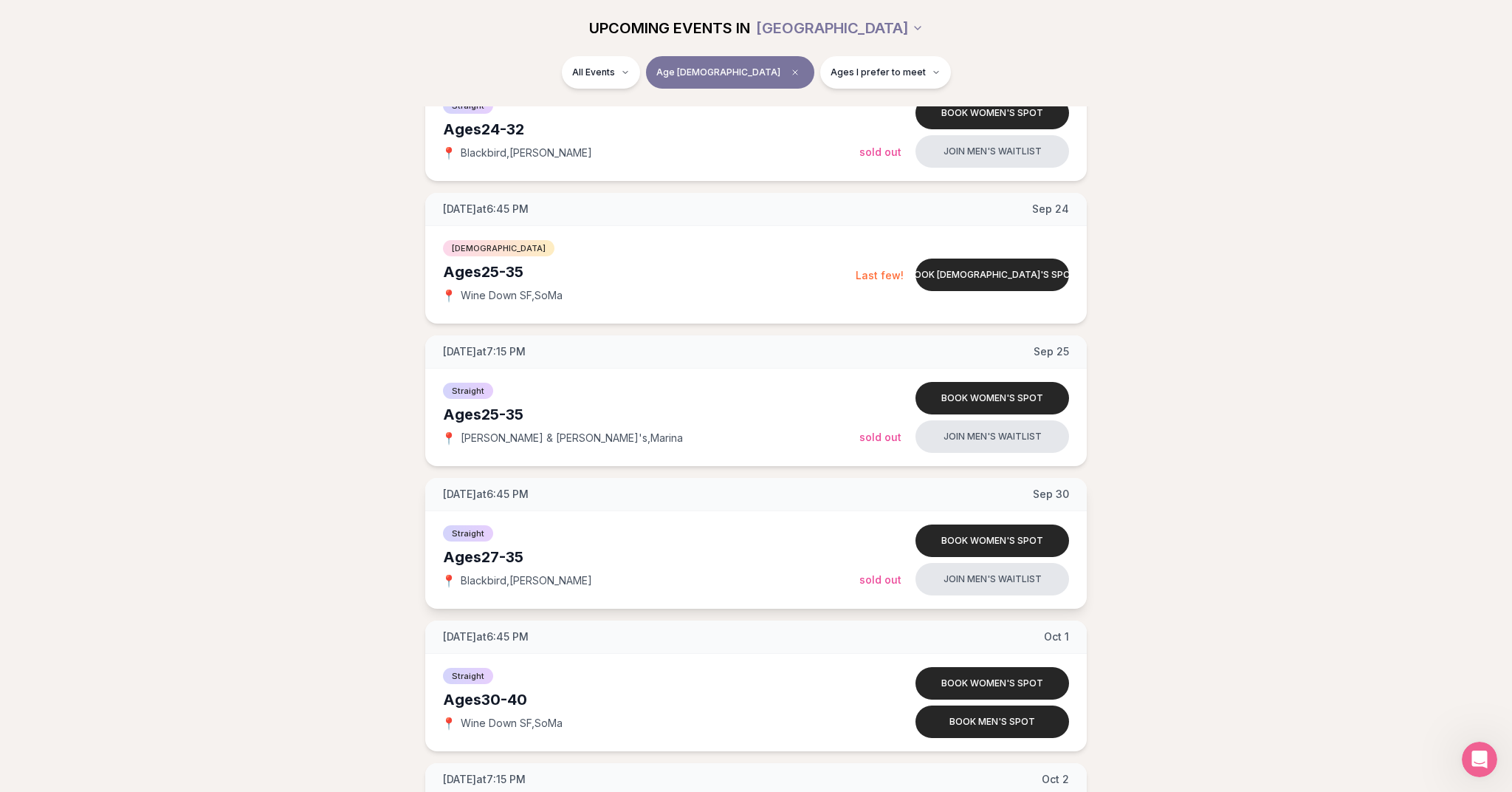
scroll to position [1258, 0]
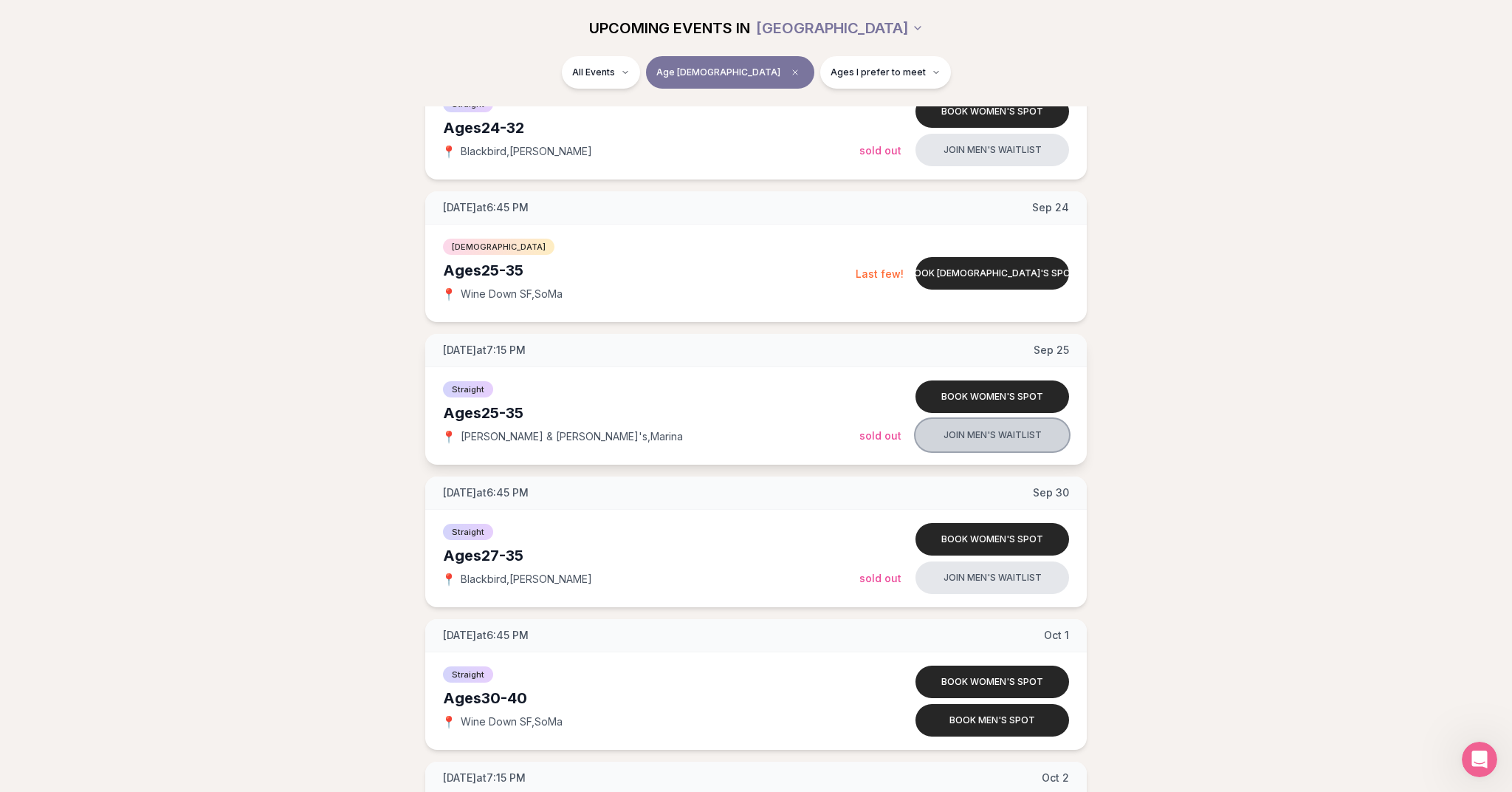
click at [946, 438] on button "Join men's waitlist" at bounding box center [992, 435] width 154 height 32
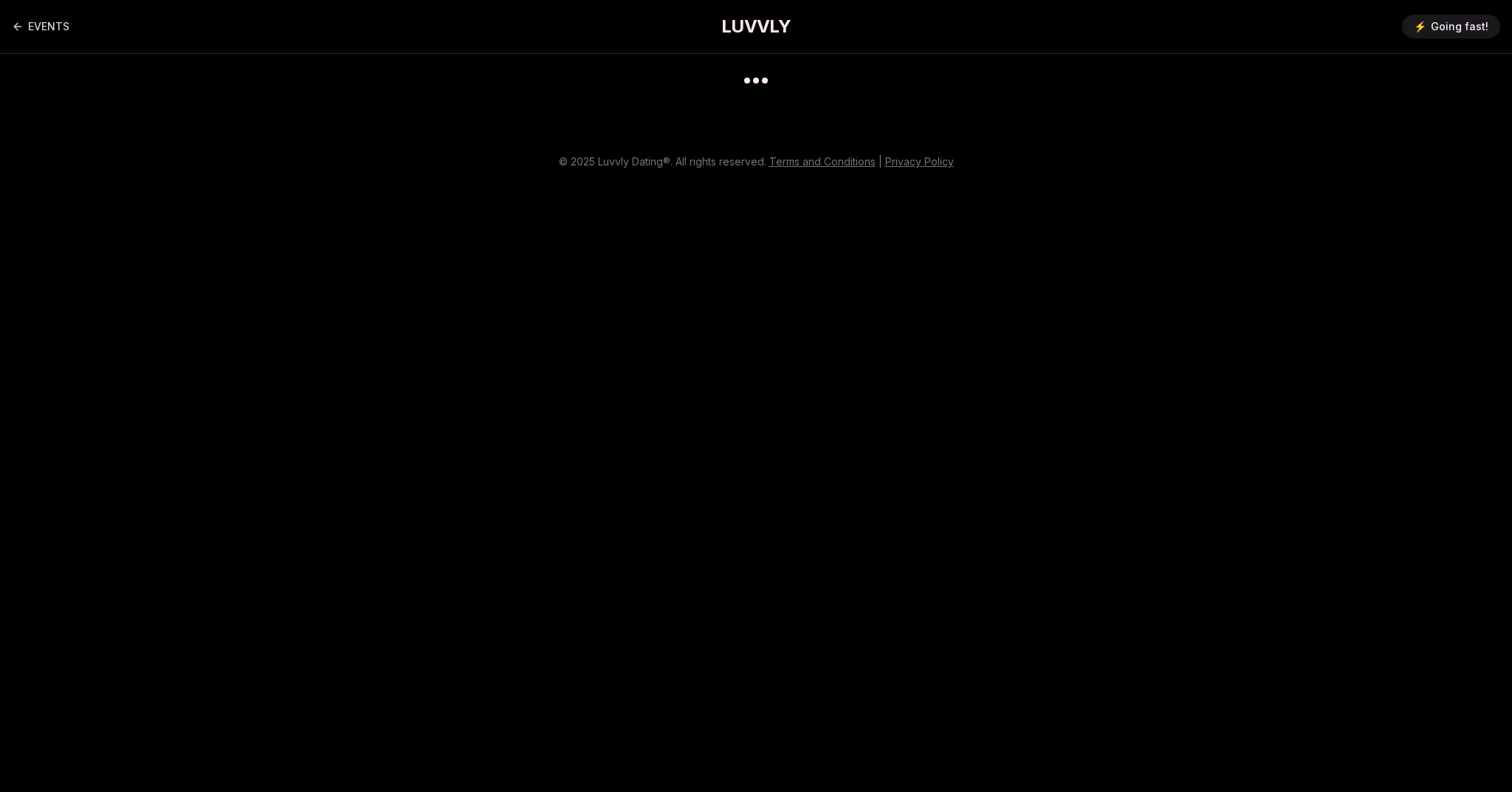
scroll to position [12, 0]
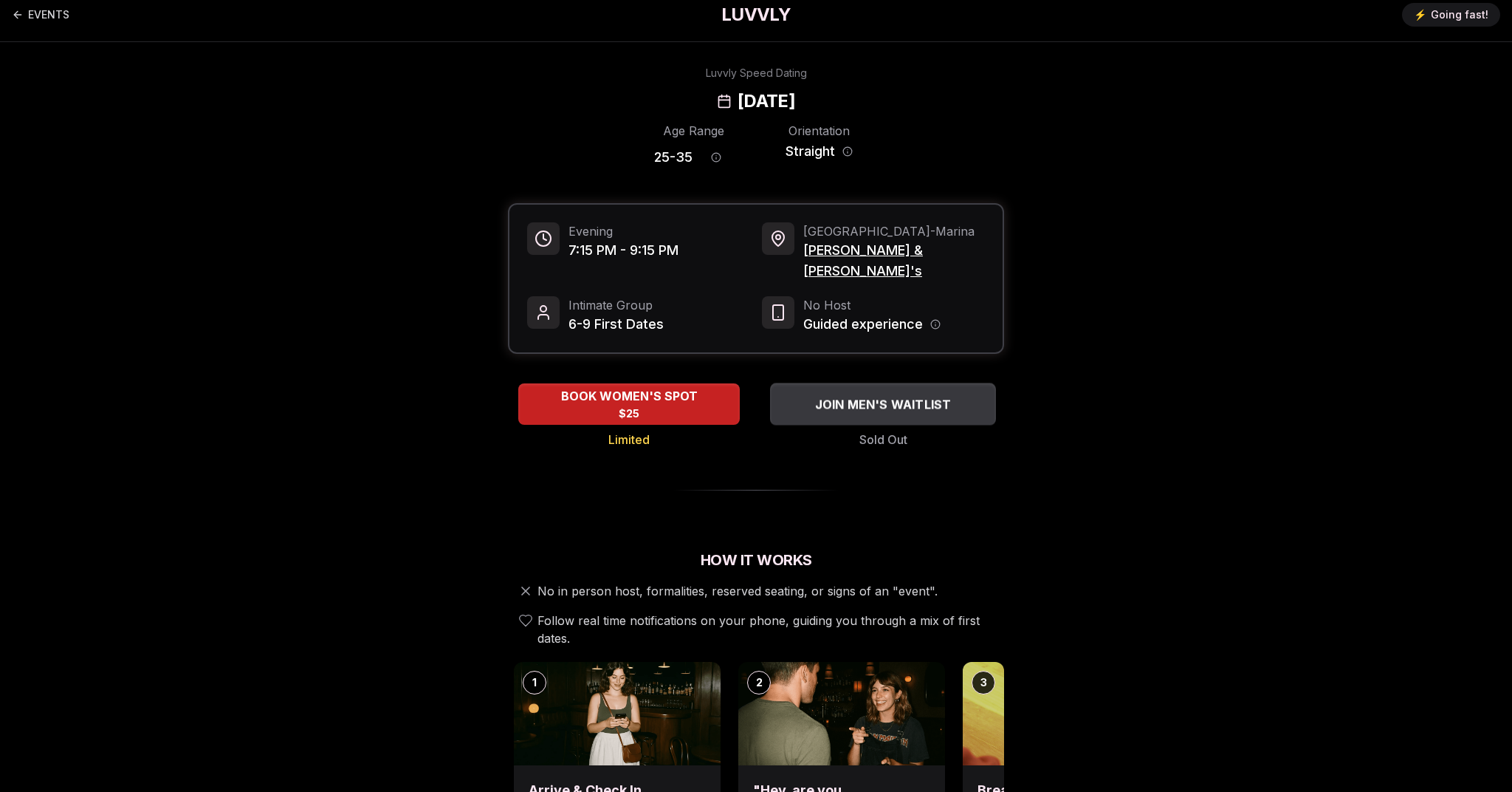
click at [826, 395] on span "JOIN MEN'S WAITLIST" at bounding box center [883, 404] width 142 height 18
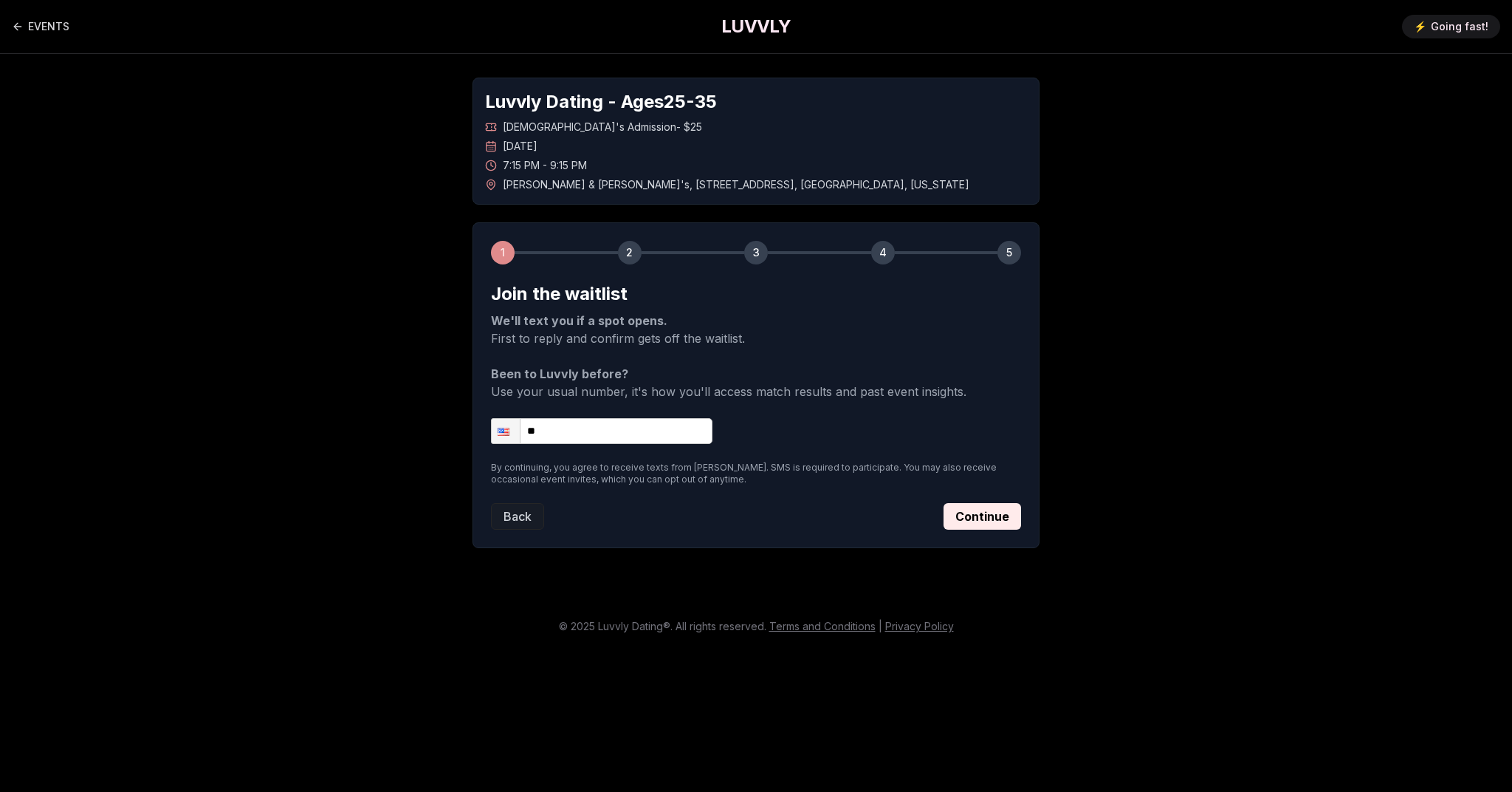
click at [577, 426] on input "**" at bounding box center [602, 431] width 222 height 26
type input "**********"
click at [973, 503] on button "Continue" at bounding box center [982, 516] width 78 height 27
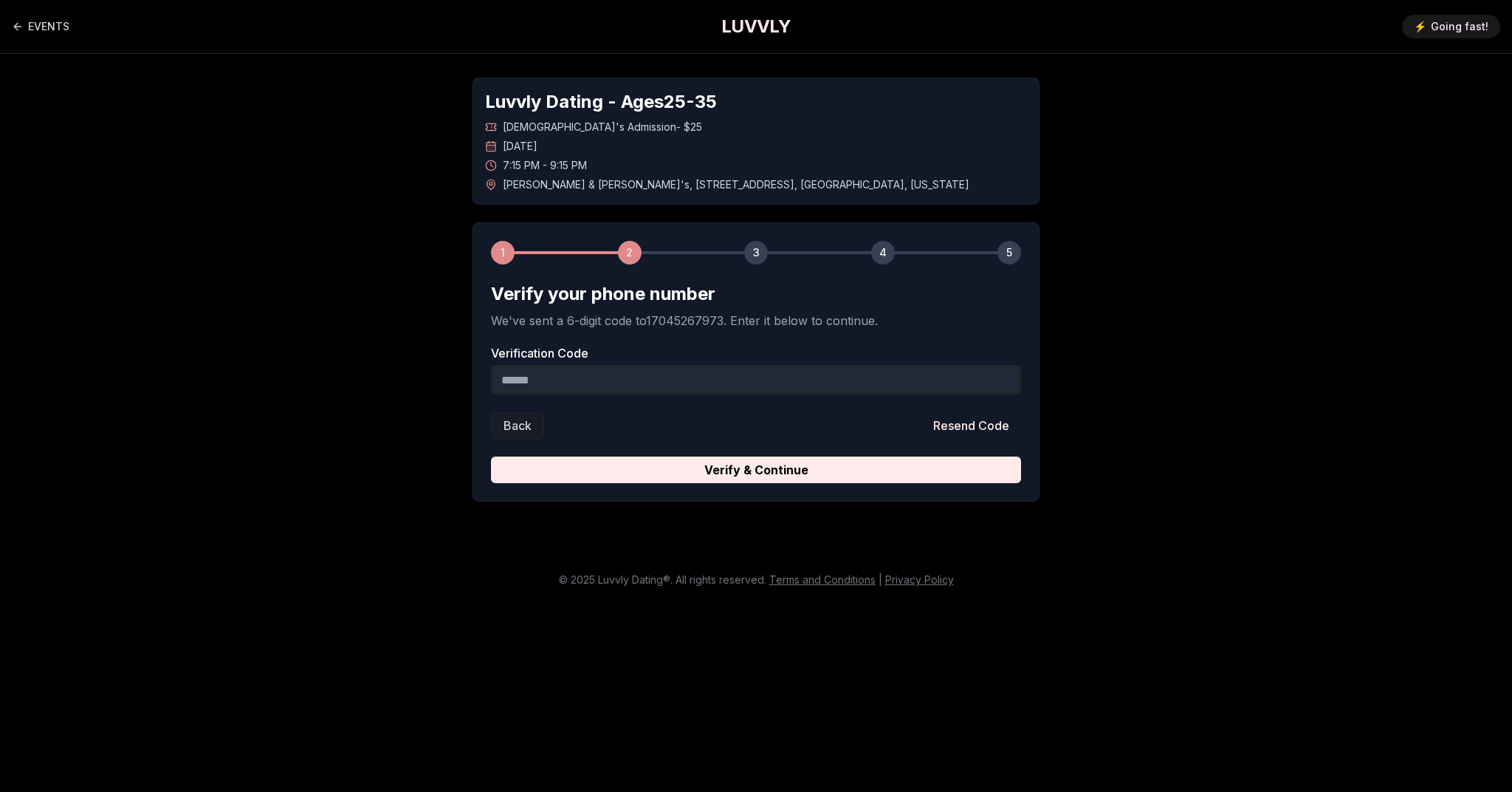
click at [603, 365] on input "Verification Code" at bounding box center [756, 379] width 530 height 30
type input "******"
click at [756, 458] on button "Verify & Continue" at bounding box center [756, 469] width 530 height 27
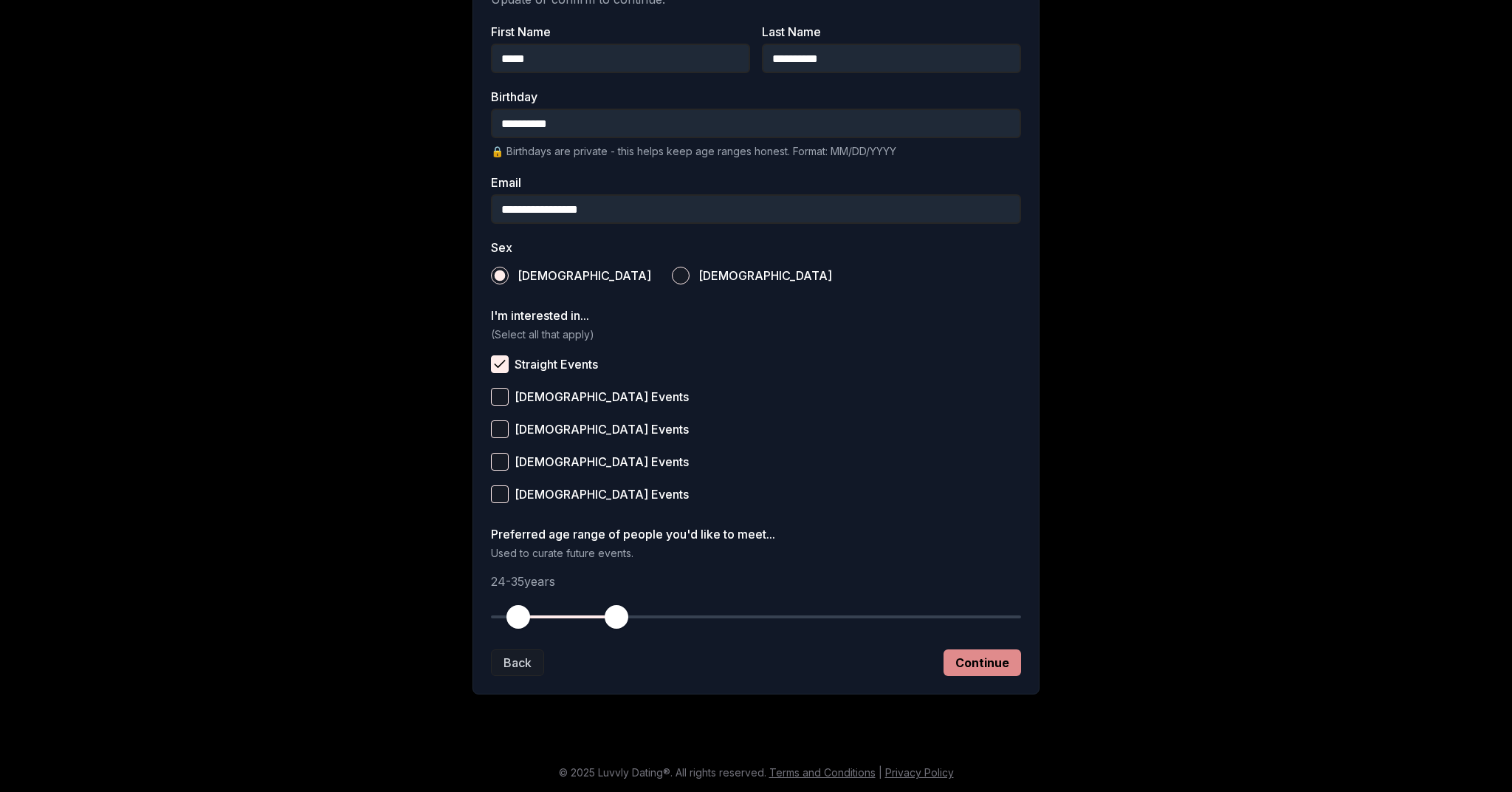
click at [975, 650] on button "Continue" at bounding box center [982, 663] width 78 height 27
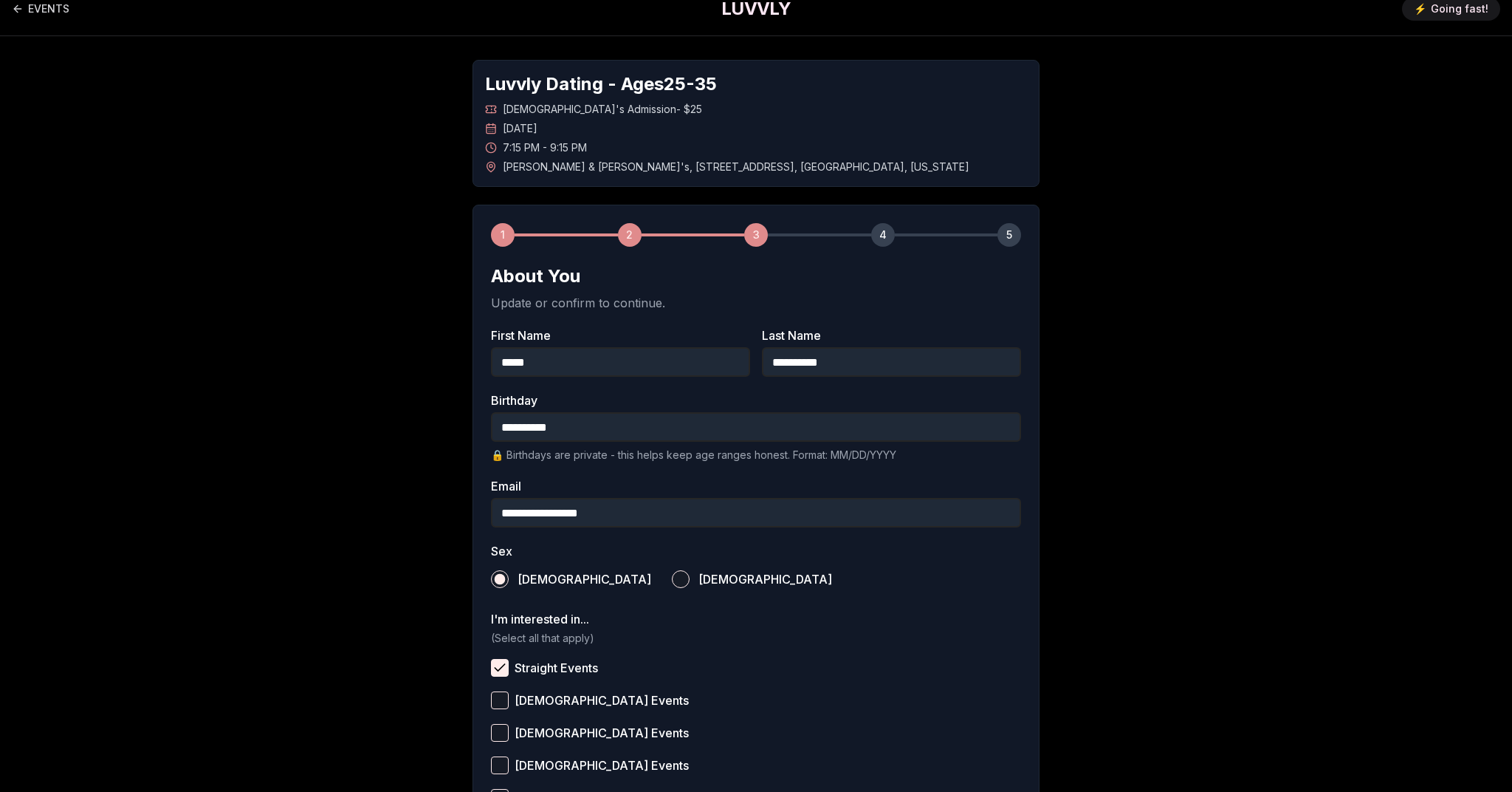
scroll to position [1, 0]
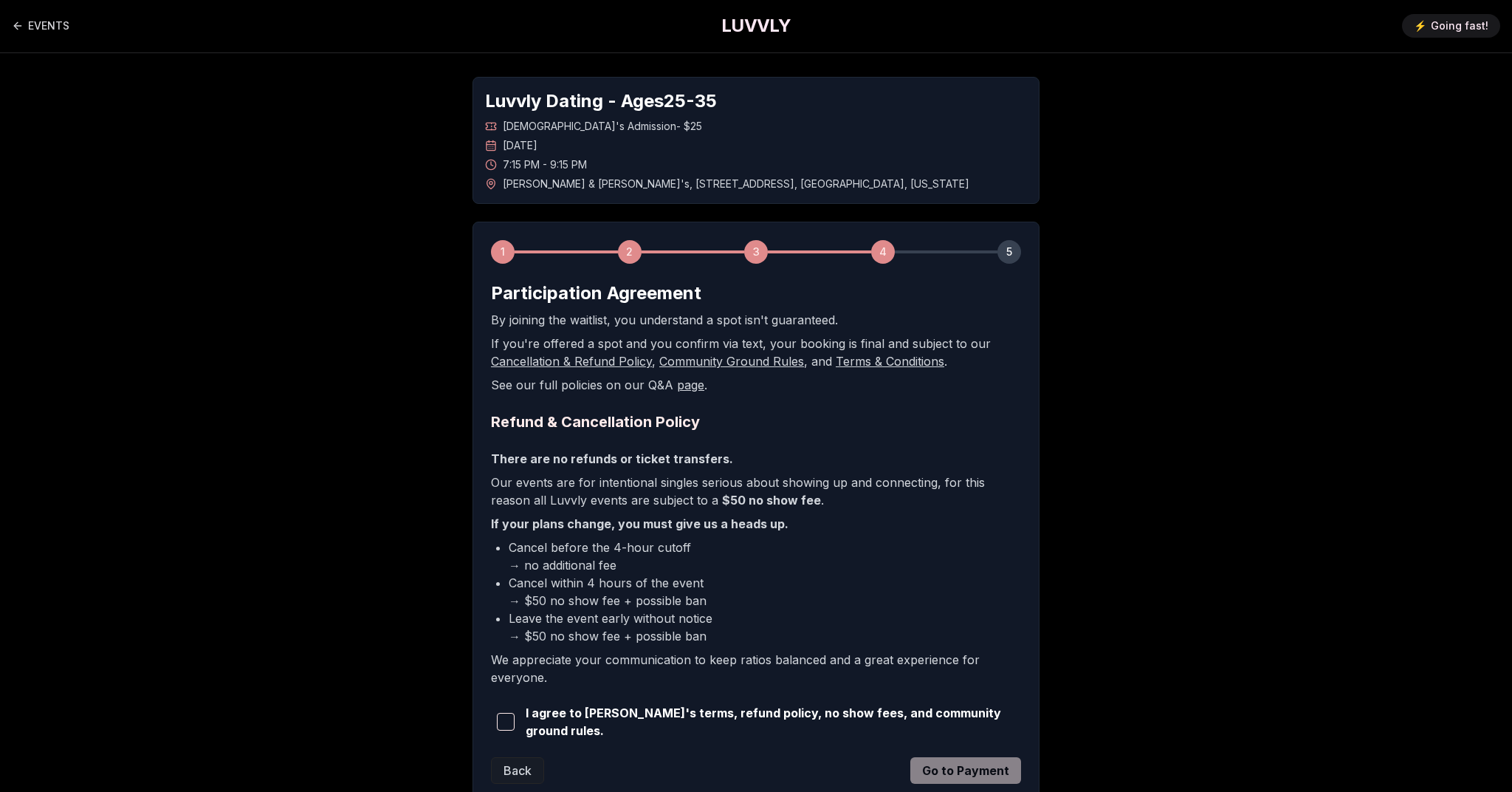
click at [586, 713] on span "I agree to [PERSON_NAME]'s terms, refund policy, no show fees, and community gr…" at bounding box center [773, 722] width 496 height 36
click at [585, 718] on span "I agree to [PERSON_NAME]'s terms, refund policy, no show fees, and community gr…" at bounding box center [773, 722] width 496 height 36
click at [506, 722] on span "button" at bounding box center [505, 722] width 18 height 18
click at [956, 773] on button "Go to Payment" at bounding box center [965, 770] width 111 height 27
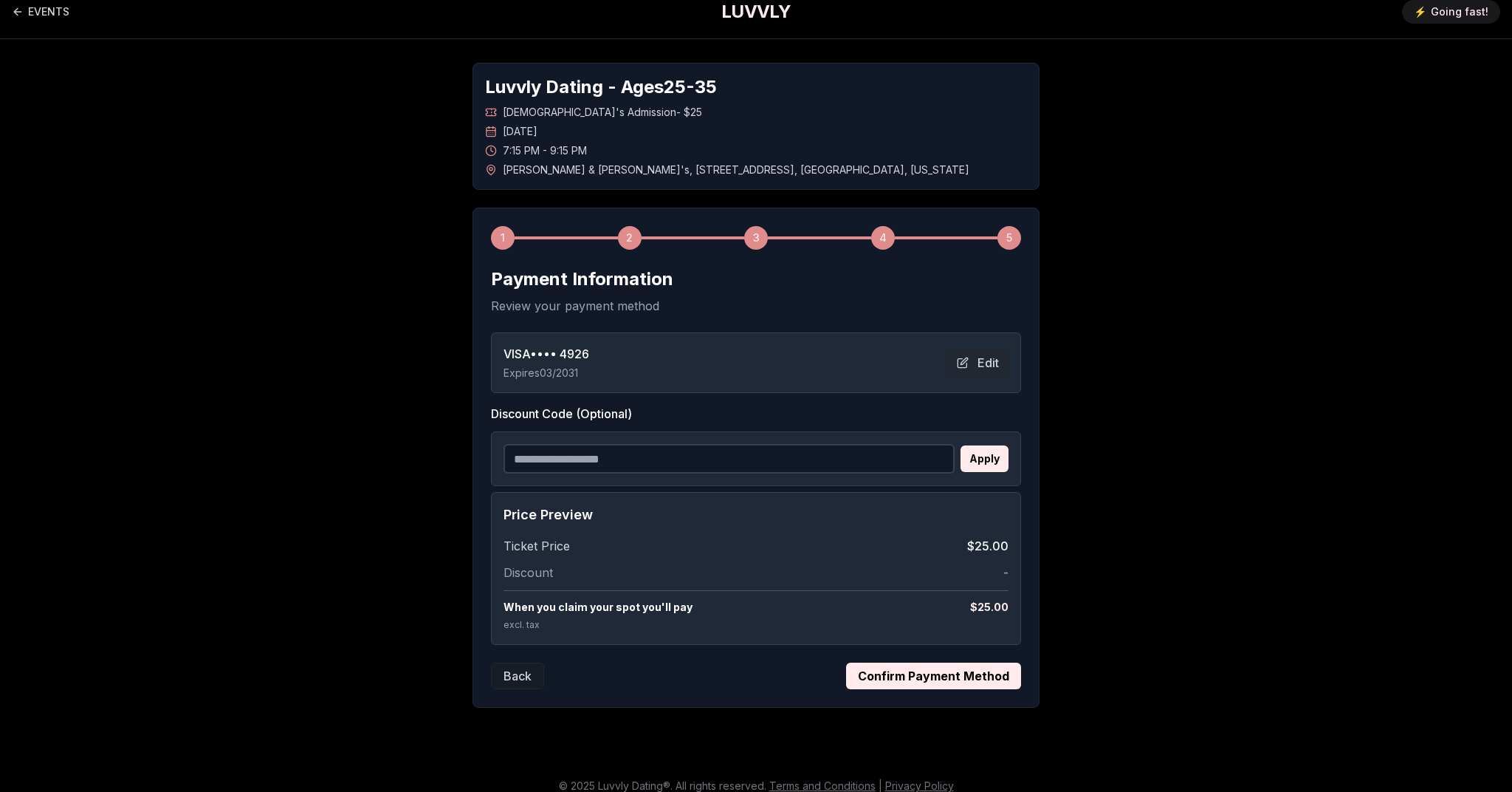
scroll to position [15, 0]
click at [942, 678] on button "Confirm Payment Method" at bounding box center [933, 676] width 175 height 27
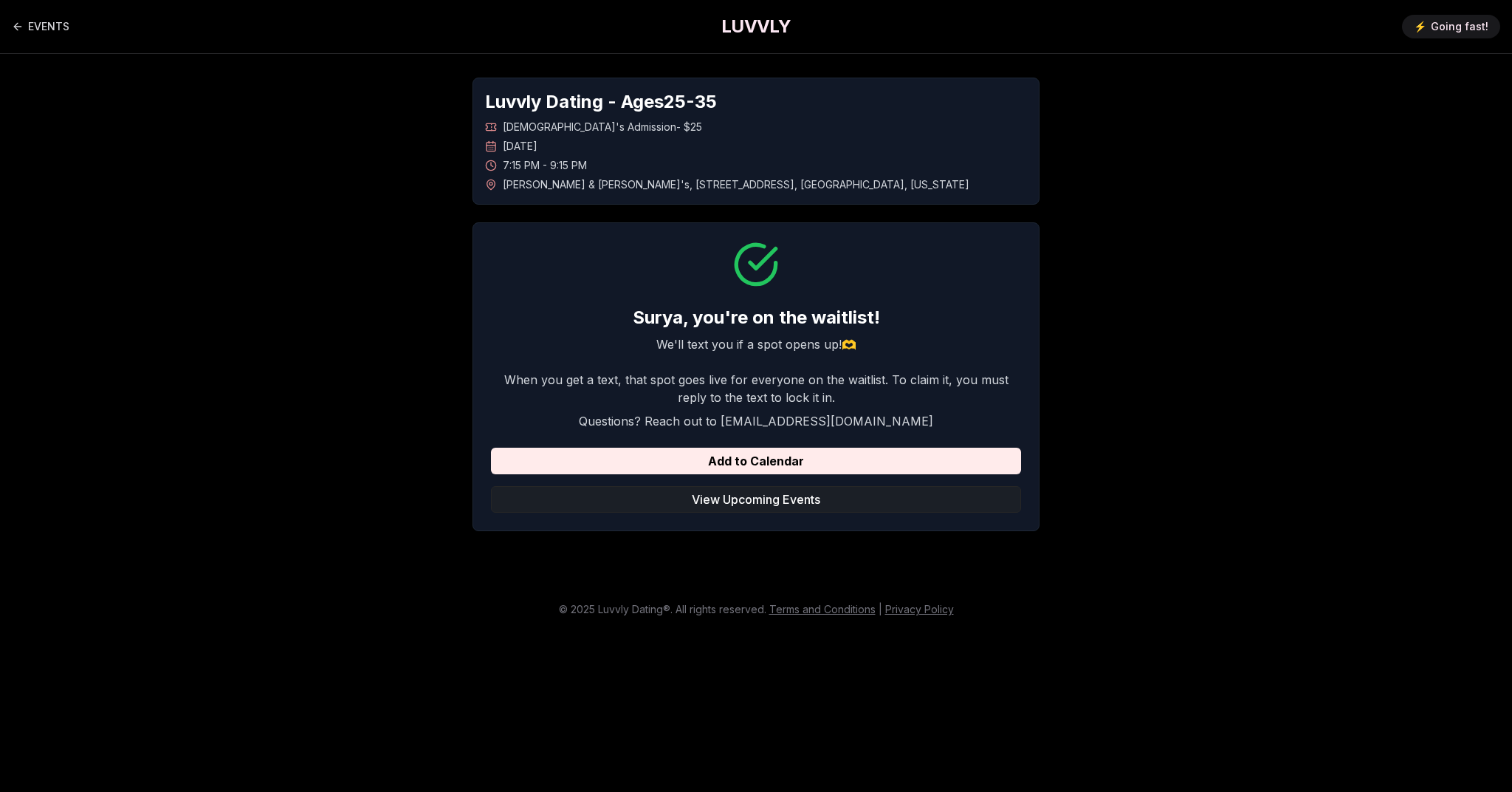
click at [760, 495] on button "View Upcoming Events" at bounding box center [756, 499] width 530 height 27
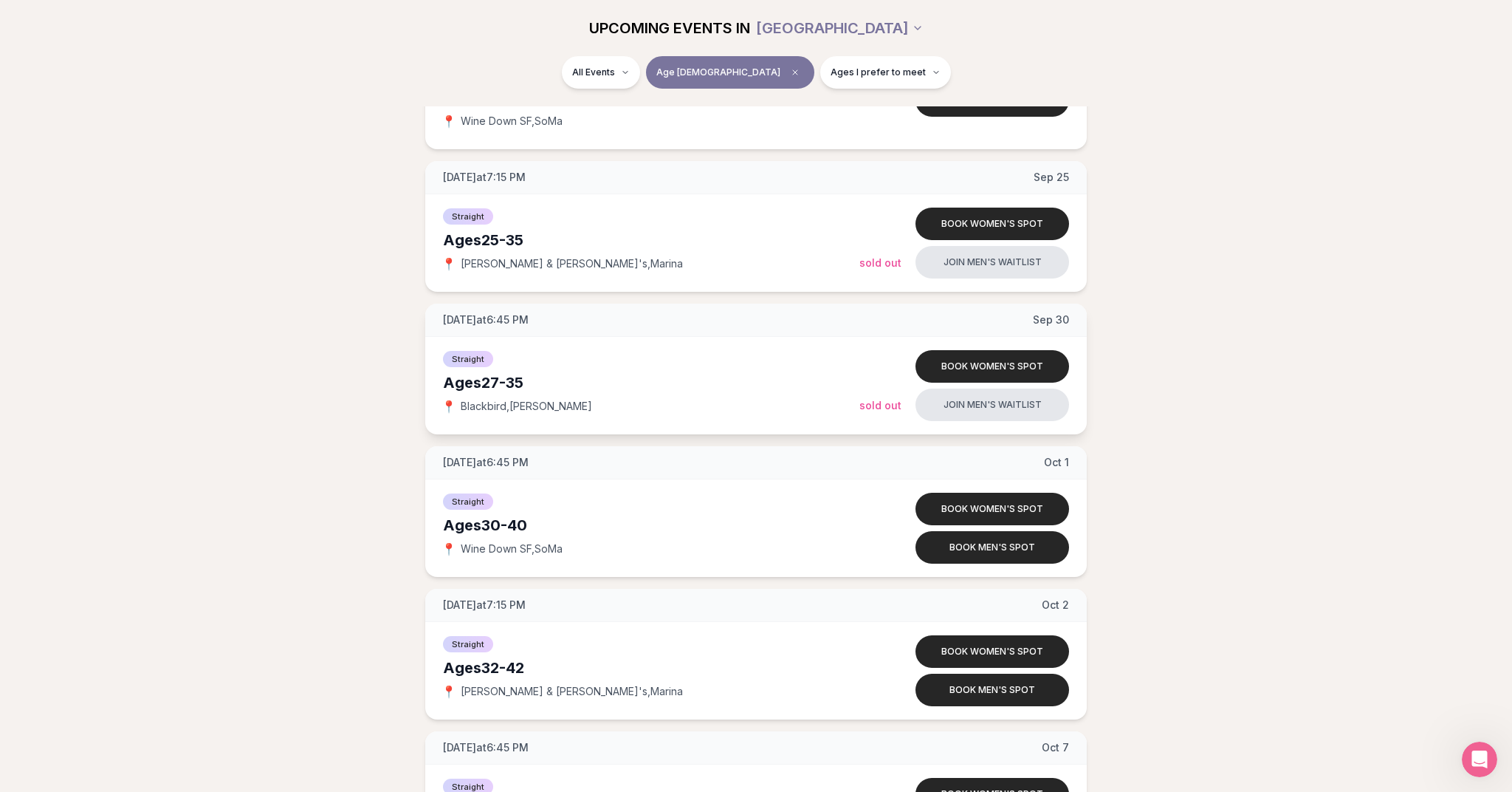
scroll to position [1432, 0]
click at [969, 411] on button "Join men's waitlist" at bounding box center [992, 404] width 154 height 32
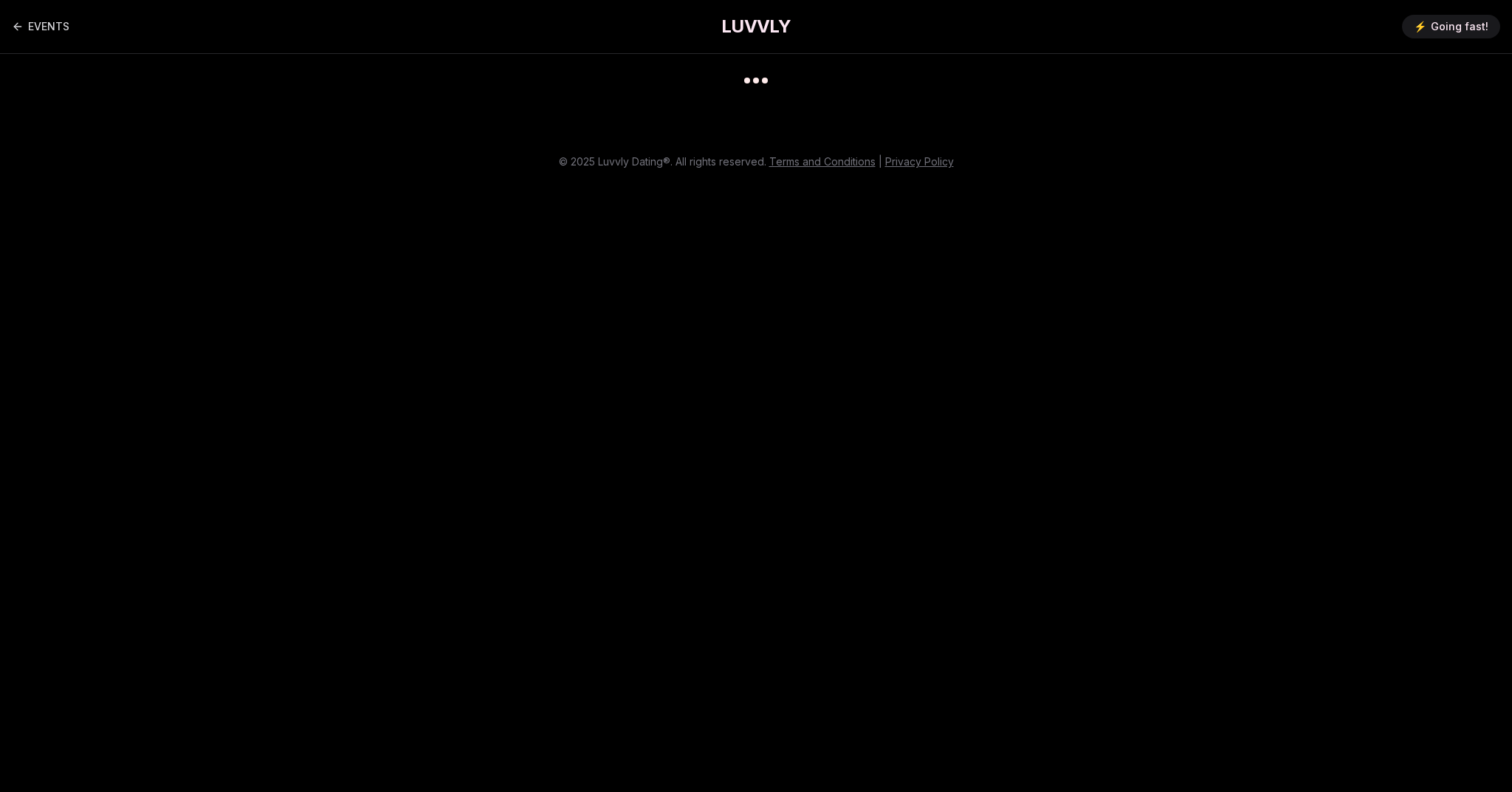
scroll to position [12, 0]
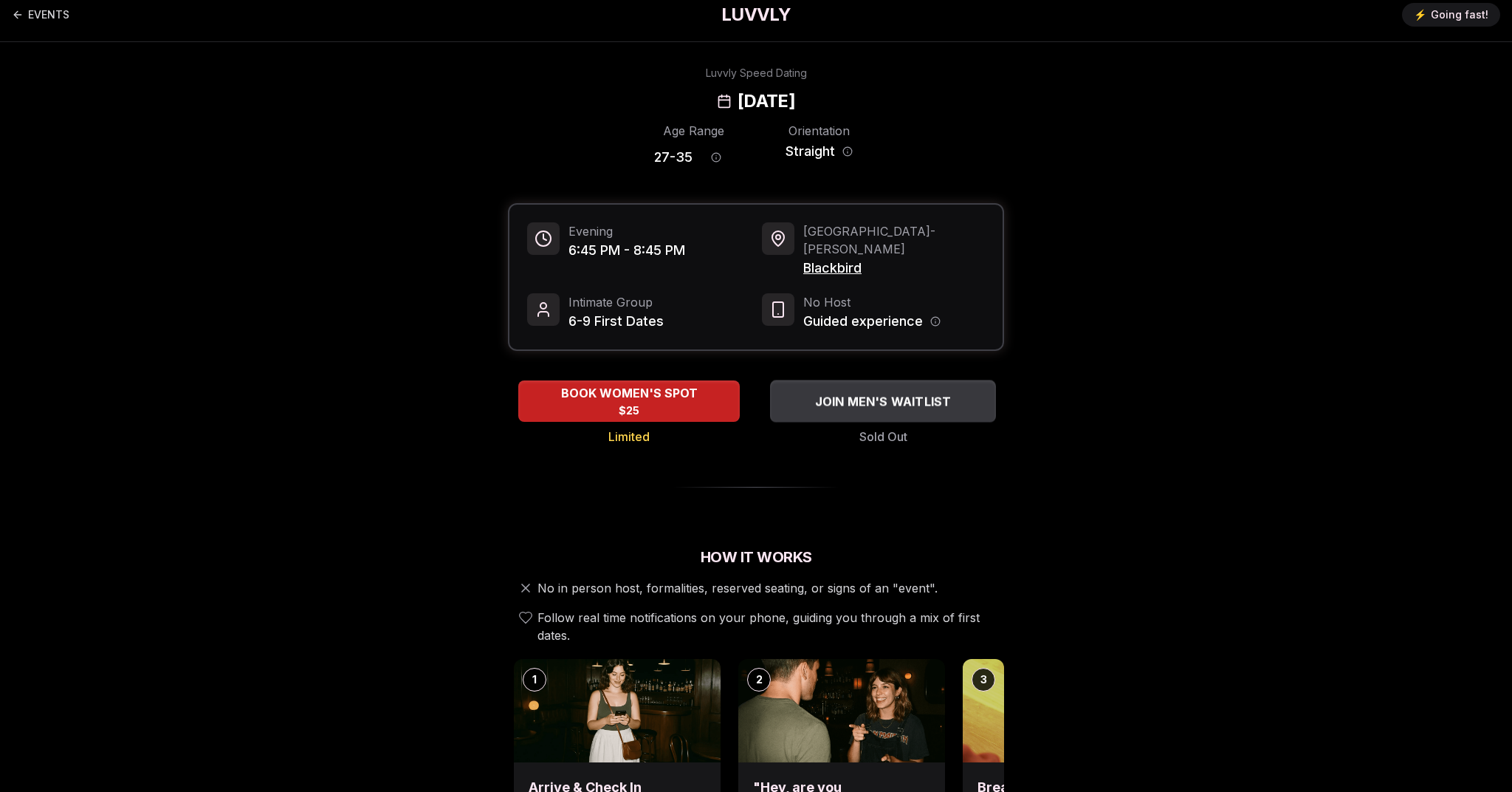
click at [828, 392] on span "JOIN MEN'S WAITLIST" at bounding box center [883, 401] width 142 height 18
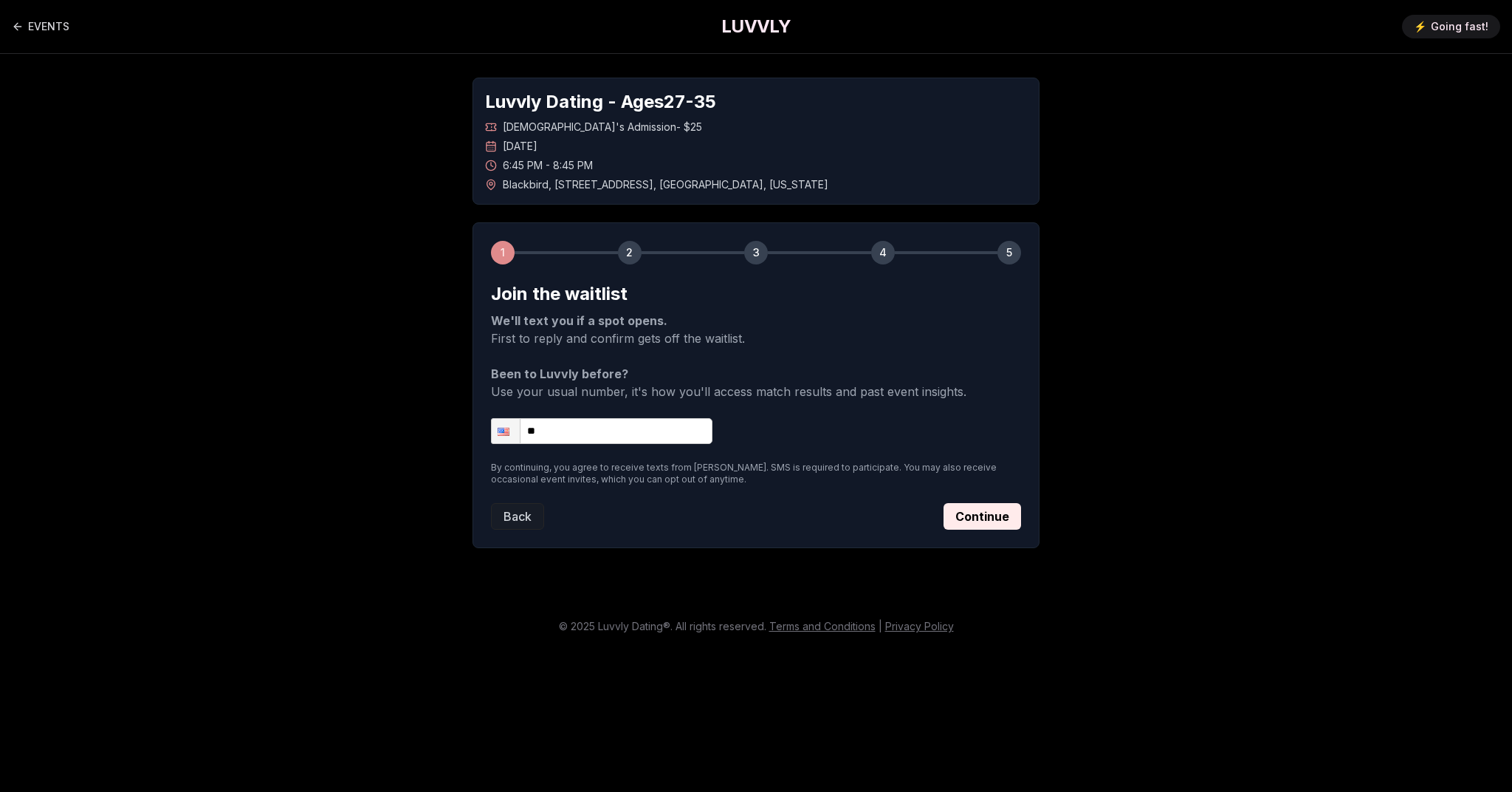
click at [618, 418] on input "**" at bounding box center [602, 431] width 222 height 26
click at [615, 418] on input "**" at bounding box center [602, 431] width 222 height 26
type input "**********"
click at [986, 505] on button "Continue" at bounding box center [982, 516] width 78 height 27
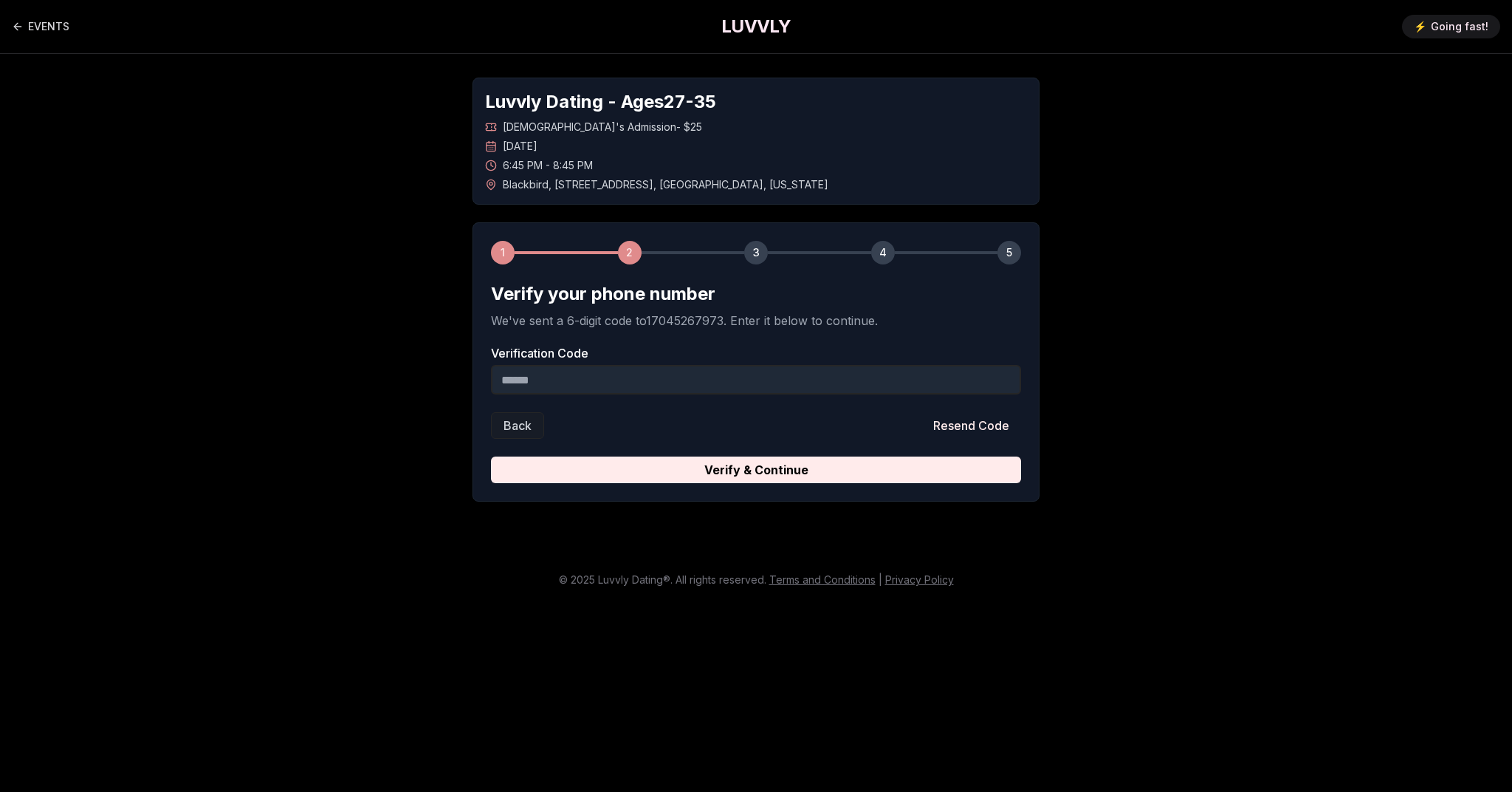
click at [591, 370] on input "Verification Code" at bounding box center [756, 379] width 530 height 30
type input "******"
click at [756, 458] on button "Verify & Continue" at bounding box center [756, 469] width 530 height 27
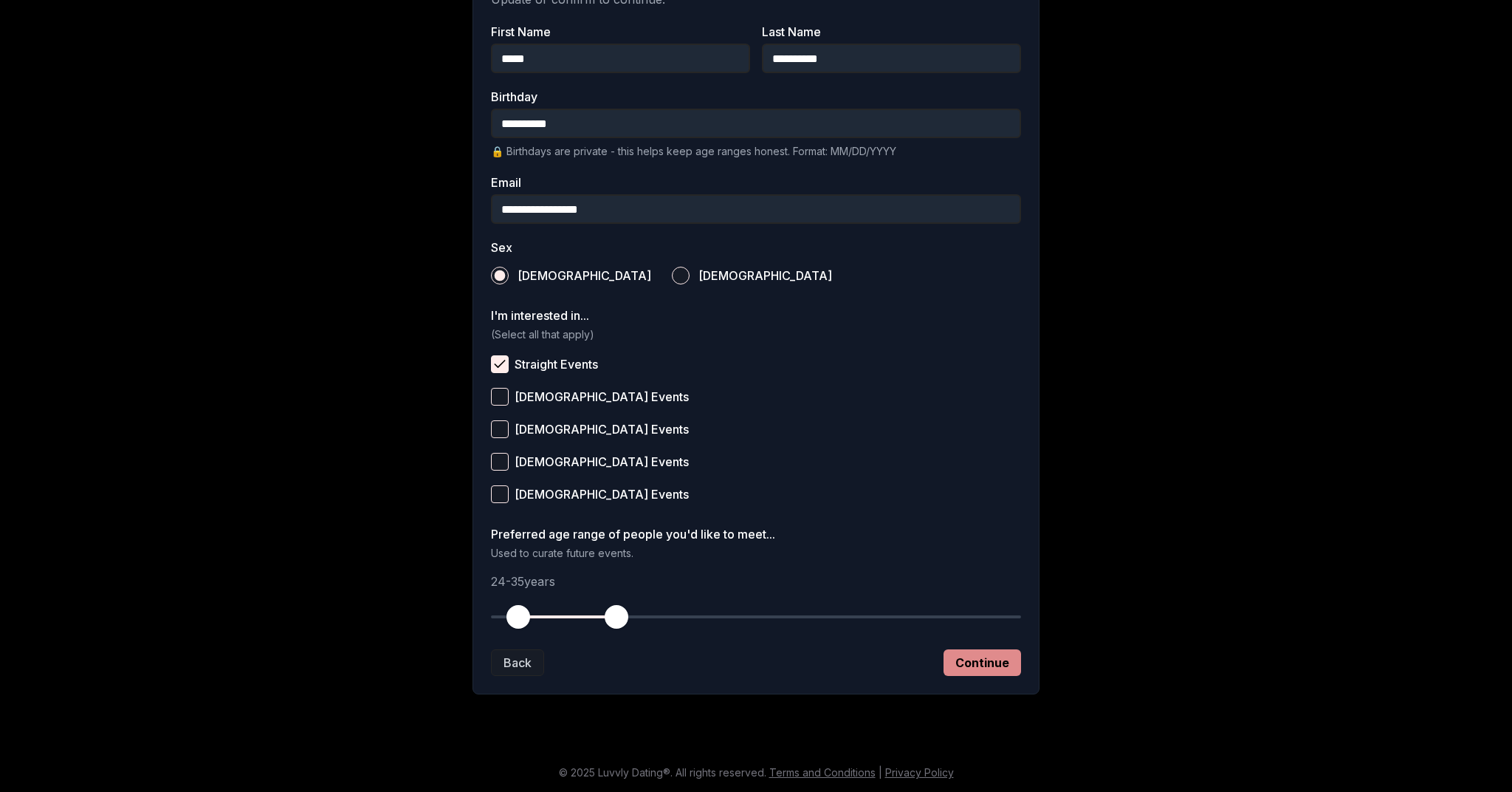
click at [989, 659] on button "Continue" at bounding box center [982, 663] width 78 height 27
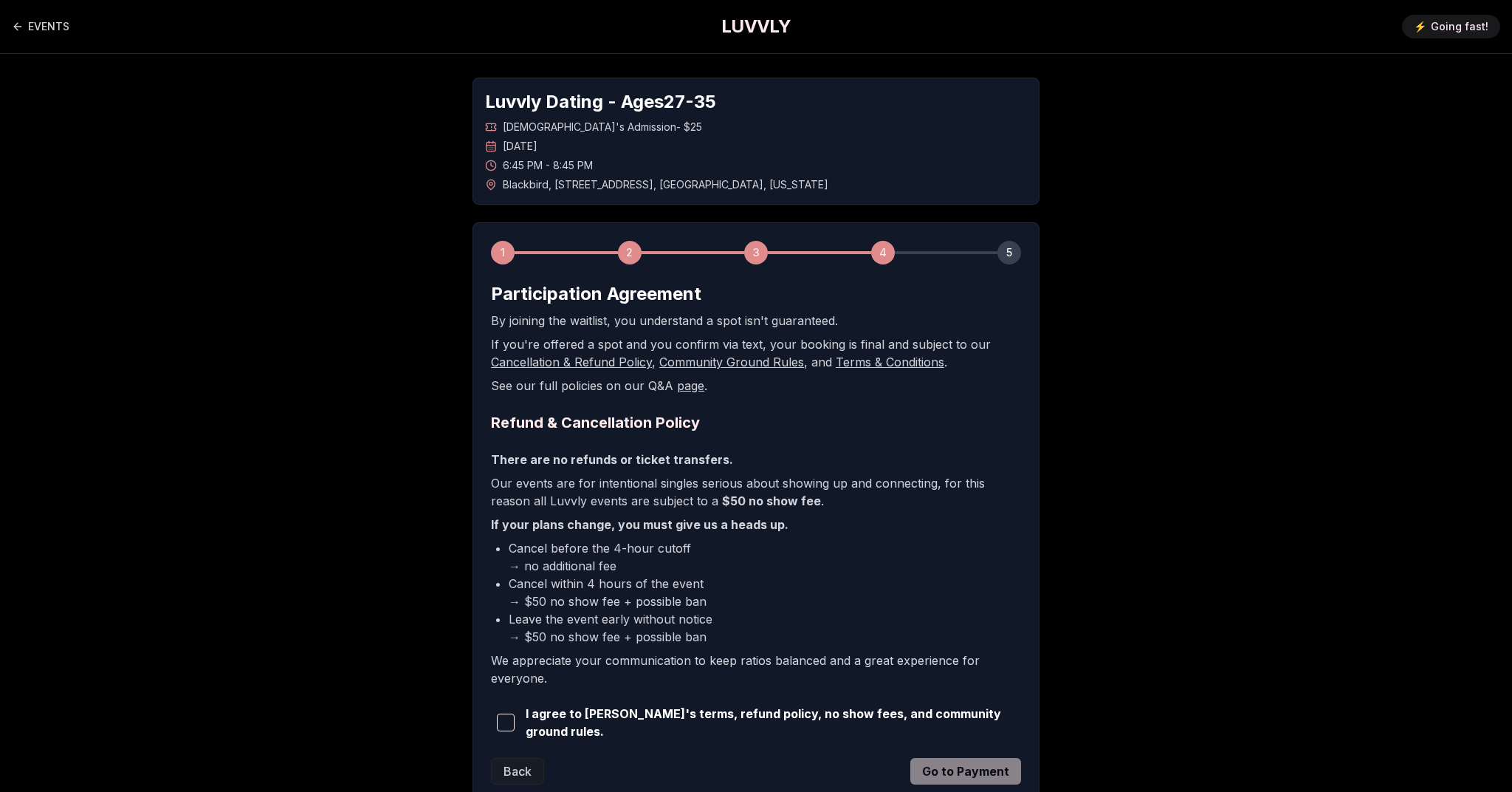
scroll to position [86, 0]
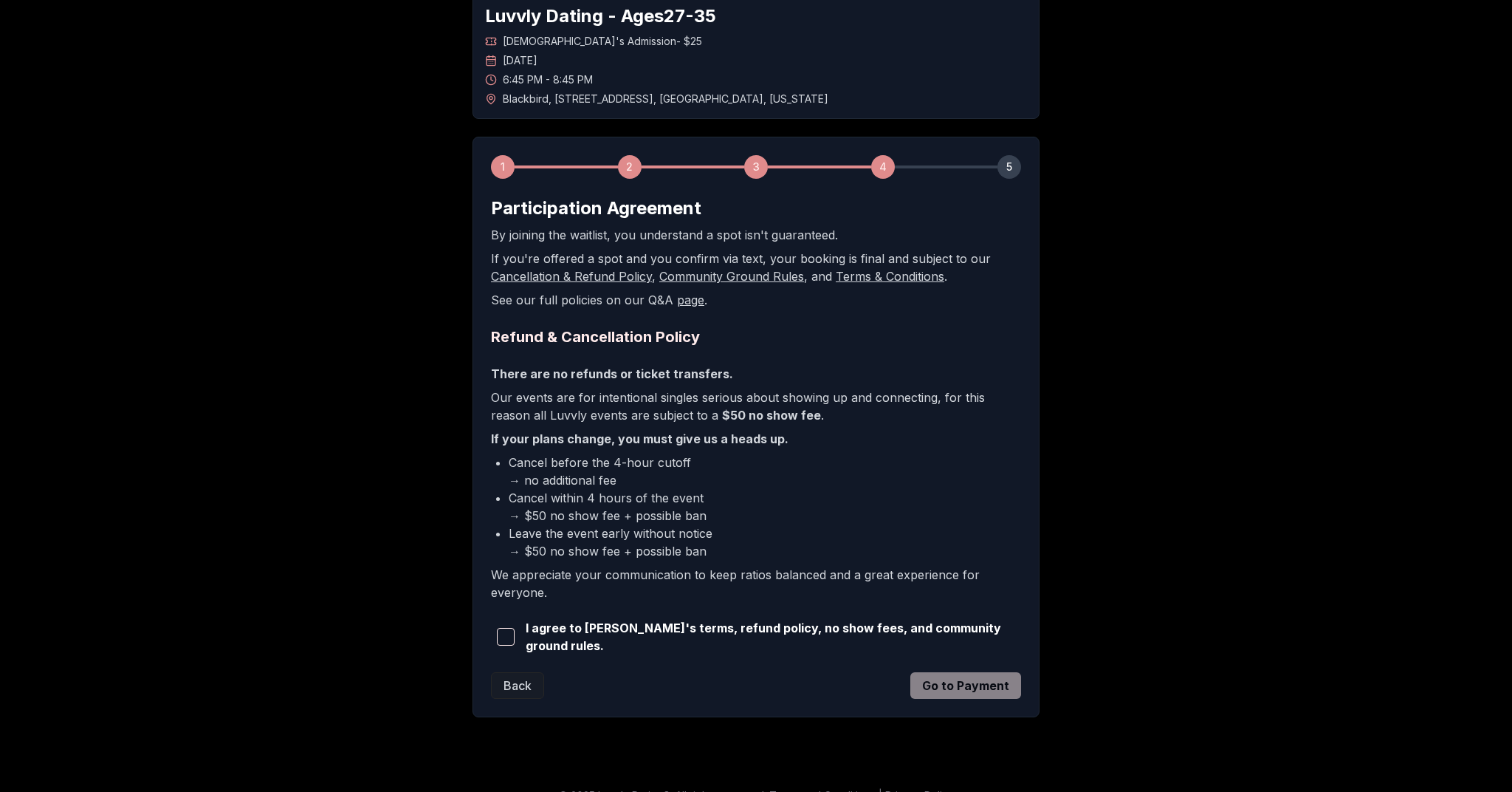
click at [550, 637] on span "I agree to [PERSON_NAME]'s terms, refund policy, no show fees, and community gr…" at bounding box center [773, 637] width 496 height 36
click at [504, 639] on span "button" at bounding box center [505, 637] width 18 height 18
click at [1000, 683] on button "Go to Payment" at bounding box center [965, 685] width 111 height 27
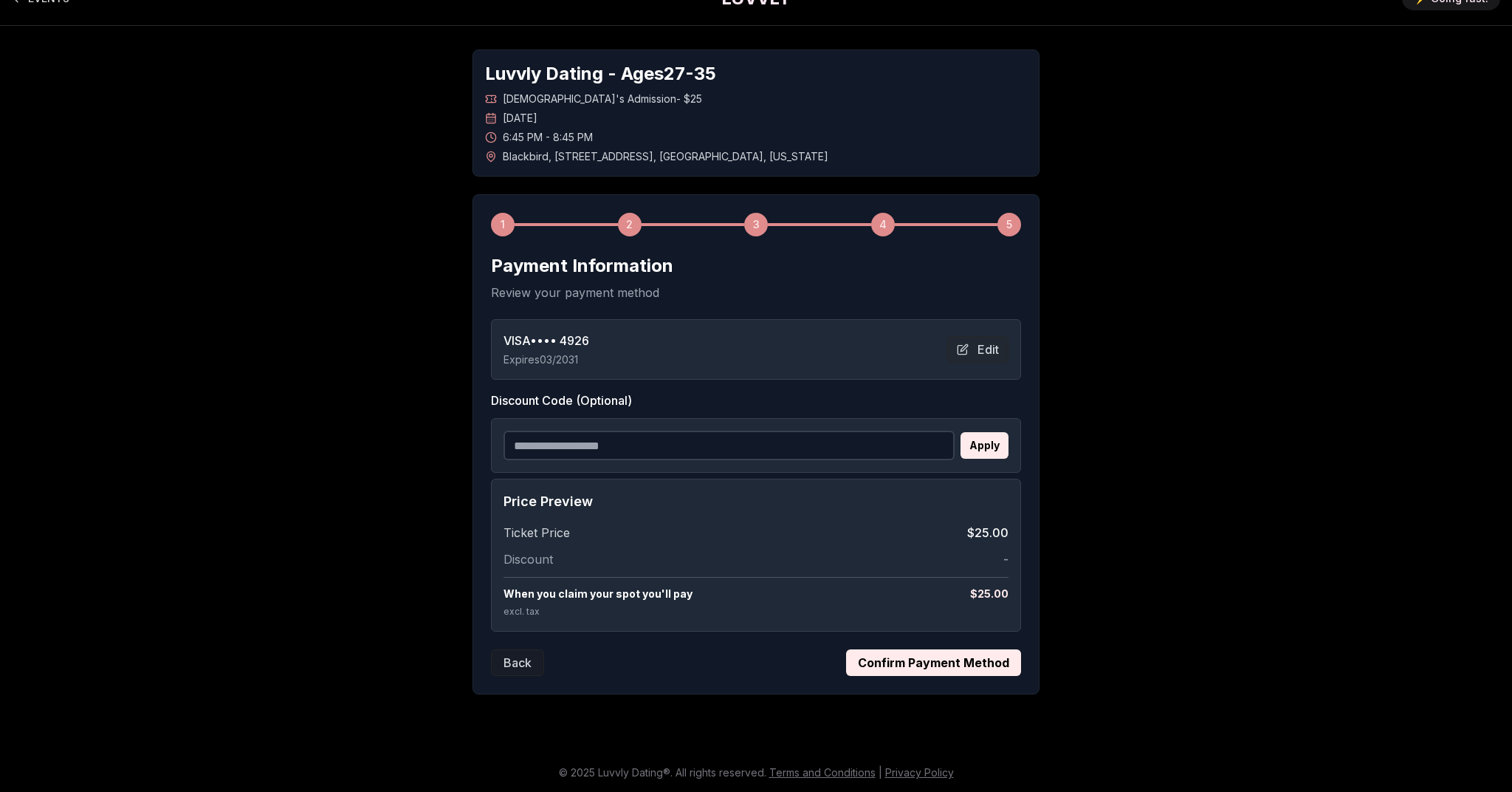
click at [894, 665] on button "Confirm Payment Method" at bounding box center [933, 663] width 175 height 27
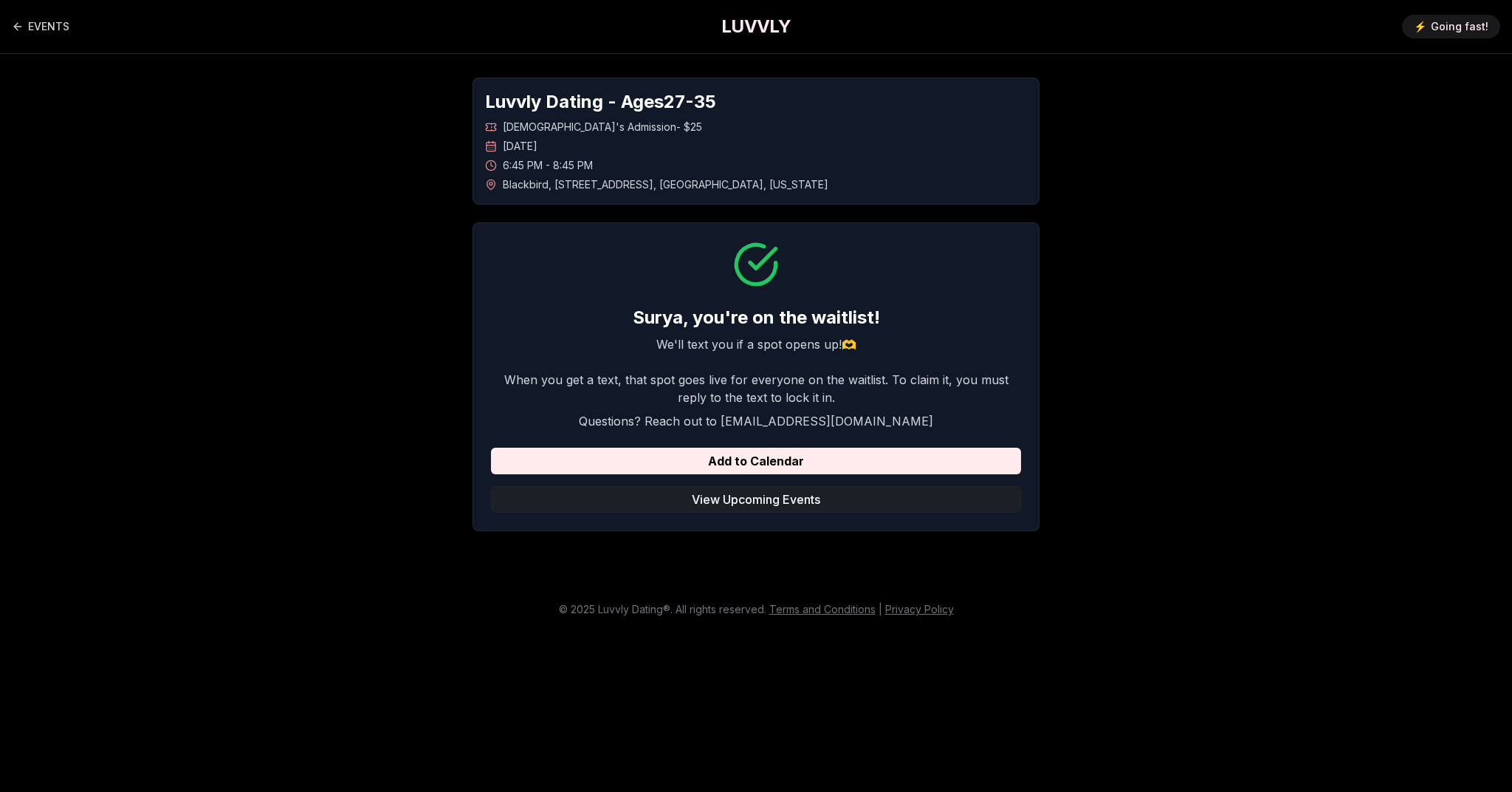
click at [804, 498] on button "View Upcoming Events" at bounding box center [756, 499] width 530 height 27
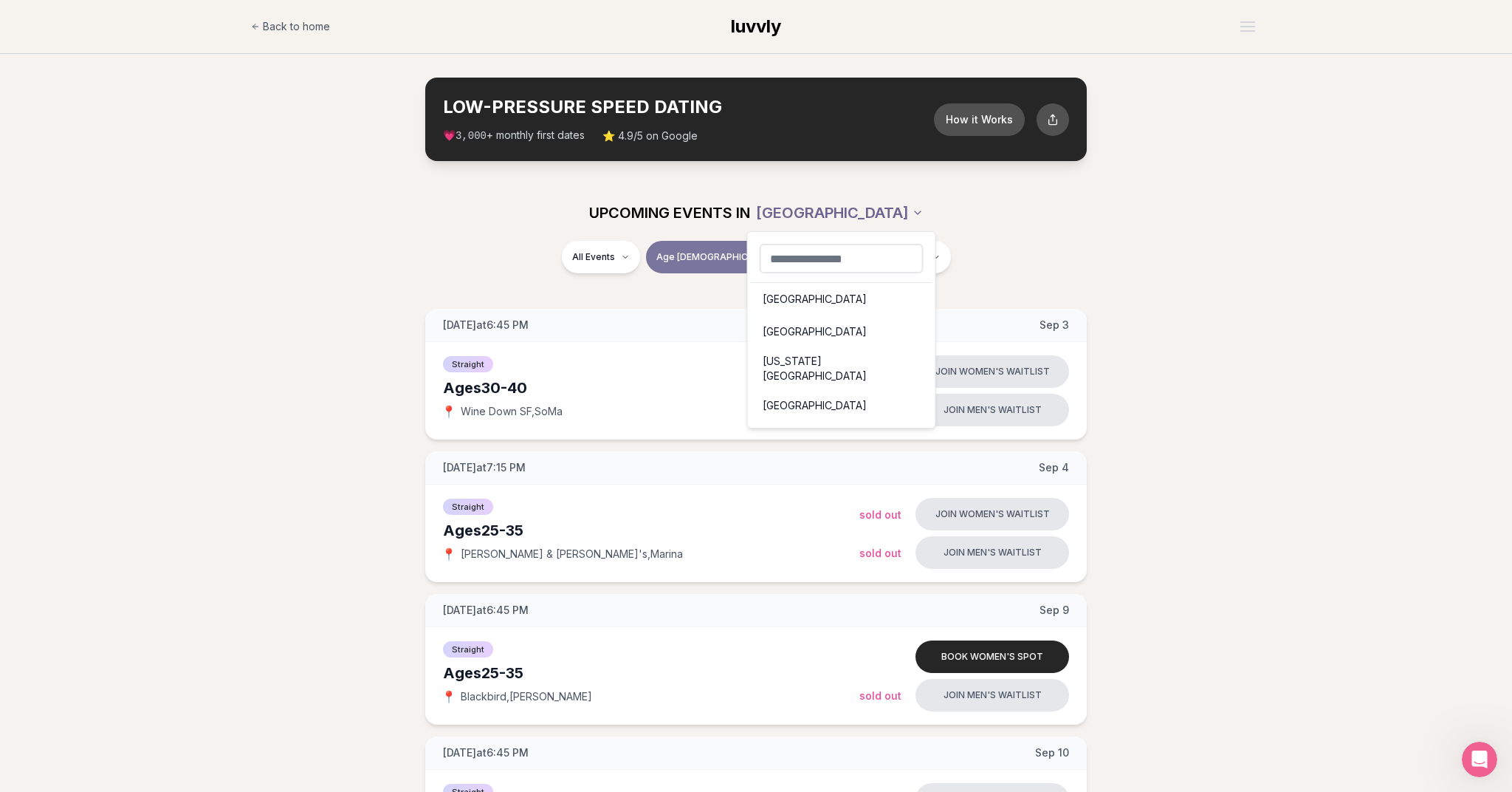
type input "*"
